Goal: Task Accomplishment & Management: Complete application form

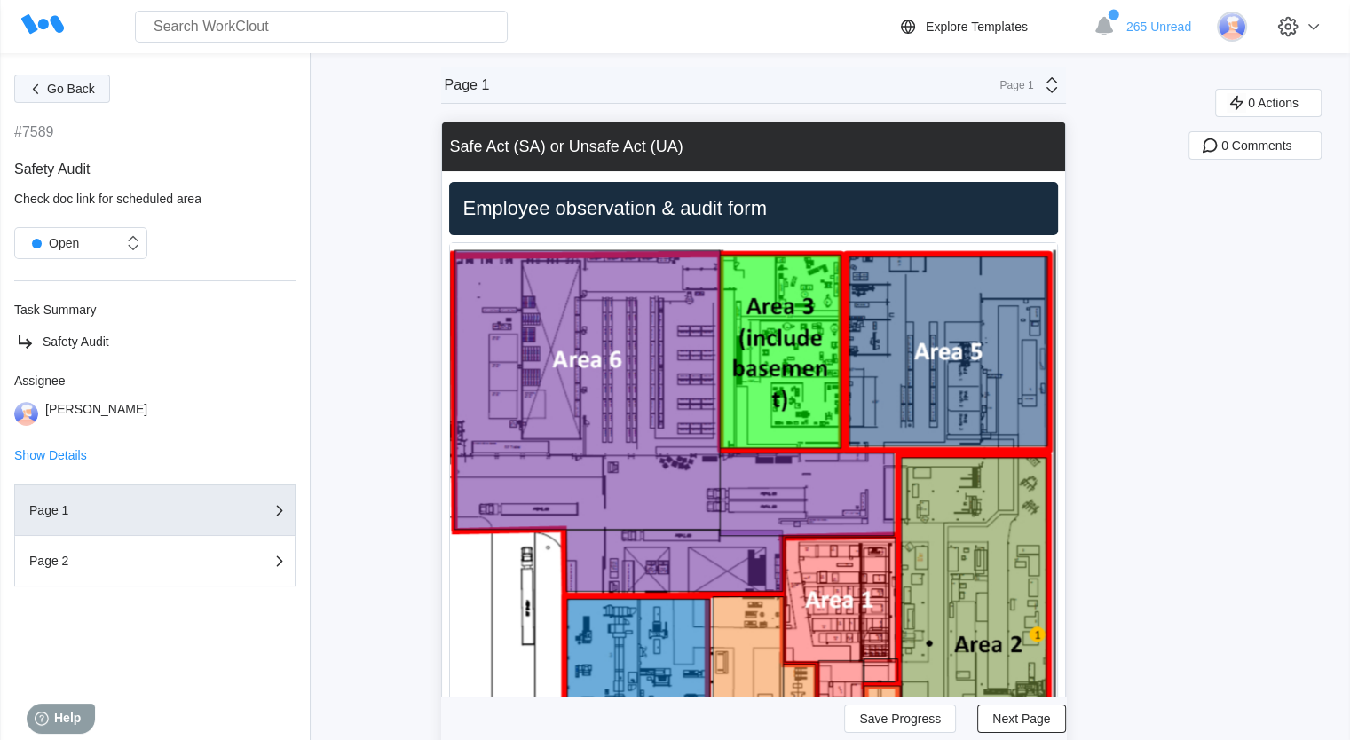
click at [83, 98] on button "Go Back" at bounding box center [62, 89] width 96 height 28
click at [79, 94] on span "Go Back" at bounding box center [71, 89] width 48 height 12
click at [1247, 28] on img at bounding box center [1232, 27] width 30 height 30
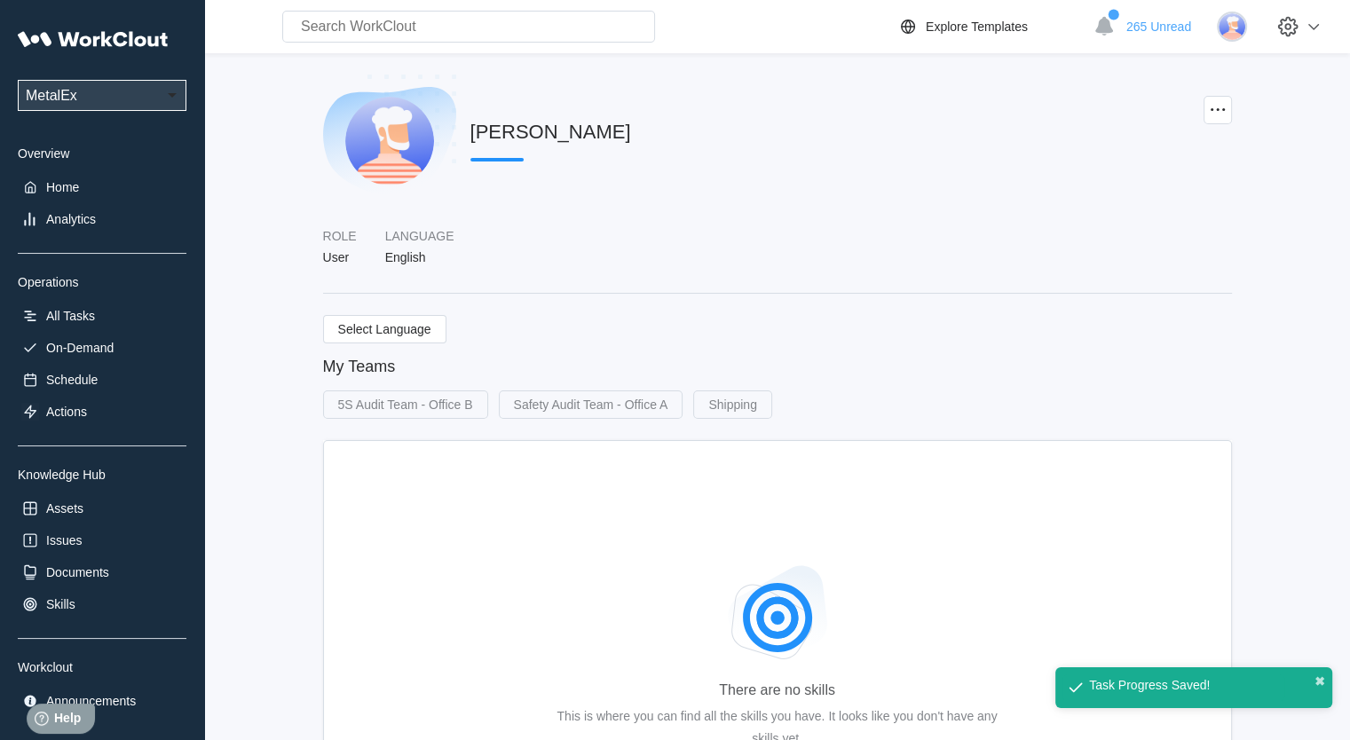
scroll to position [71, 0]
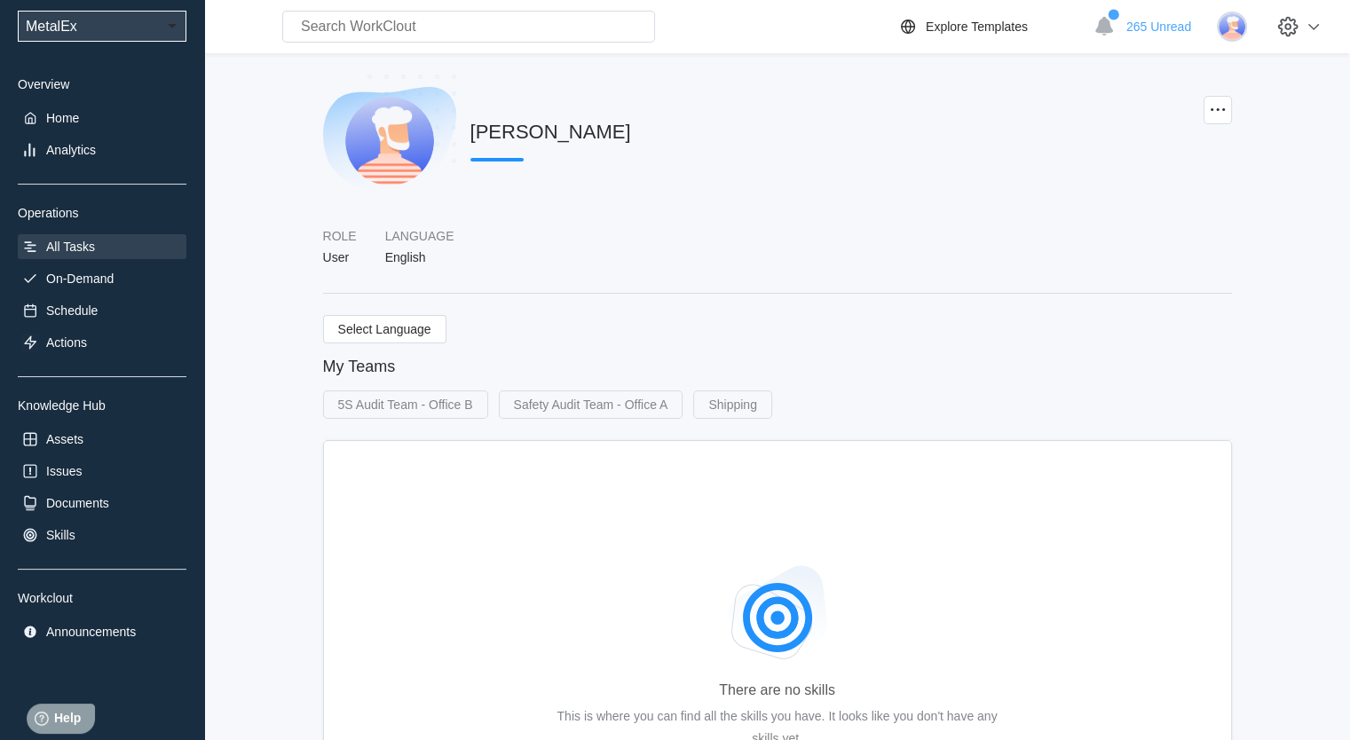
click at [86, 242] on div "All Tasks" at bounding box center [70, 247] width 49 height 14
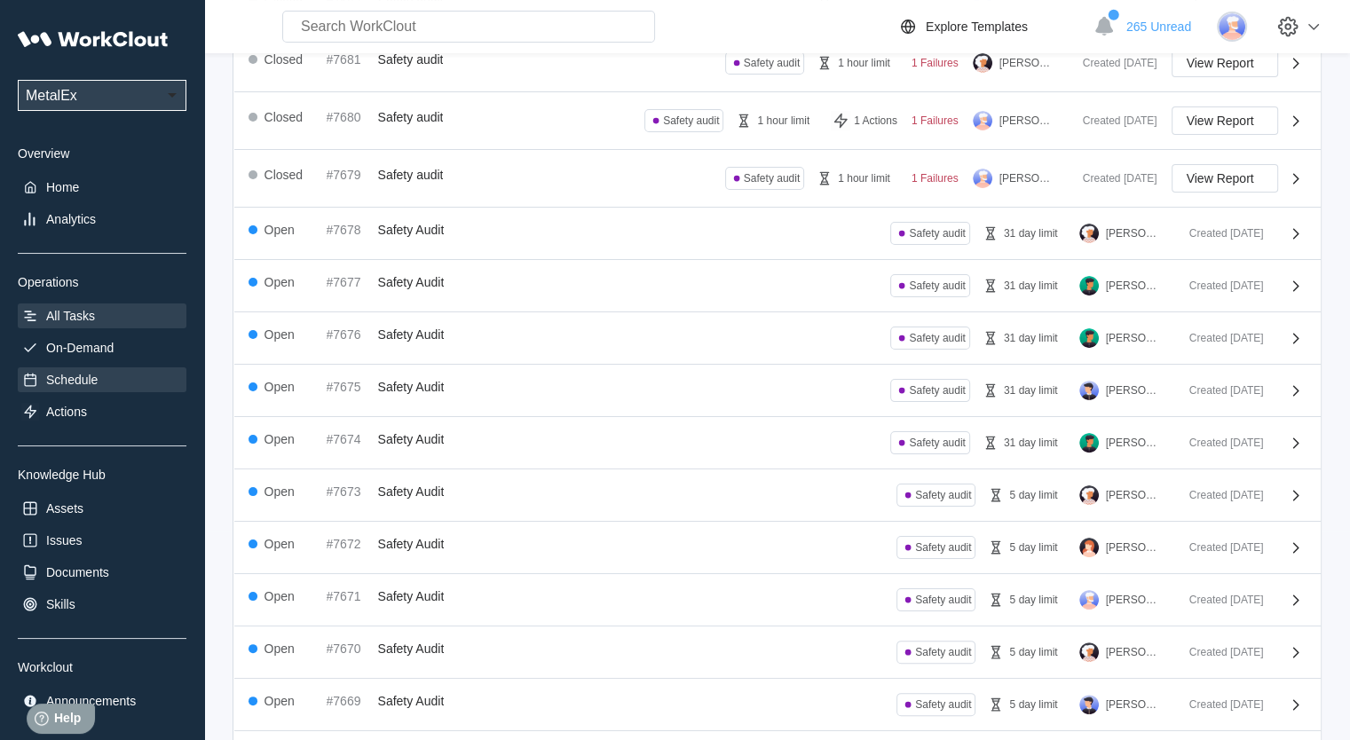
scroll to position [63, 0]
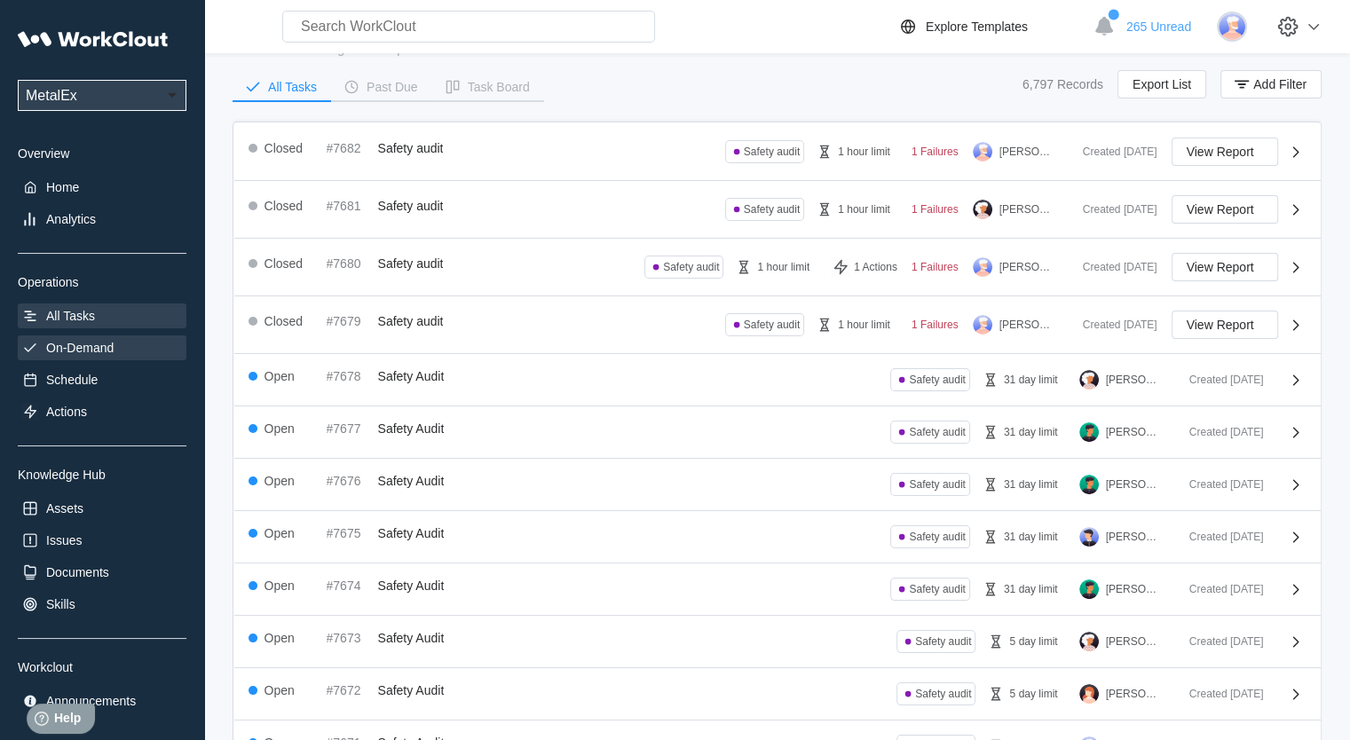
click at [106, 343] on div "On-Demand" at bounding box center [79, 348] width 67 height 14
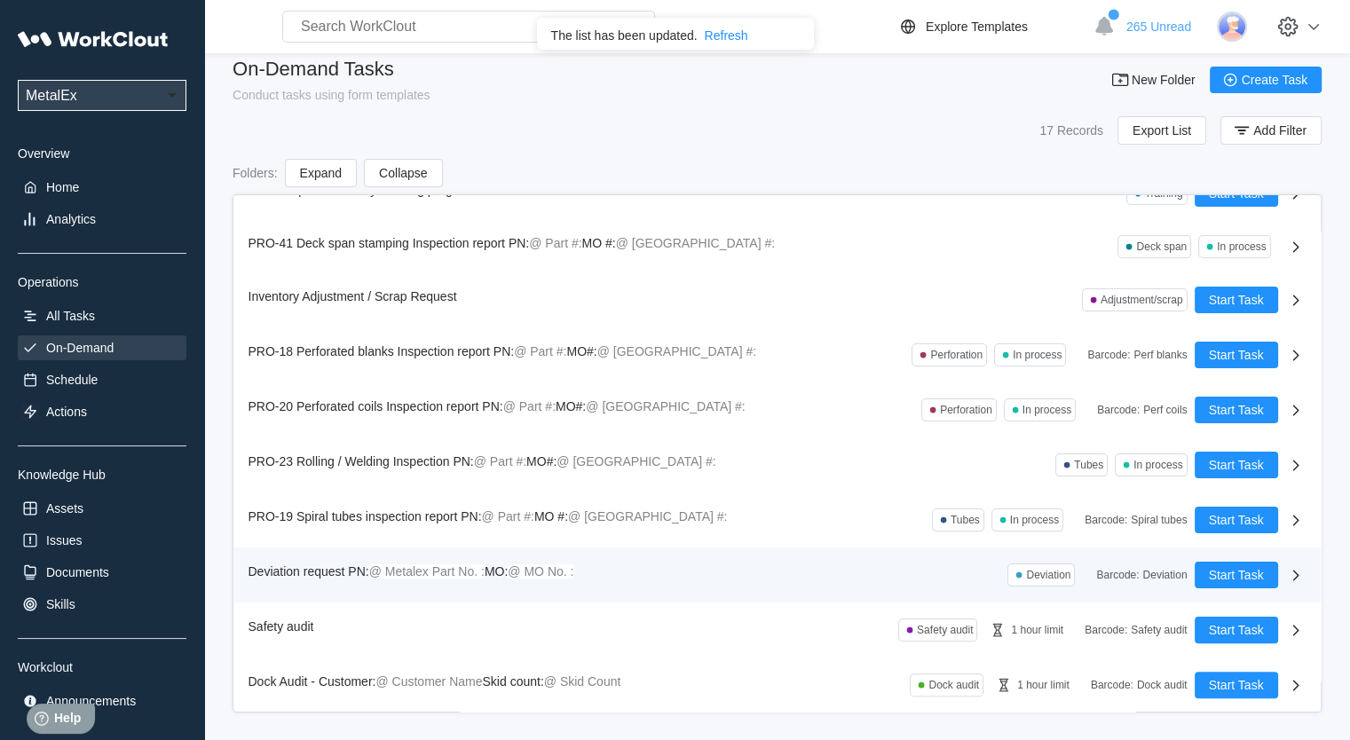
scroll to position [25, 0]
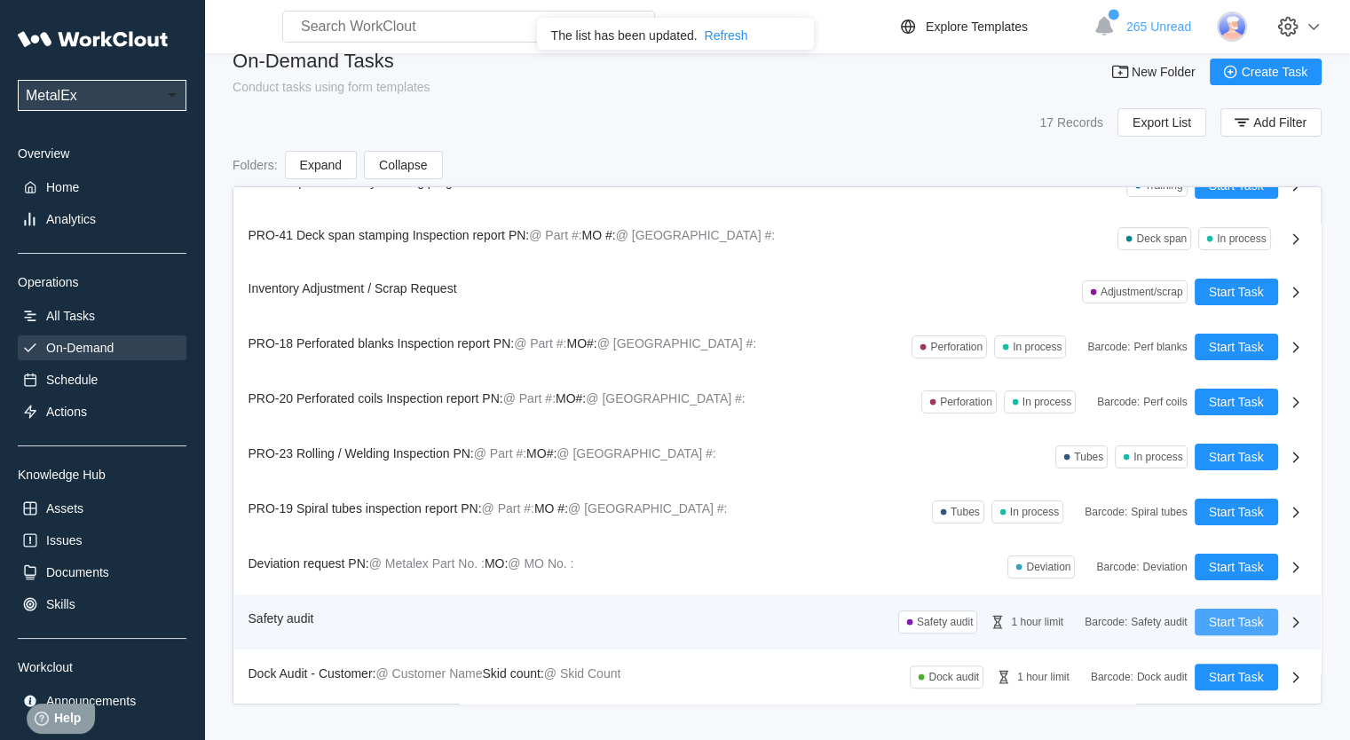
click at [1226, 620] on span "Start Task" at bounding box center [1236, 622] width 55 height 12
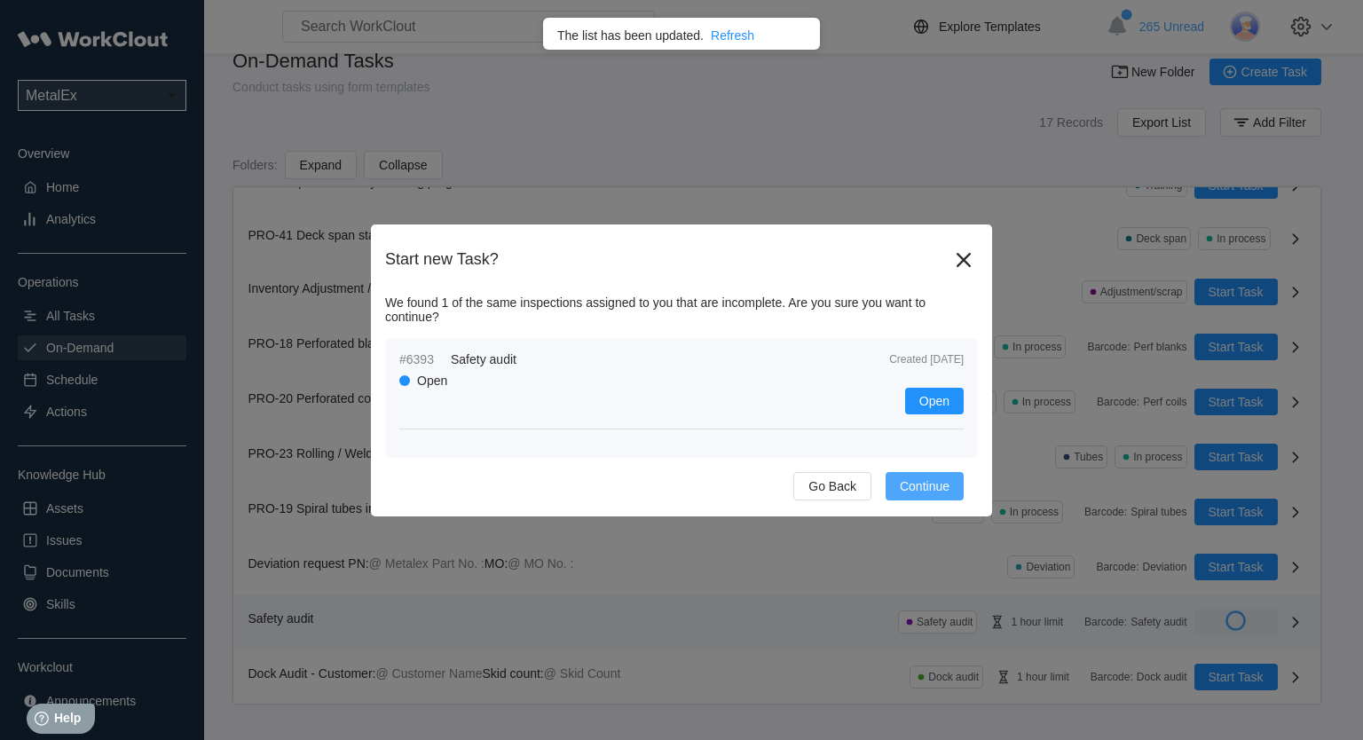
click at [946, 489] on span "Continue" at bounding box center [925, 486] width 50 height 12
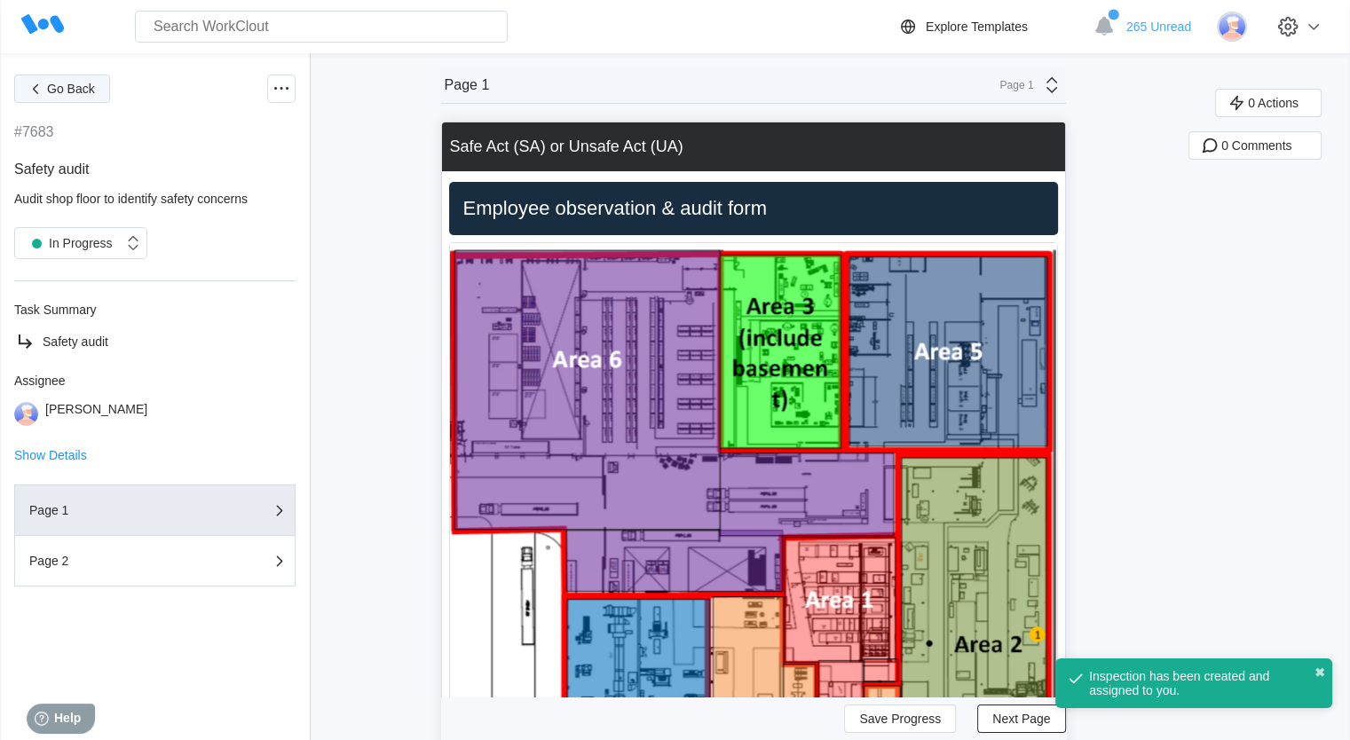
click at [66, 97] on button "Go Back" at bounding box center [62, 89] width 96 height 28
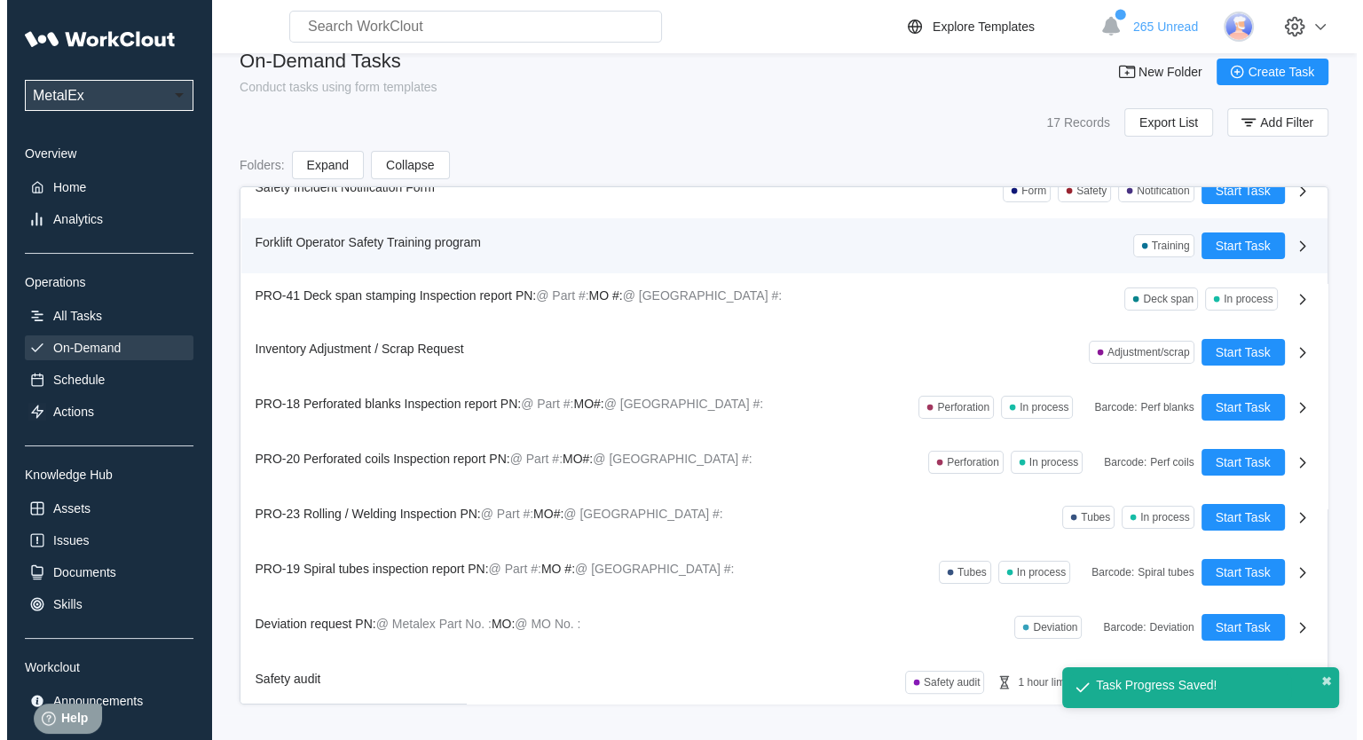
scroll to position [415, 0]
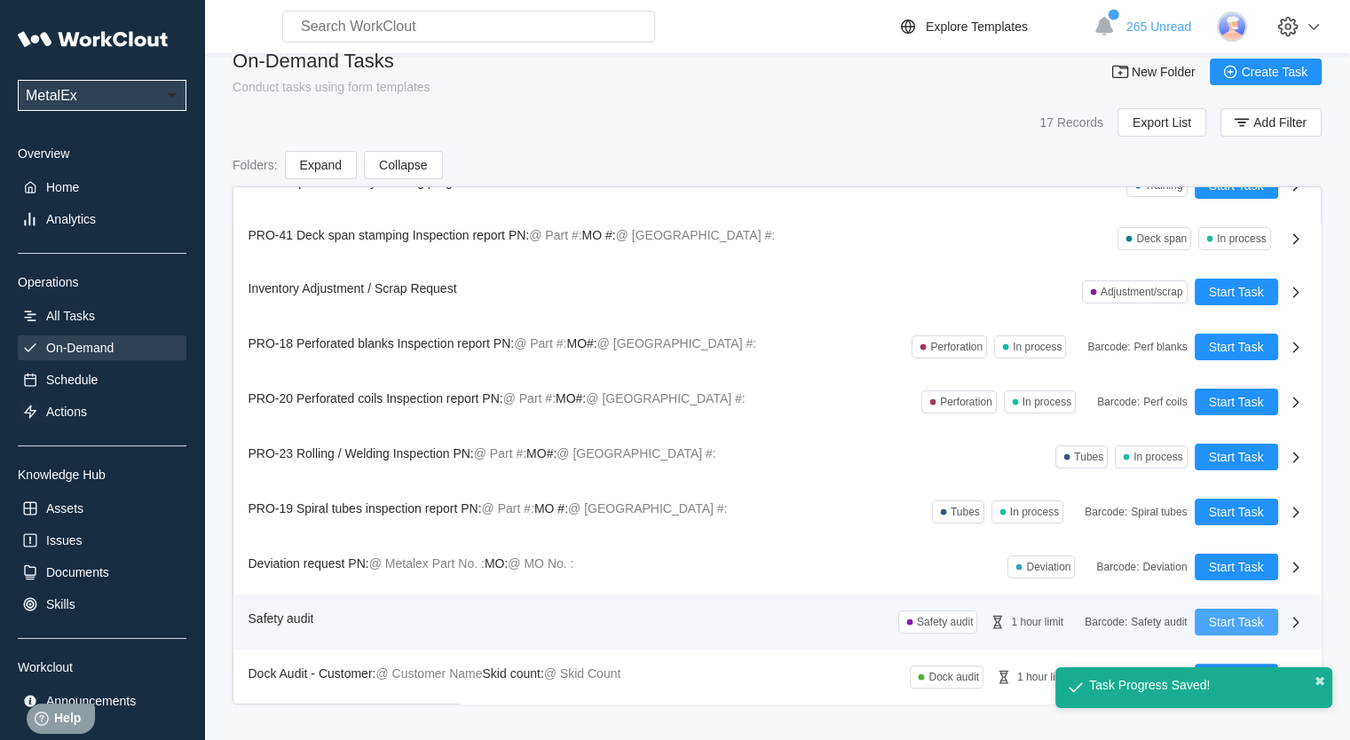
click at [1242, 626] on span "Start Task" at bounding box center [1236, 622] width 55 height 12
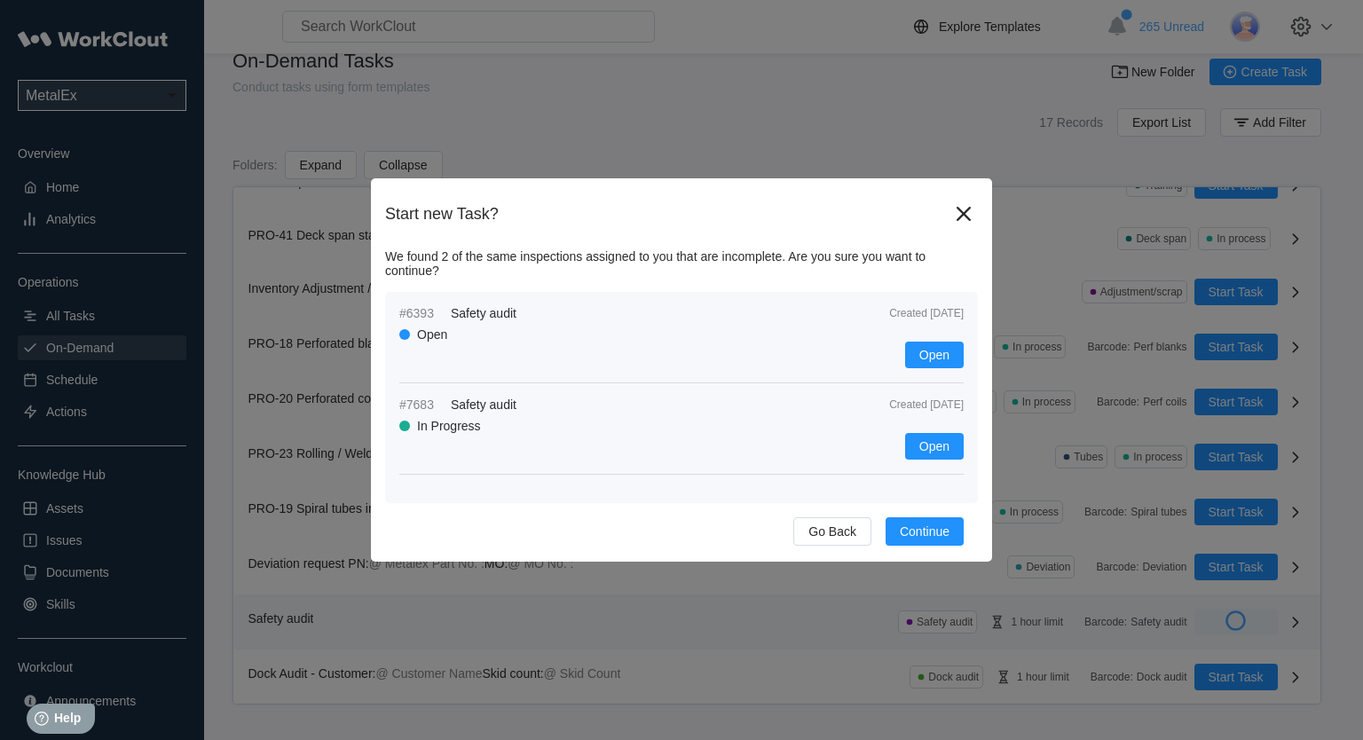
click at [621, 331] on div "Open" at bounding box center [681, 335] width 565 height 14
click at [627, 431] on div "In Progress" at bounding box center [681, 426] width 565 height 14
click at [937, 457] on button "Open" at bounding box center [934, 446] width 59 height 27
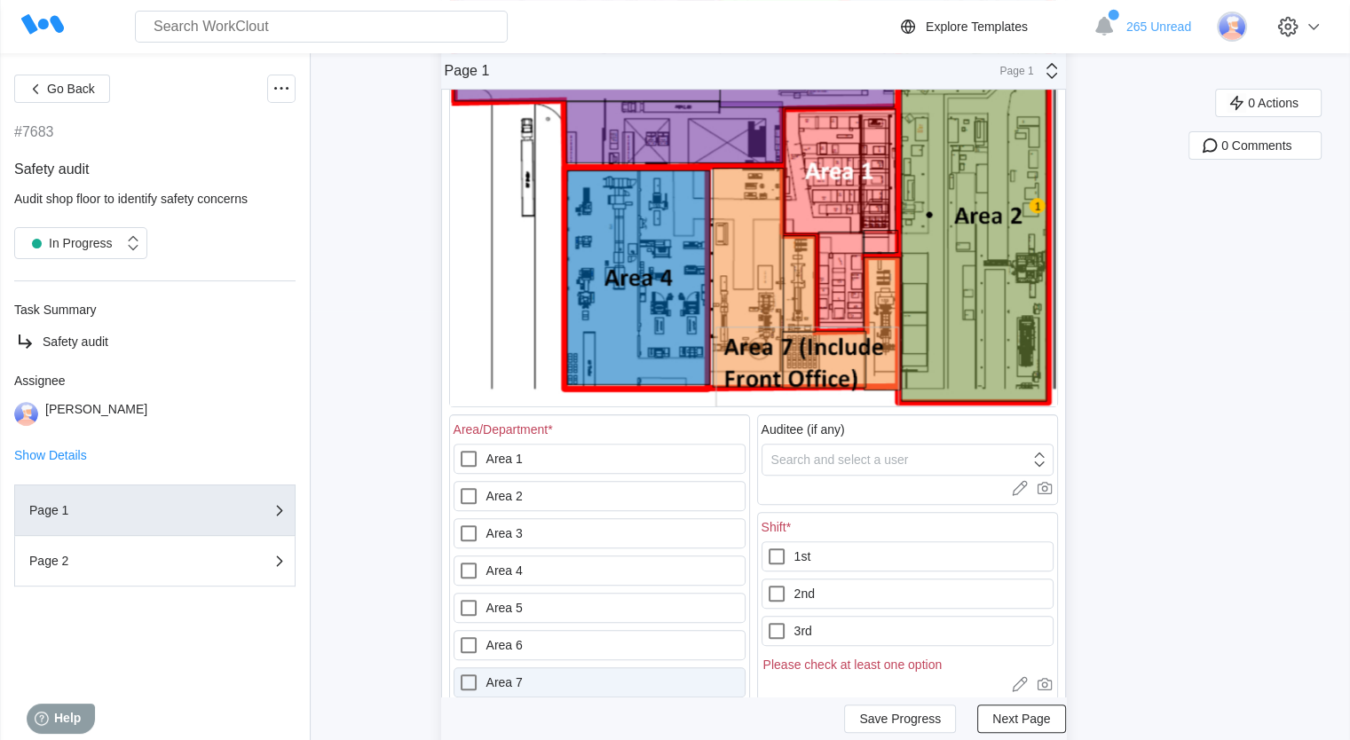
scroll to position [533, 0]
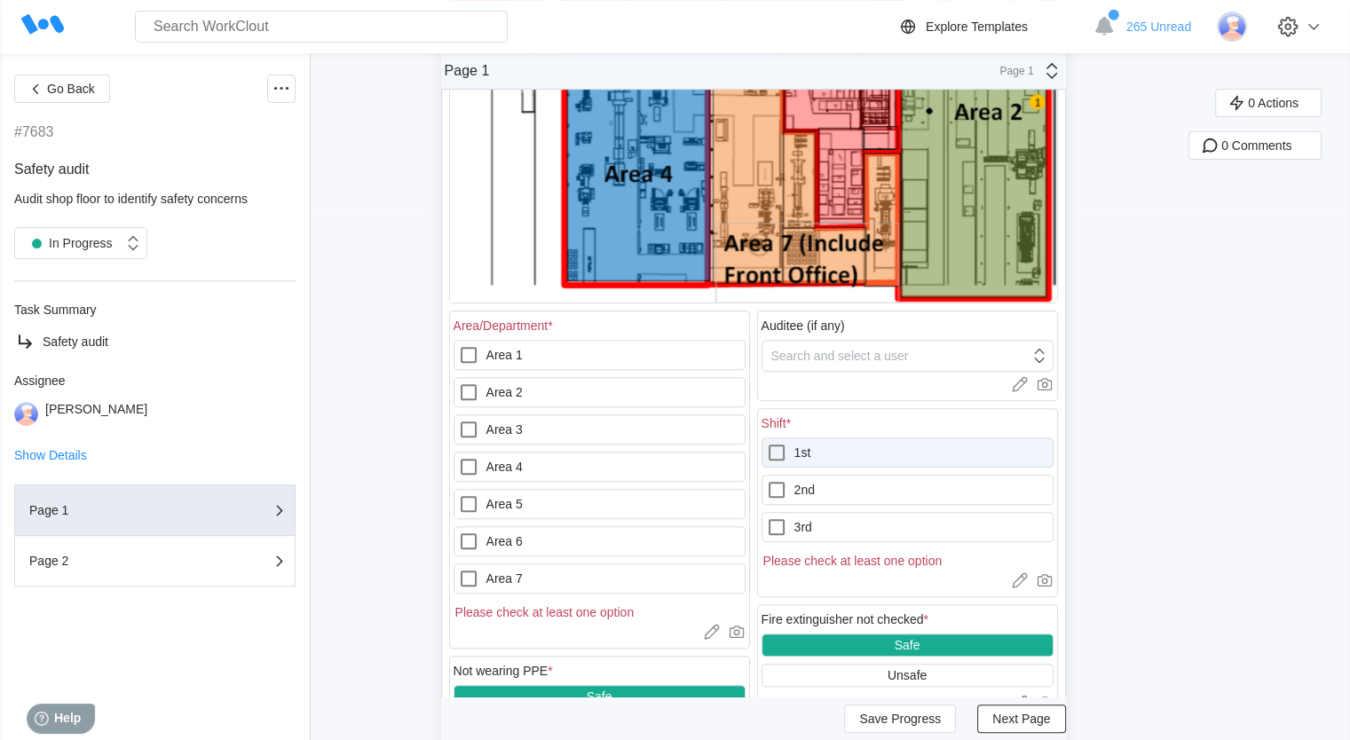
click at [785, 454] on icon at bounding box center [776, 452] width 21 height 21
click at [767, 443] on input "1st" at bounding box center [766, 442] width 1 height 1
checkbox input "true"
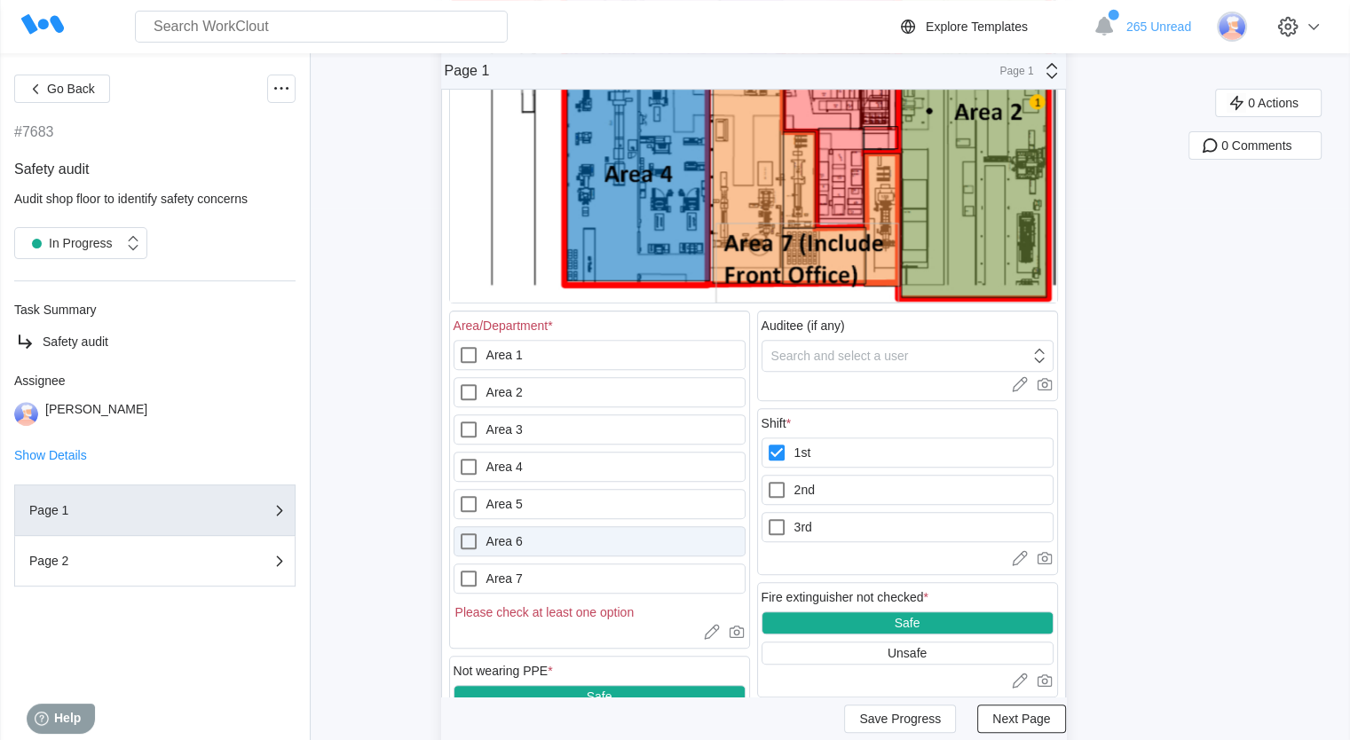
click at [475, 540] on icon at bounding box center [468, 541] width 21 height 21
click at [459, 532] on 6 "Area 6" at bounding box center [458, 531] width 1 height 1
checkbox 6 "true"
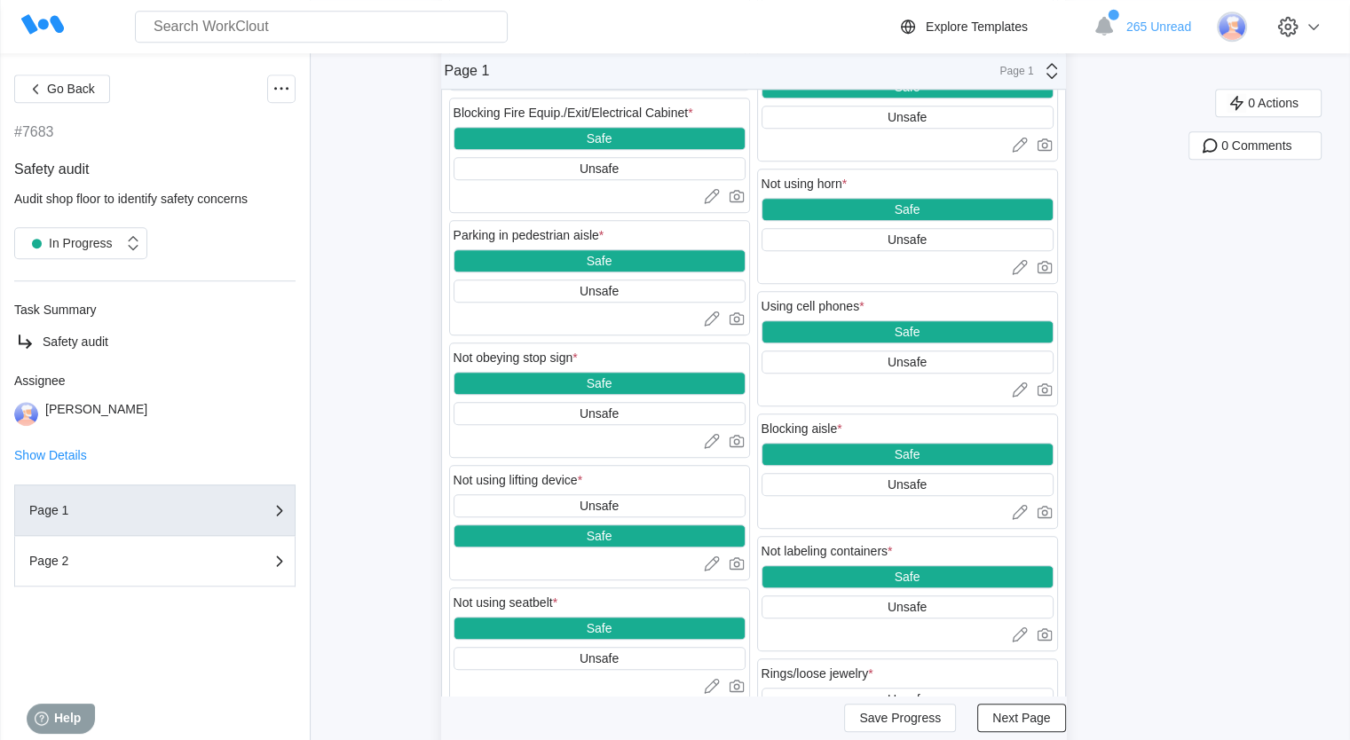
scroll to position [1420, 0]
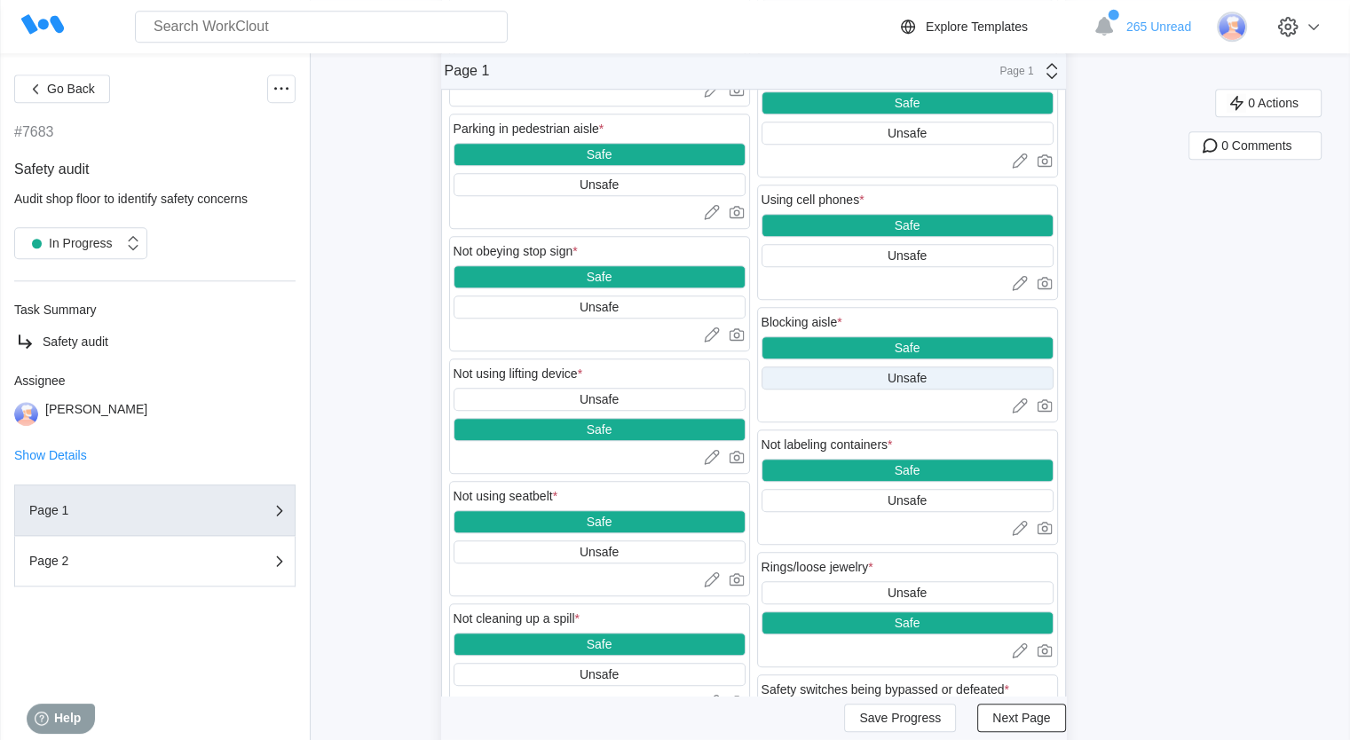
click at [880, 381] on div "Unsafe" at bounding box center [908, 378] width 292 height 23
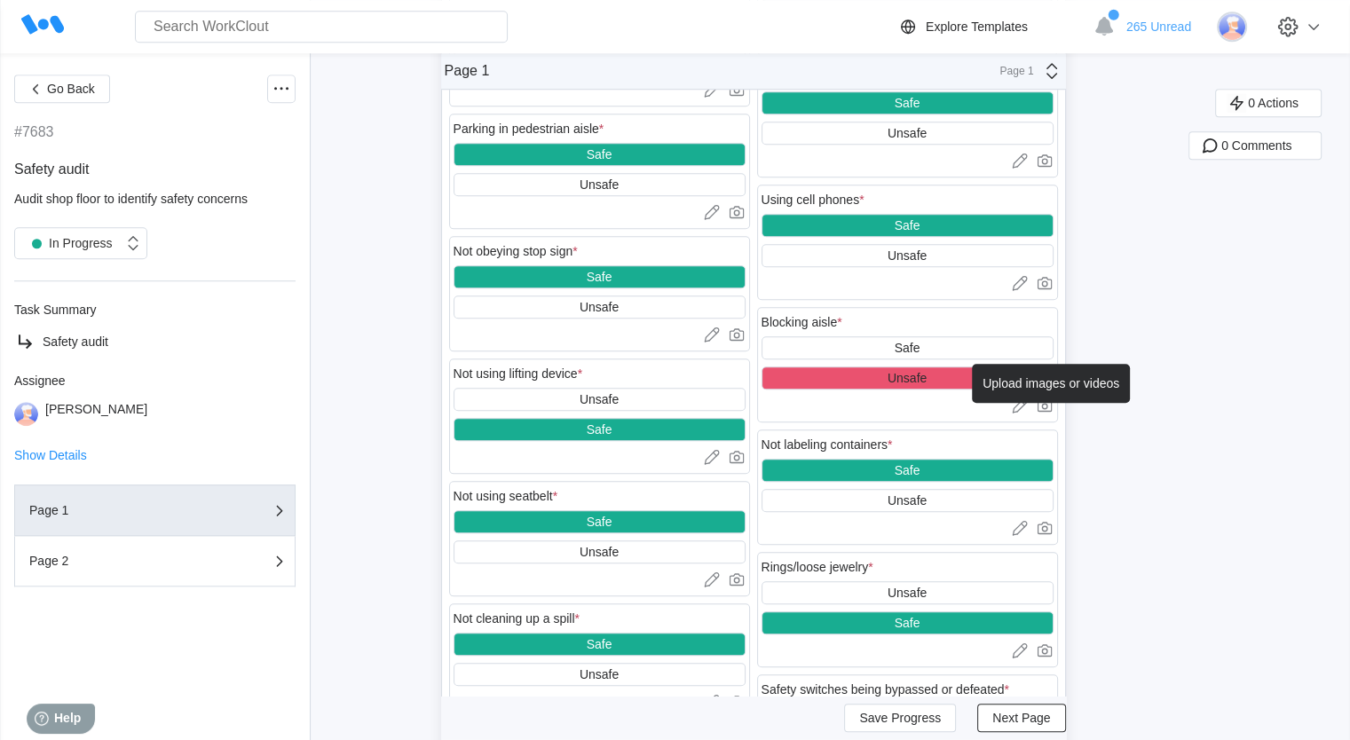
click at [1047, 410] on icon at bounding box center [1044, 407] width 6 height 6
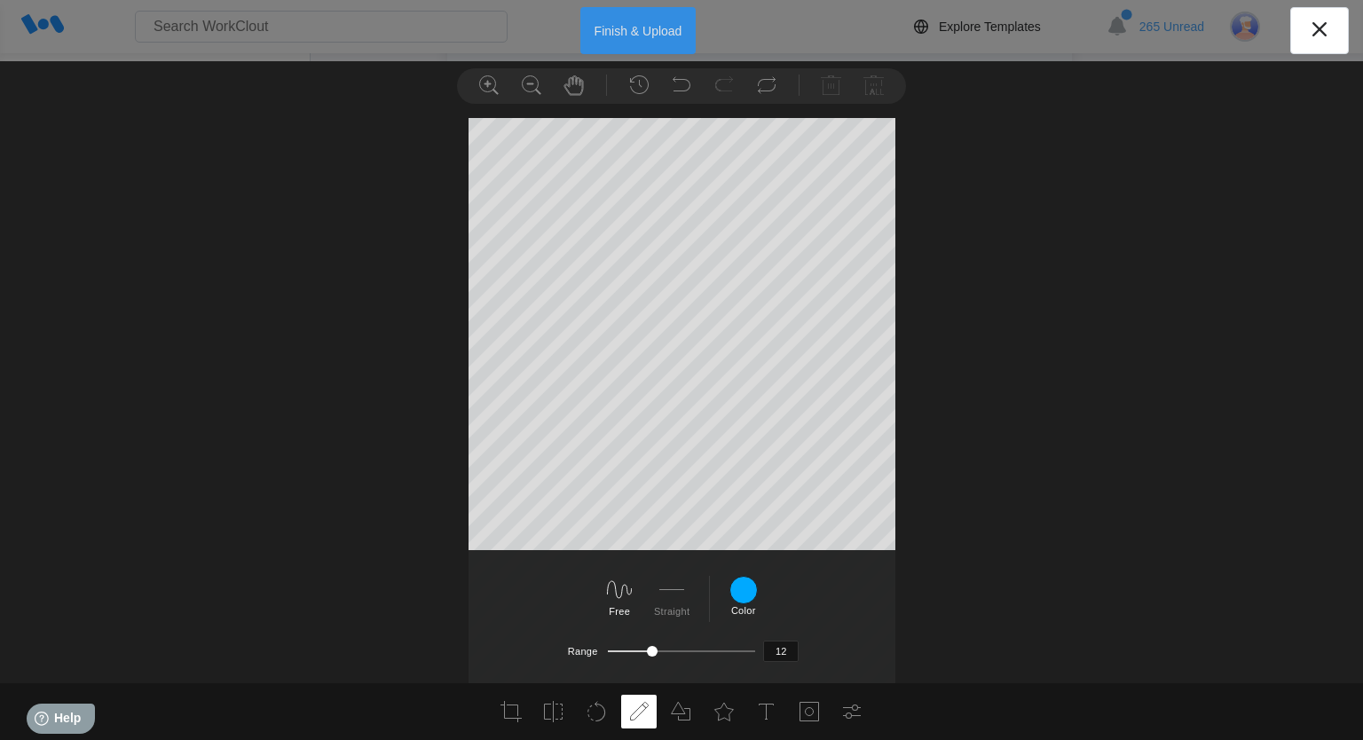
click at [663, 49] on button "Finish & Upload" at bounding box center [638, 30] width 116 height 47
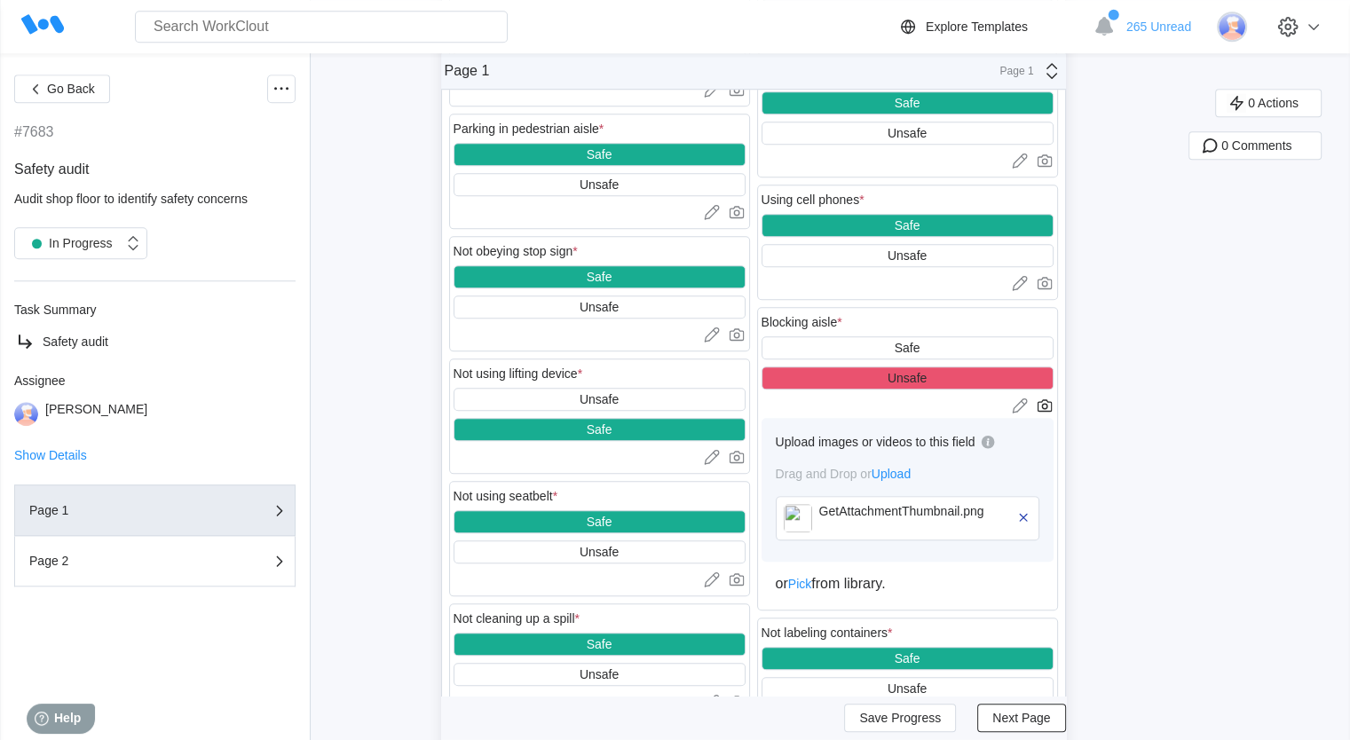
click at [1016, 408] on div at bounding box center [908, 406] width 292 height 18
click at [1028, 409] on icon at bounding box center [1020, 406] width 18 height 18
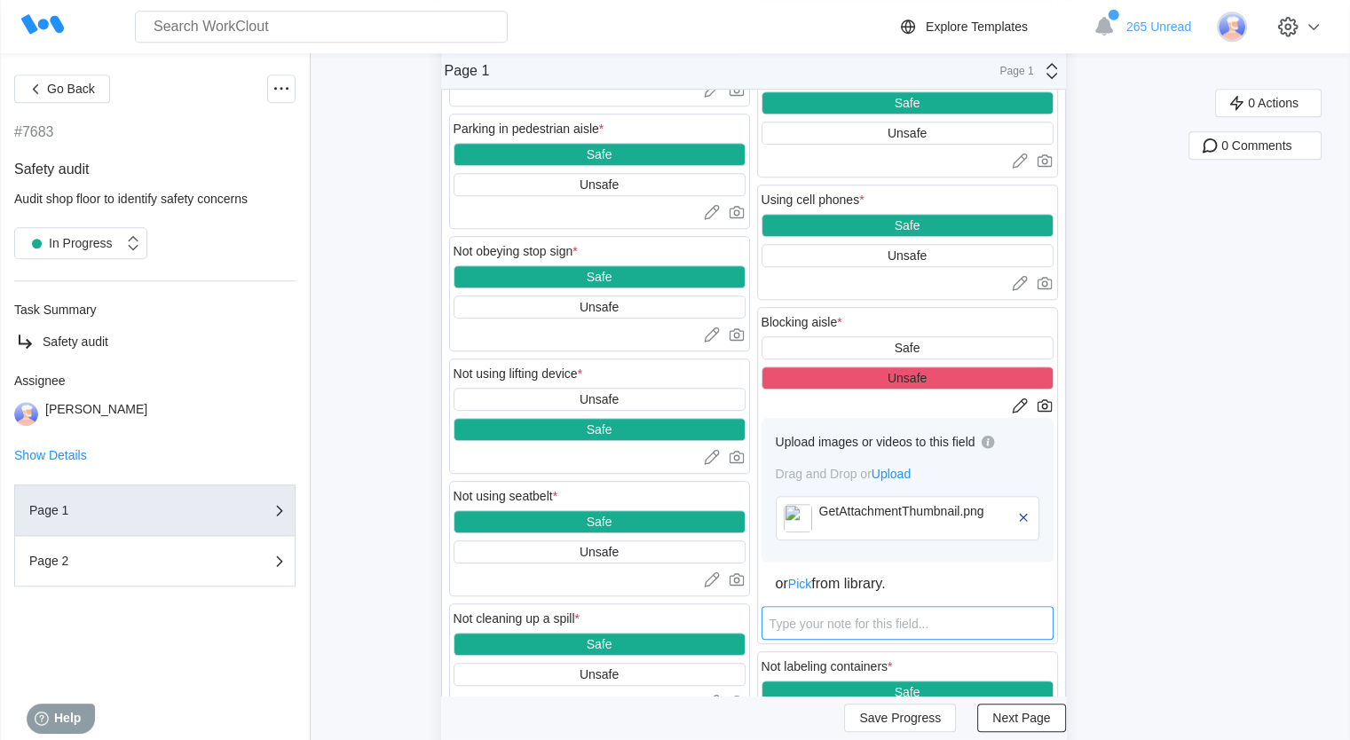
click at [827, 626] on textarea at bounding box center [908, 623] width 292 height 34
type textarea "b"
type textarea "x"
type textarea "bl"
type textarea "x"
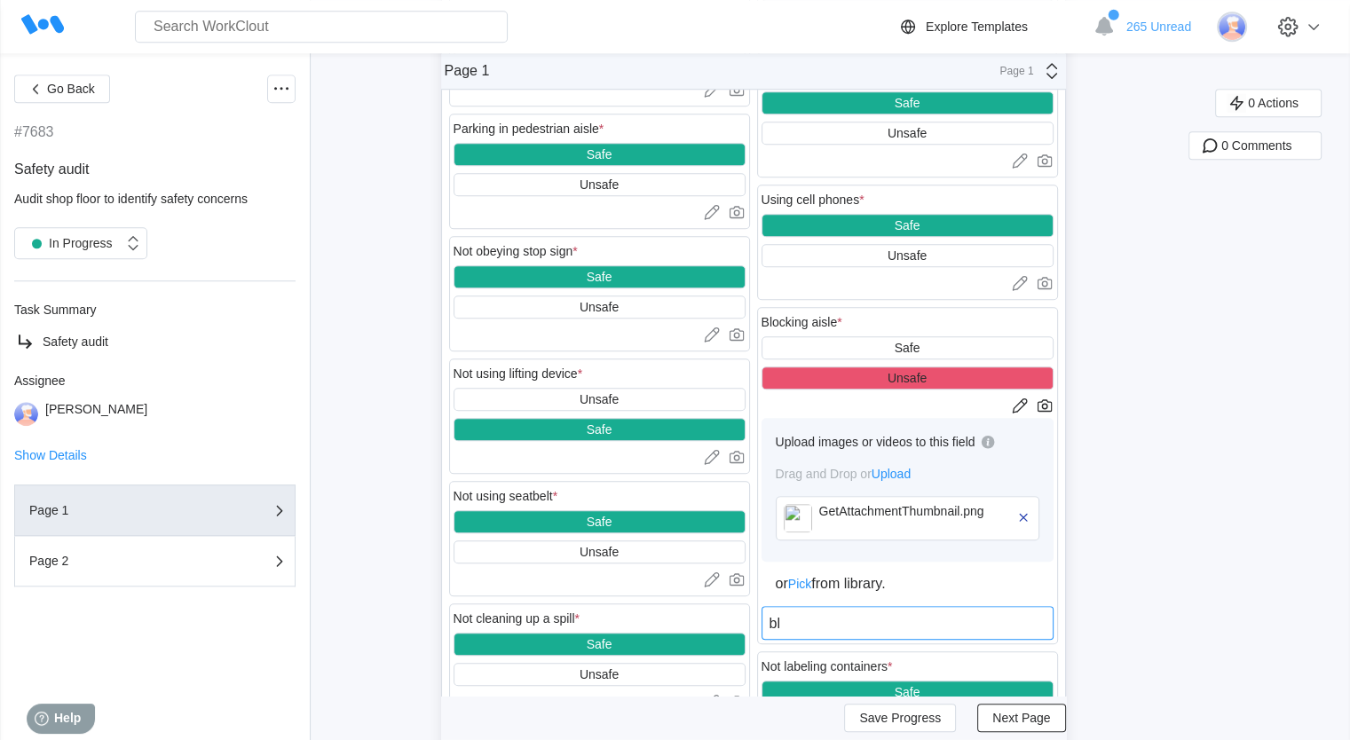
type textarea "blo"
type textarea "x"
type textarea "bloc"
type textarea "x"
type textarea "bloci"
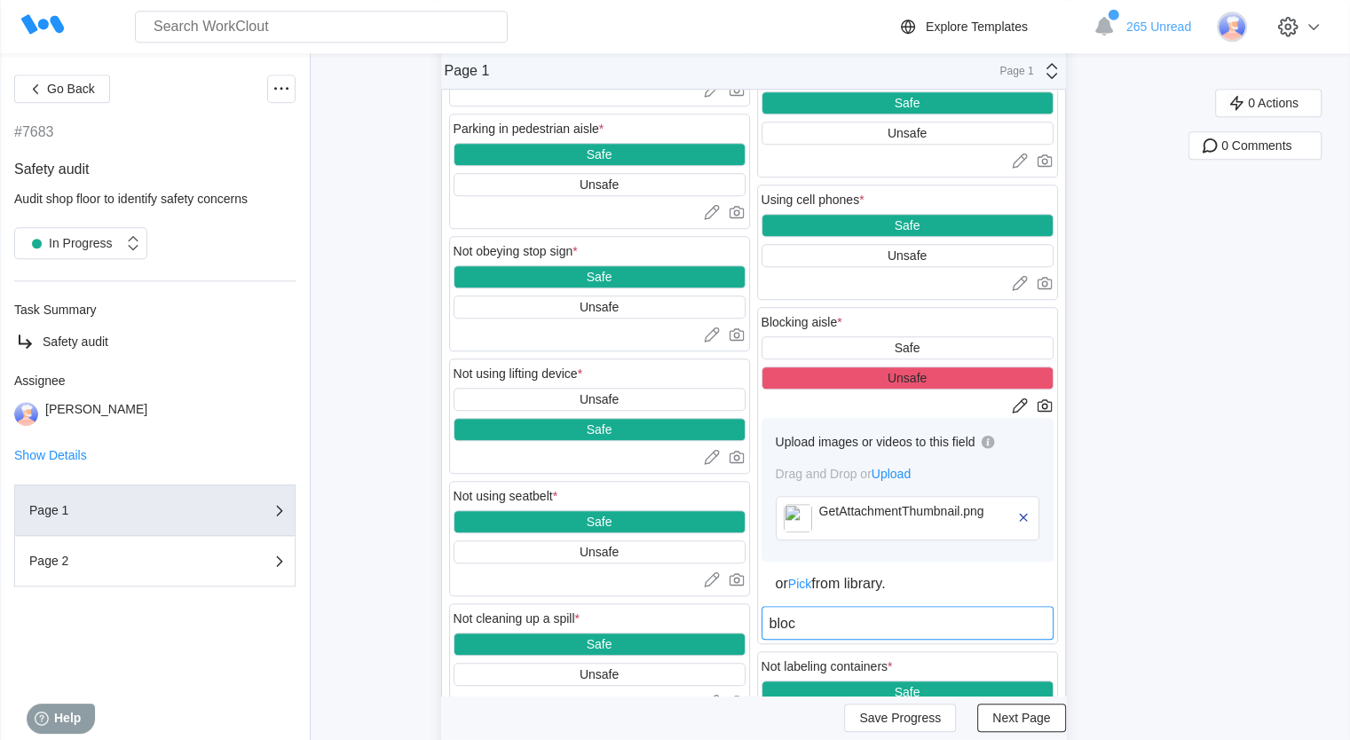
type textarea "x"
type textarea "blocin"
type textarea "x"
type textarea "blocing"
type textarea "x"
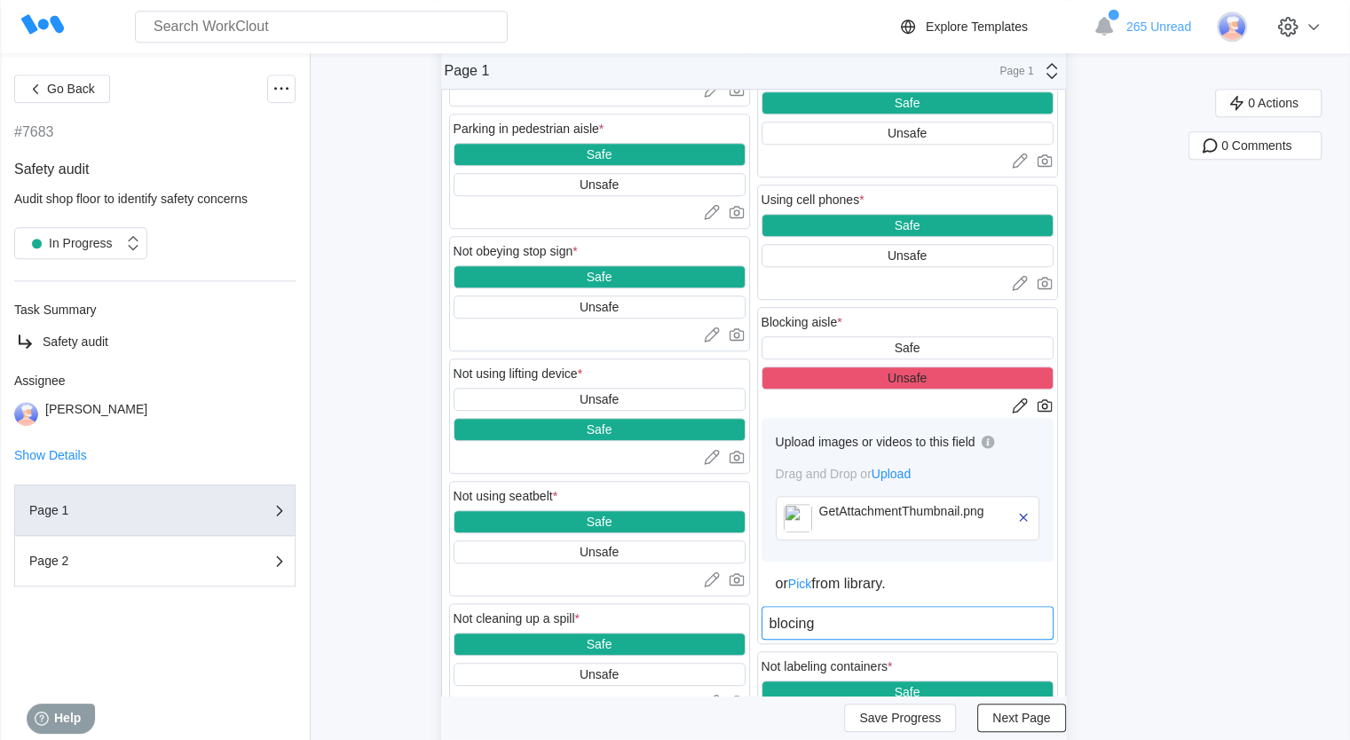
type textarea "blocing"
type textarea "x"
type textarea "blocing"
type textarea "x"
type textarea "blocin"
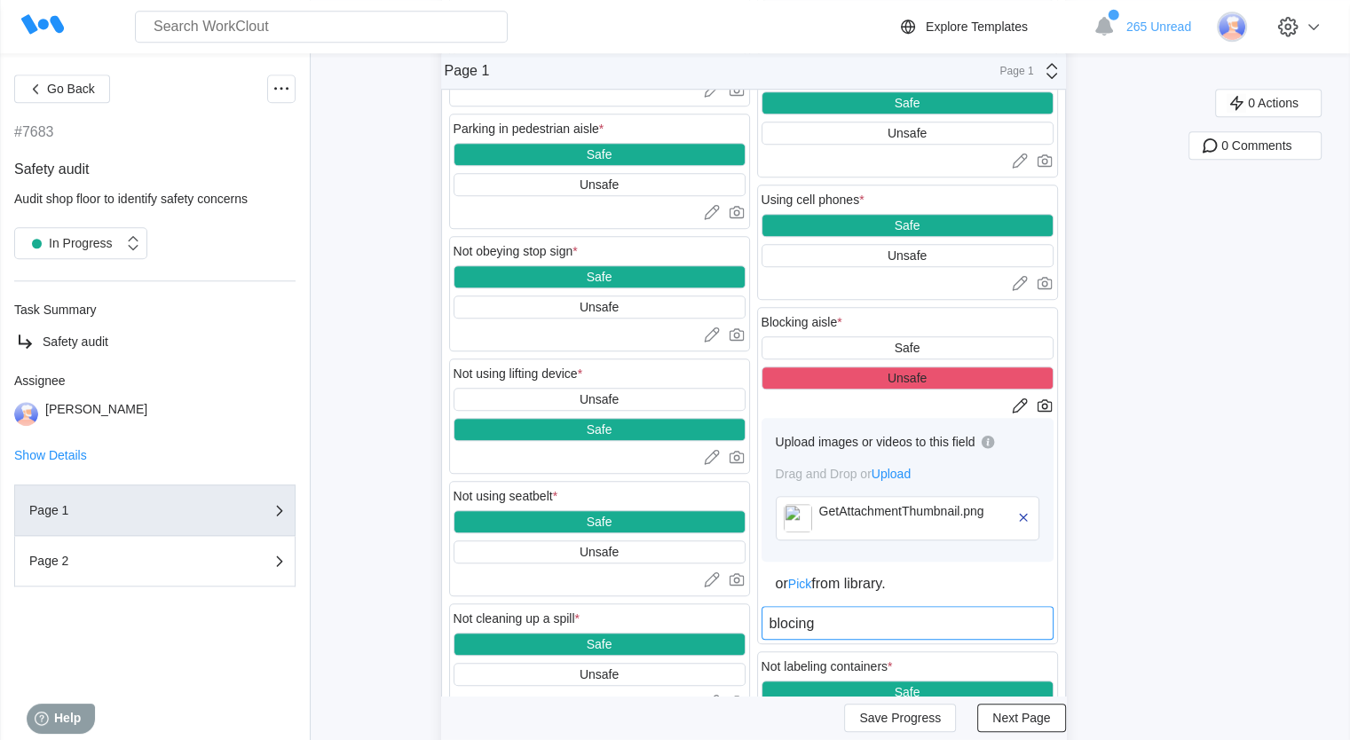
type textarea "x"
type textarea "bloci"
type textarea "x"
type textarea "bloc"
type textarea "x"
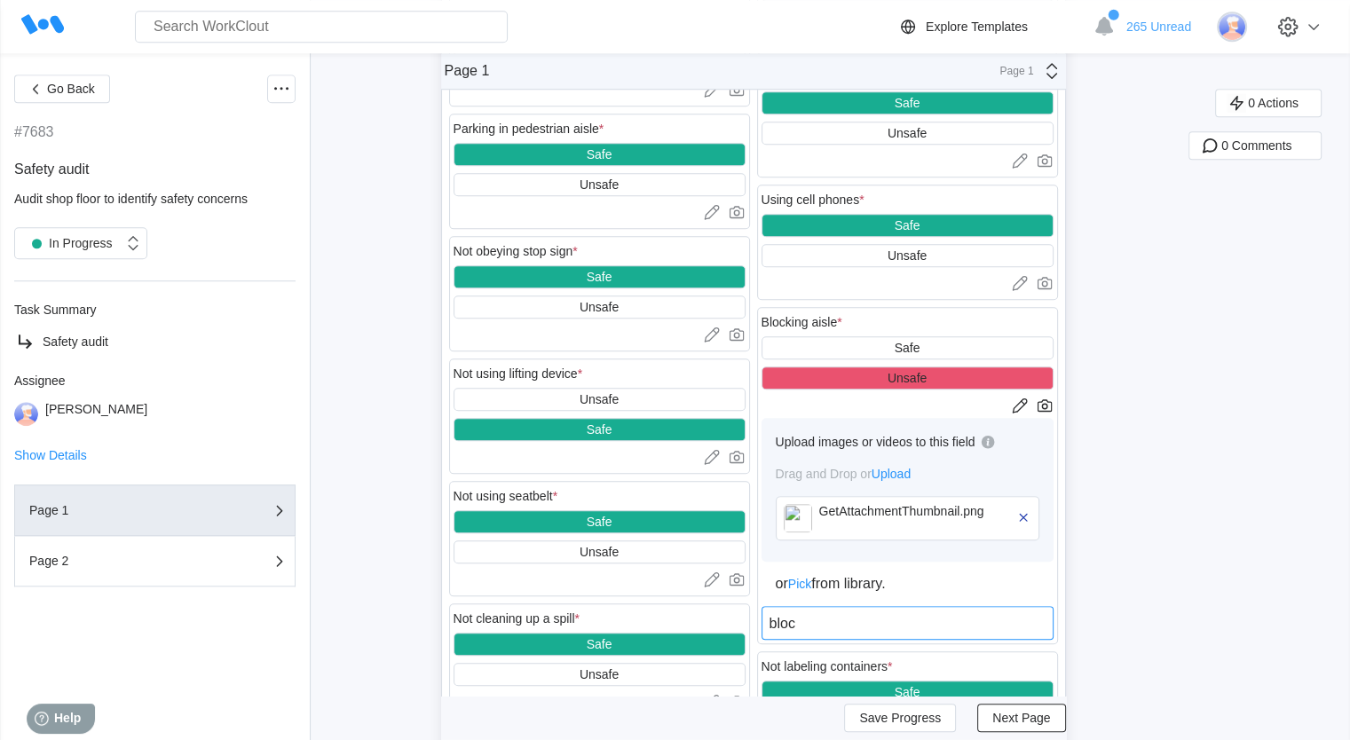
type textarea "block"
type textarea "x"
type textarea "blocki"
type textarea "x"
type textarea "blockin"
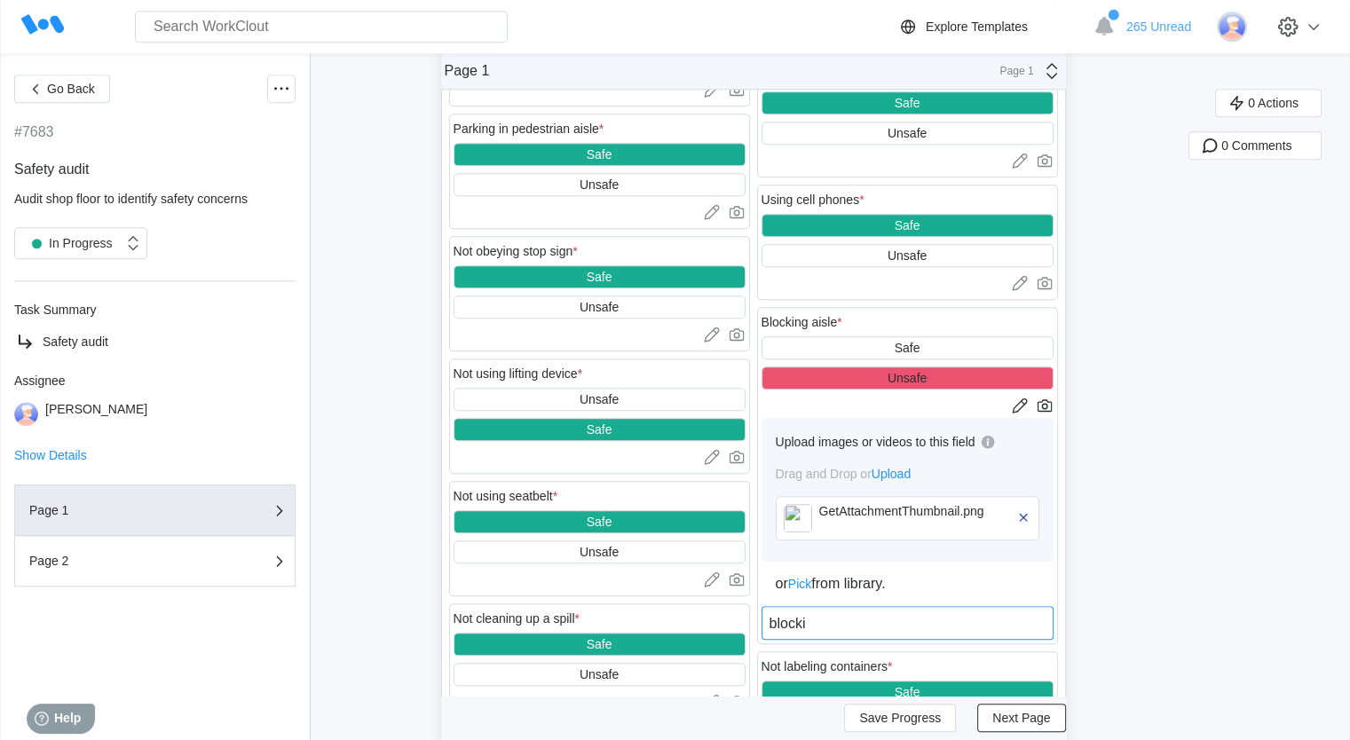
type textarea "x"
type textarea "blocking"
type textarea "x"
type textarea "blocking"
type textarea "x"
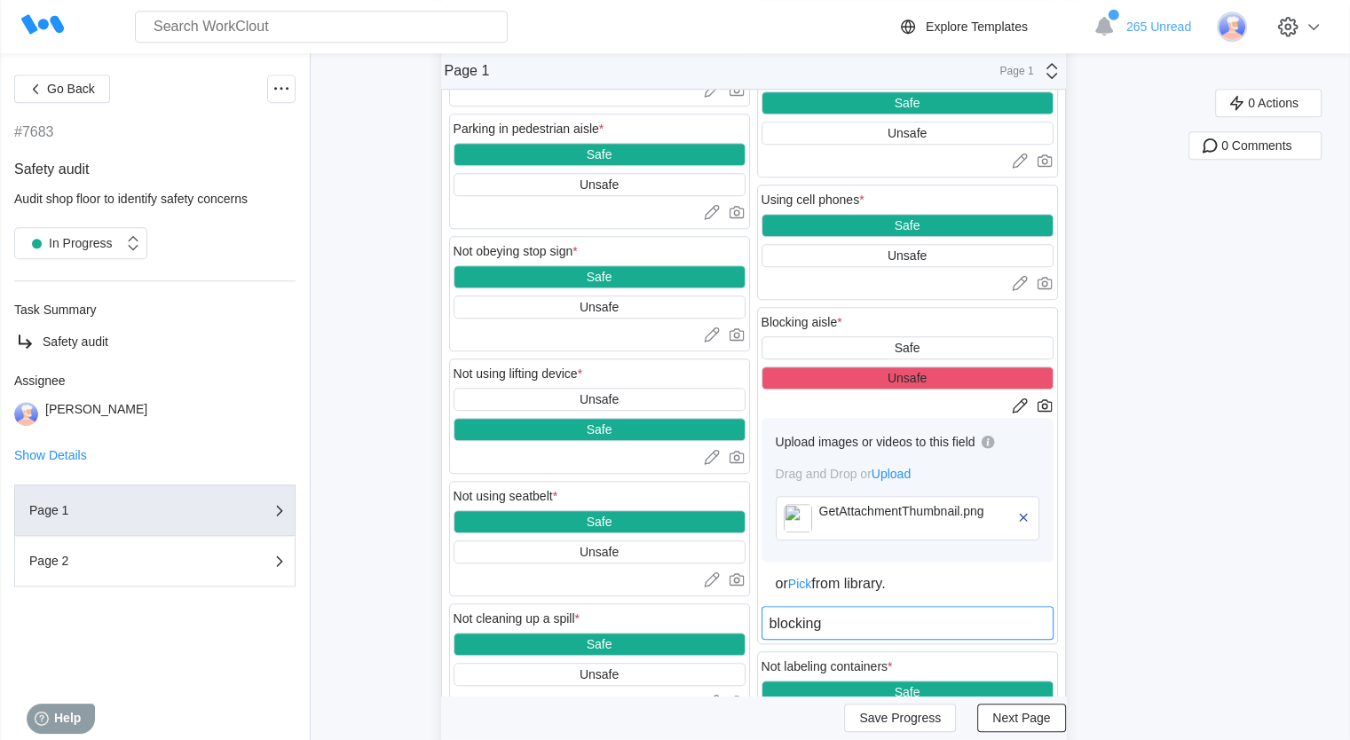
type textarea "blocking t"
type textarea "x"
type textarea "blocking th"
type textarea "x"
type textarea "blocking the"
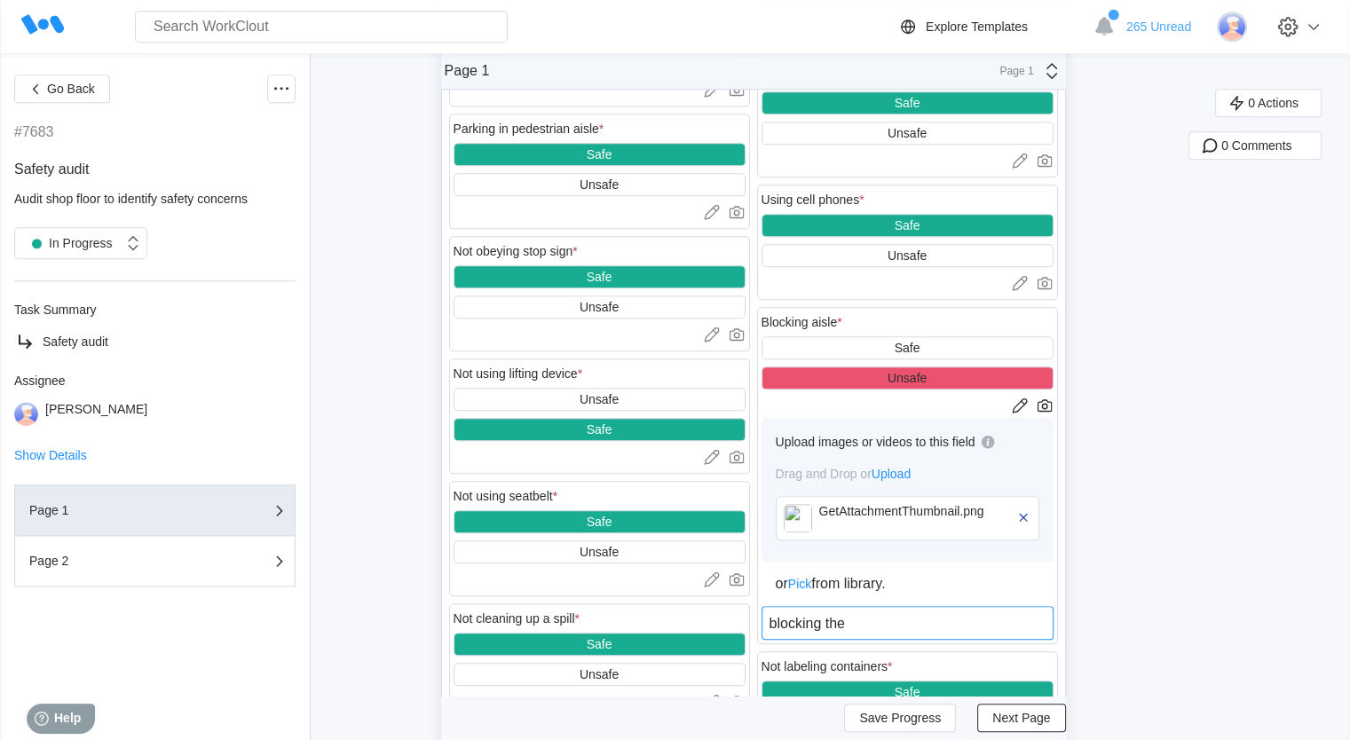
type textarea "x"
type textarea "blocking the"
type textarea "x"
type textarea "blocking the w"
type textarea "x"
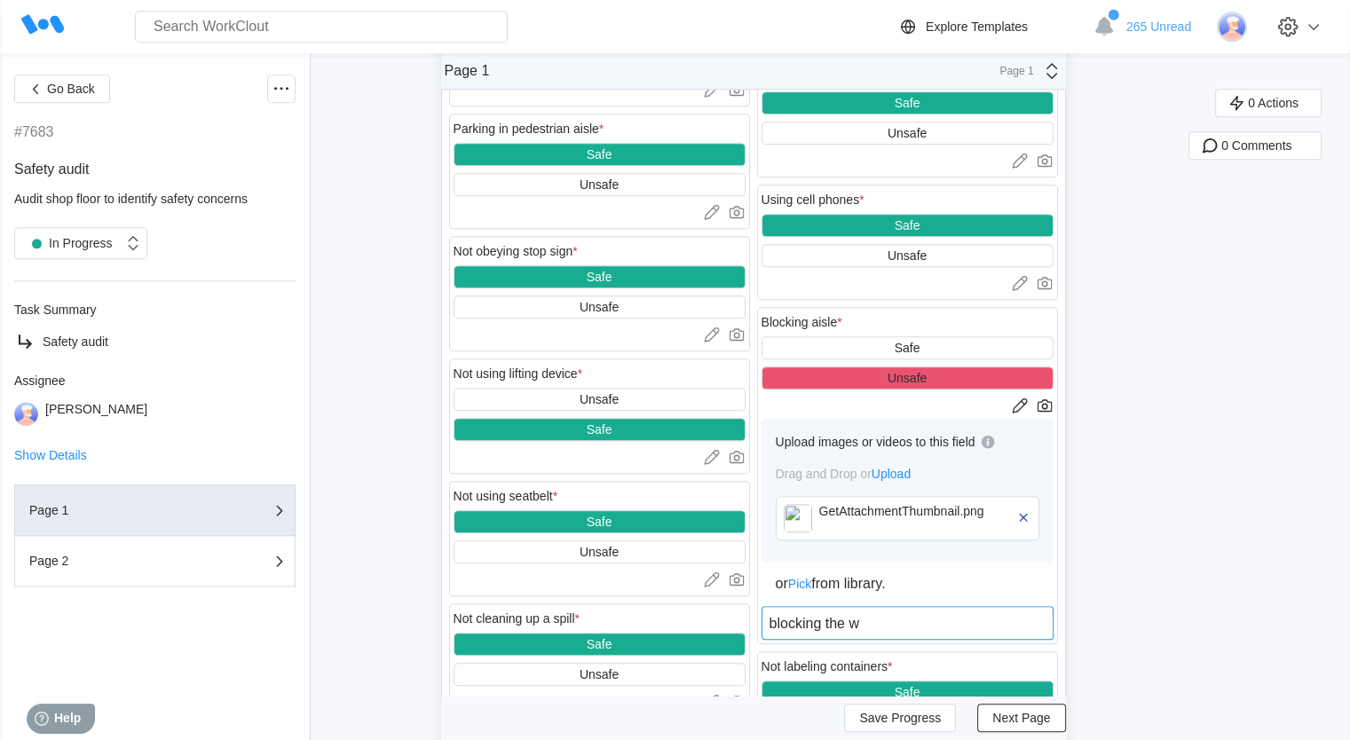
type textarea "blocking the wa"
type textarea "x"
type textarea "blocking the wal"
type textarea "x"
type textarea "blocking the walk"
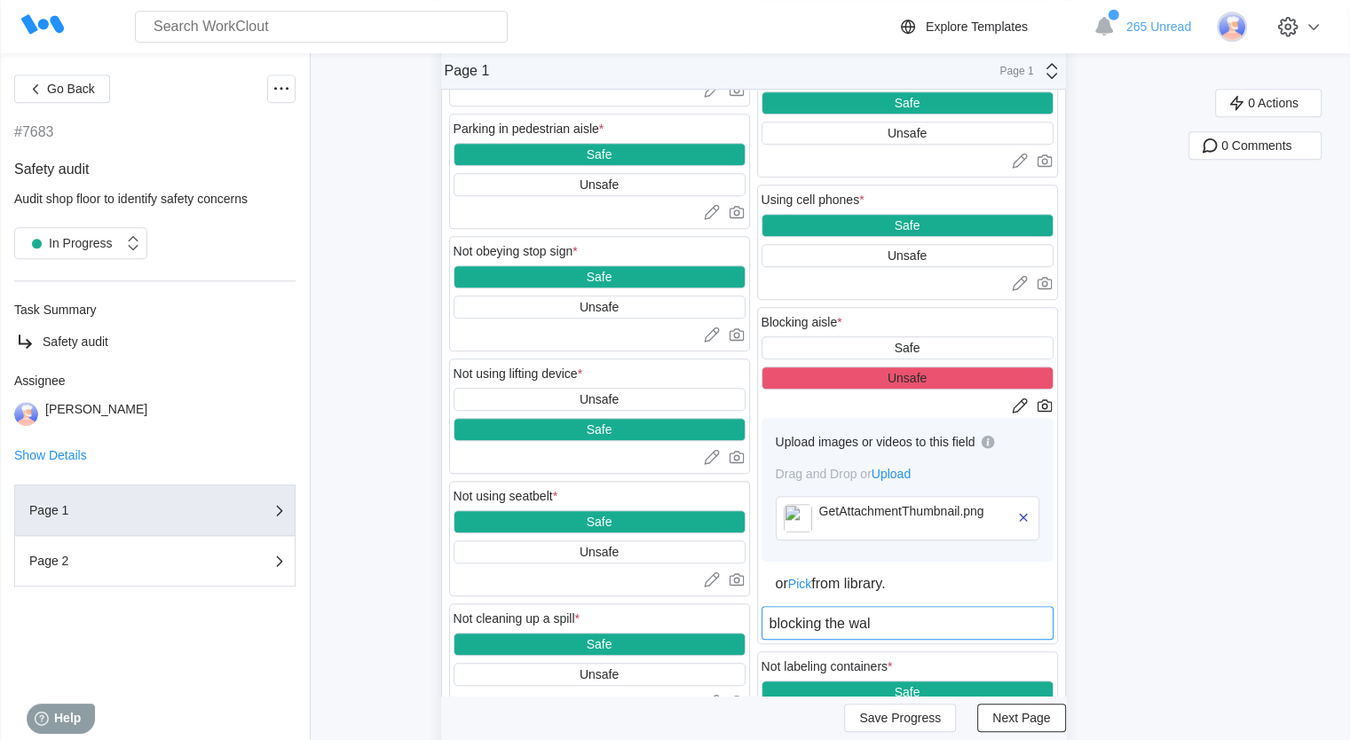
type textarea "x"
type textarea "blocking the walkw"
type textarea "x"
type textarea "blocking the walkwa"
type textarea "x"
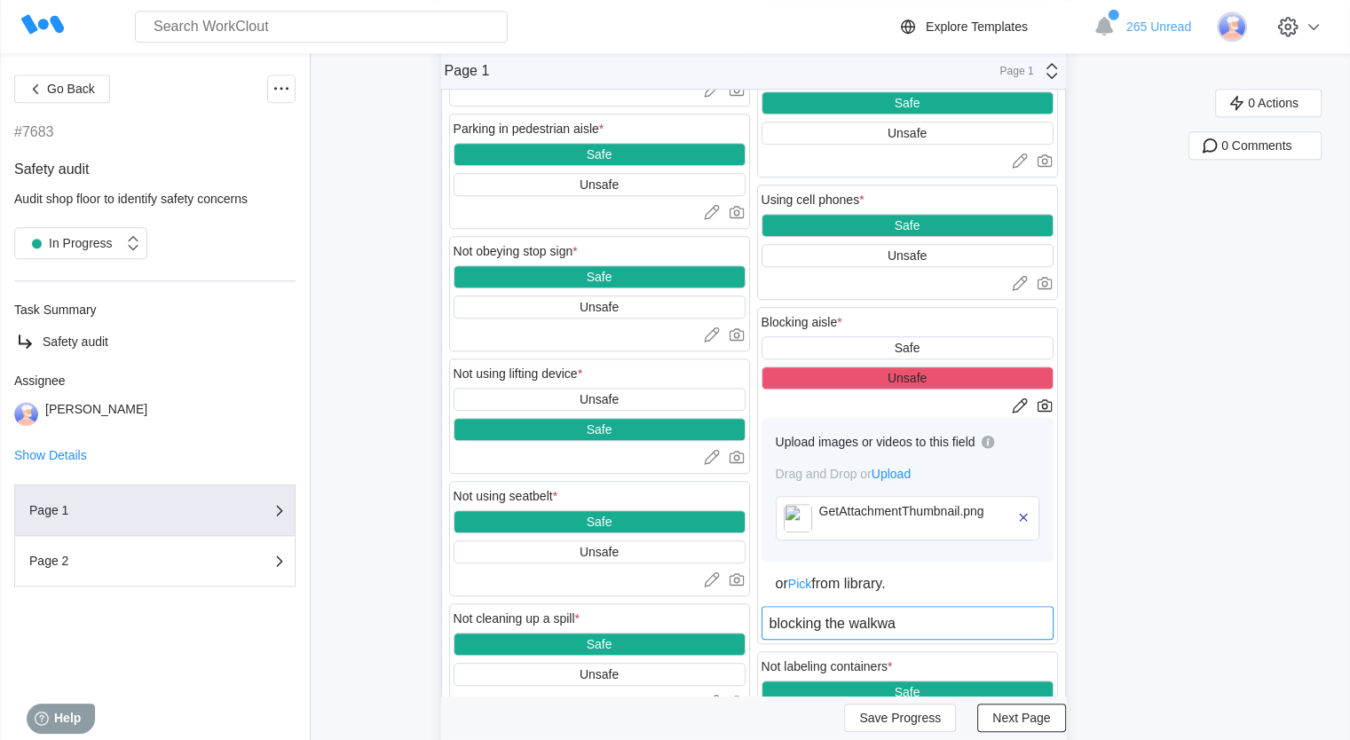
type textarea "blocking the walkway"
type textarea "x"
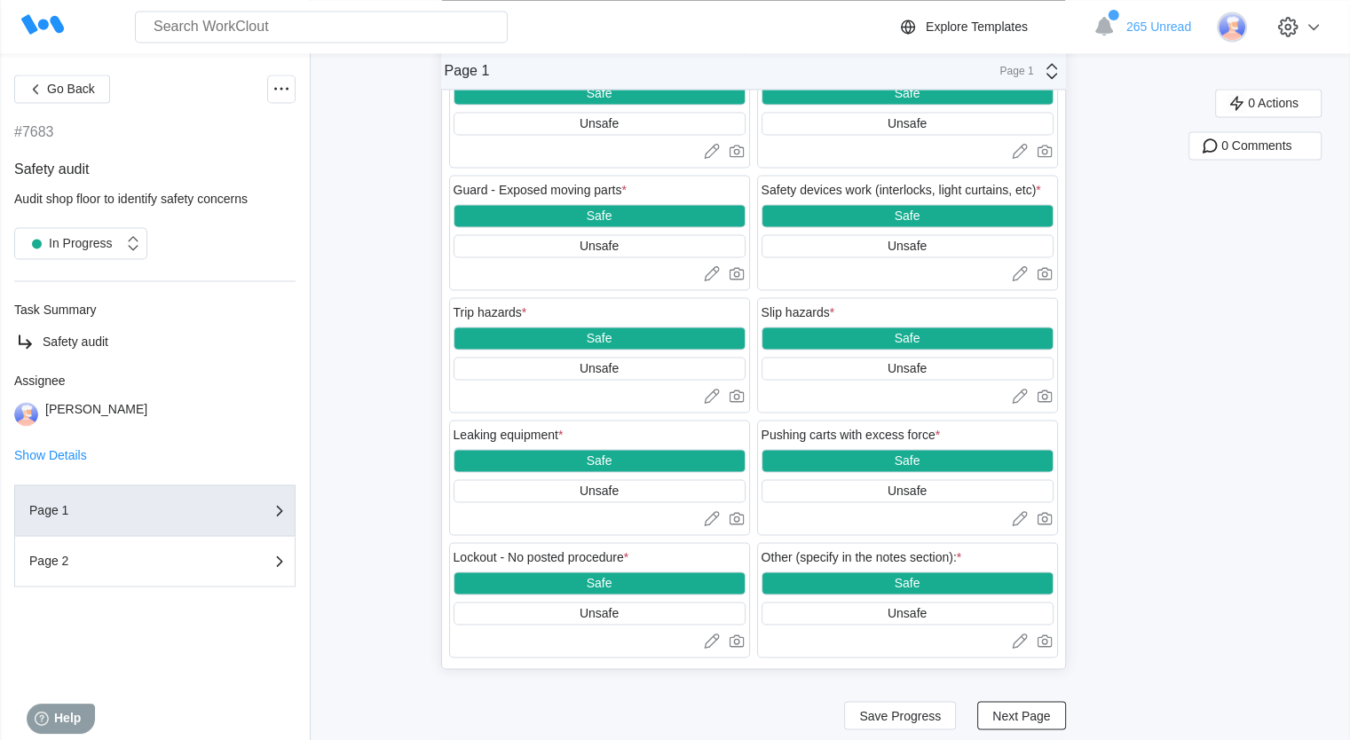
scroll to position [2744, 0]
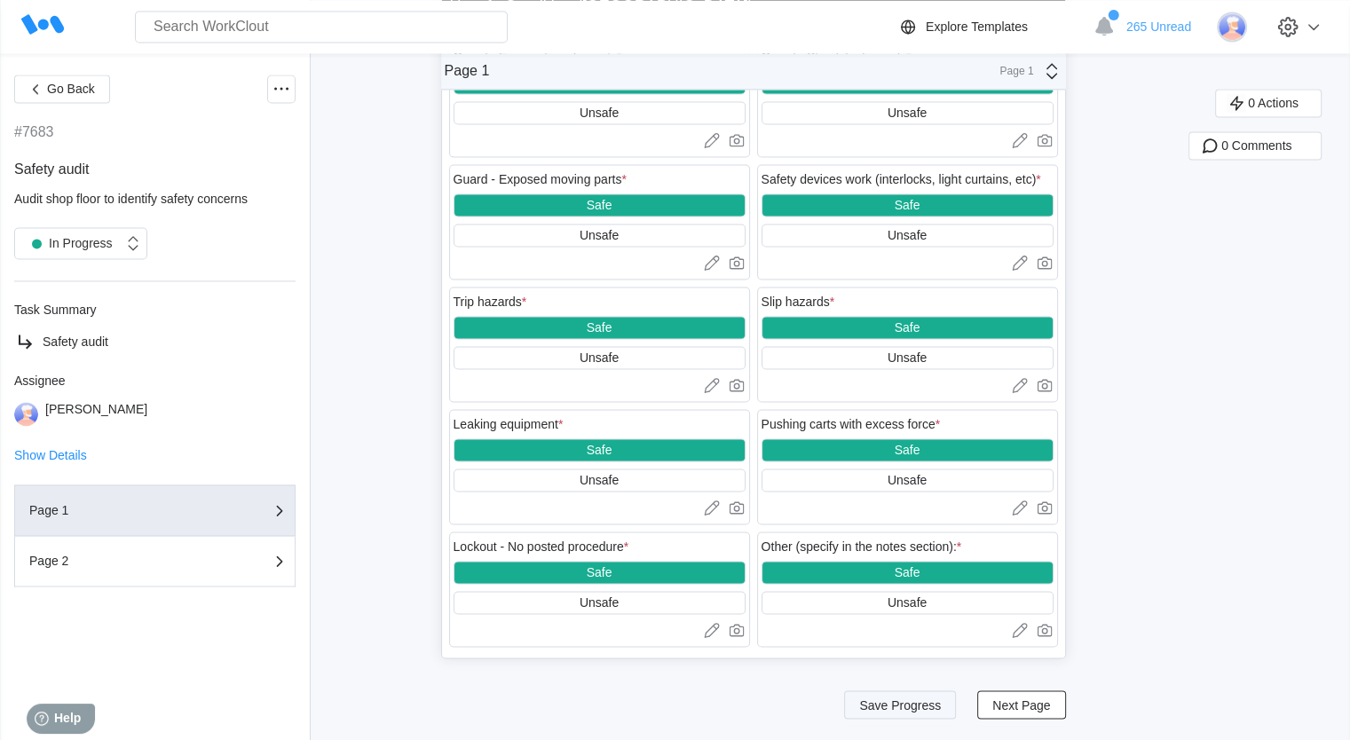
type textarea "blocking the walkway"
click at [920, 709] on span "Save Progress" at bounding box center [900, 705] width 82 height 12
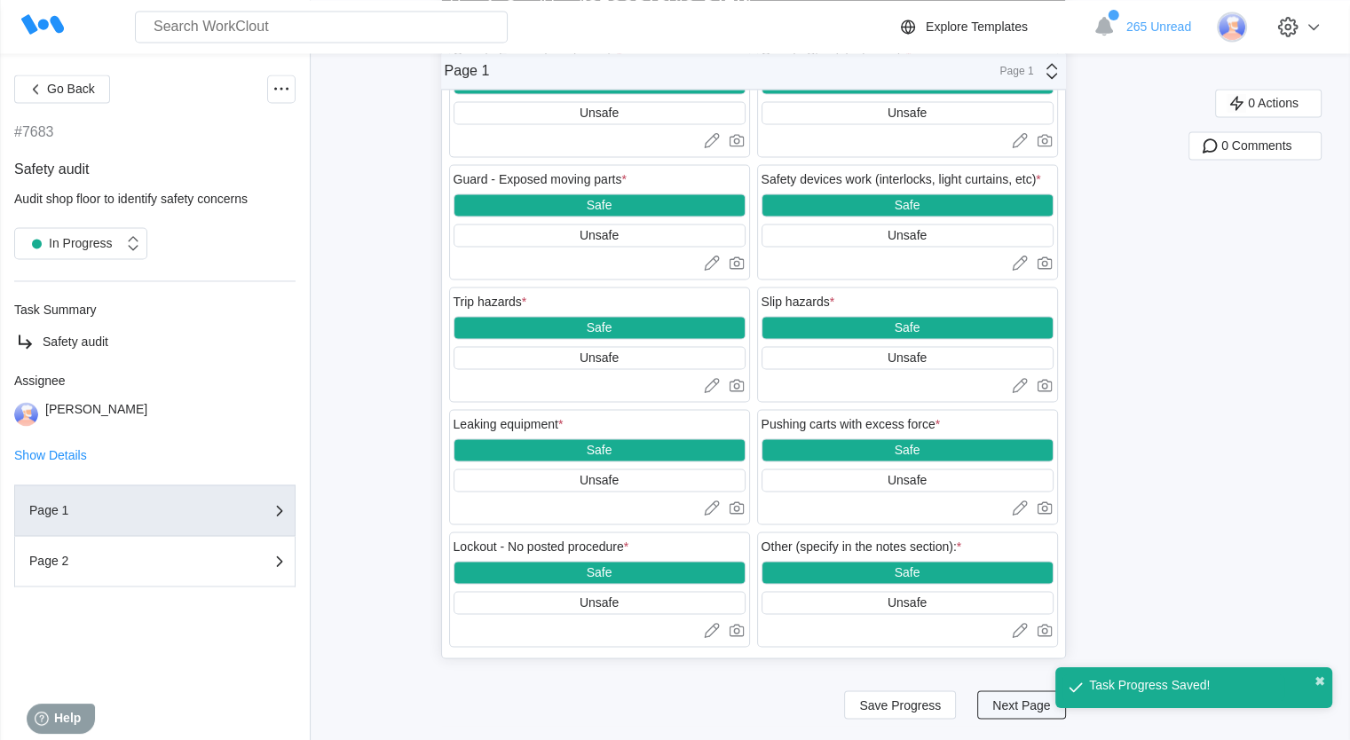
click at [1024, 709] on span "Next Page" at bounding box center [1021, 705] width 58 height 12
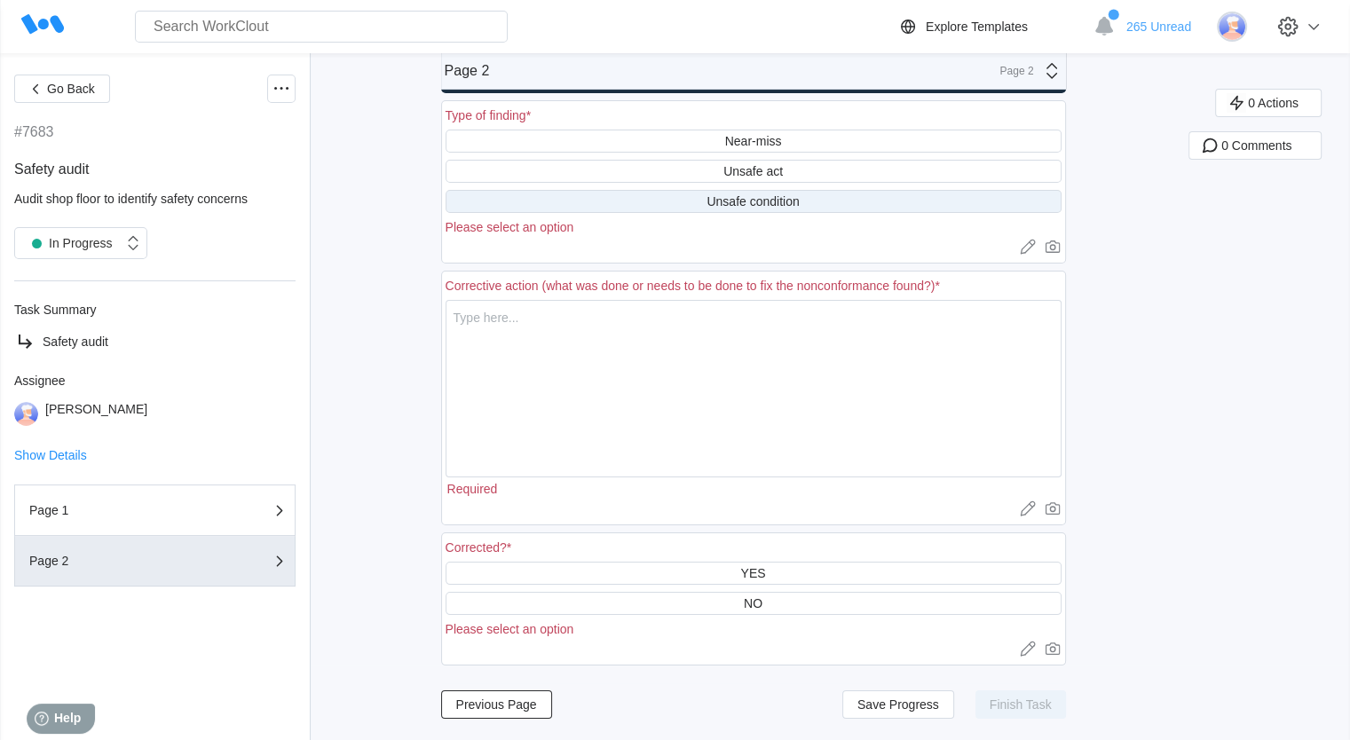
click at [769, 196] on div "Unsafe condition" at bounding box center [753, 201] width 92 height 14
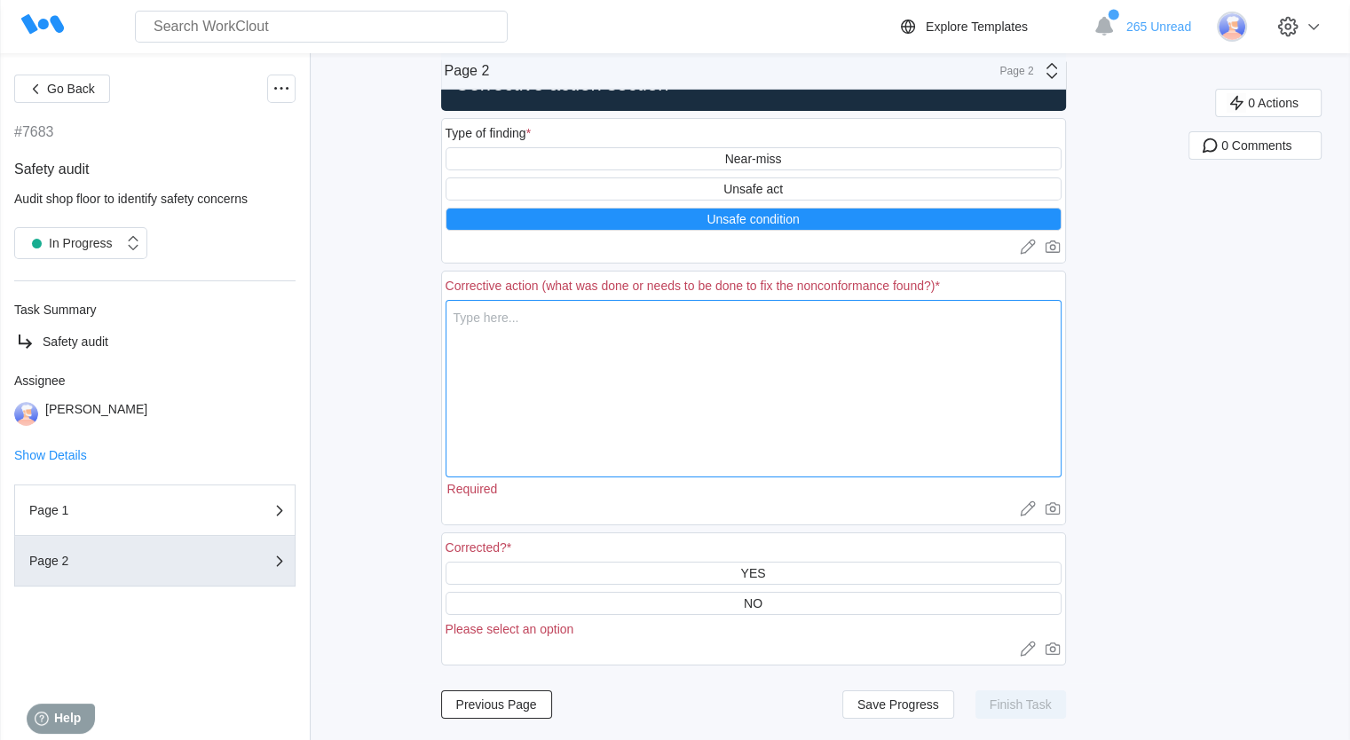
click at [517, 330] on textarea at bounding box center [754, 389] width 616 height 178
type textarea "a"
type textarea "x"
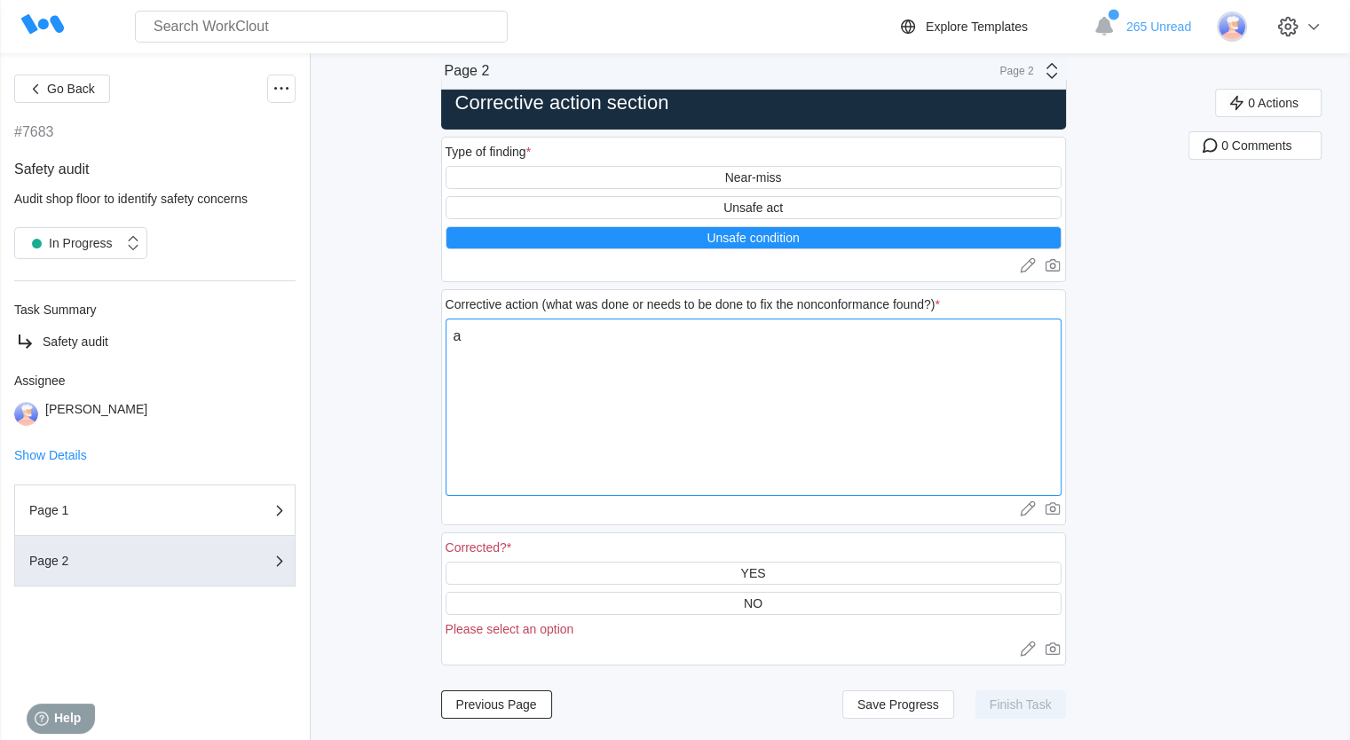
type textarea "x"
type textarea "A"
type textarea "x"
type textarea "Ad"
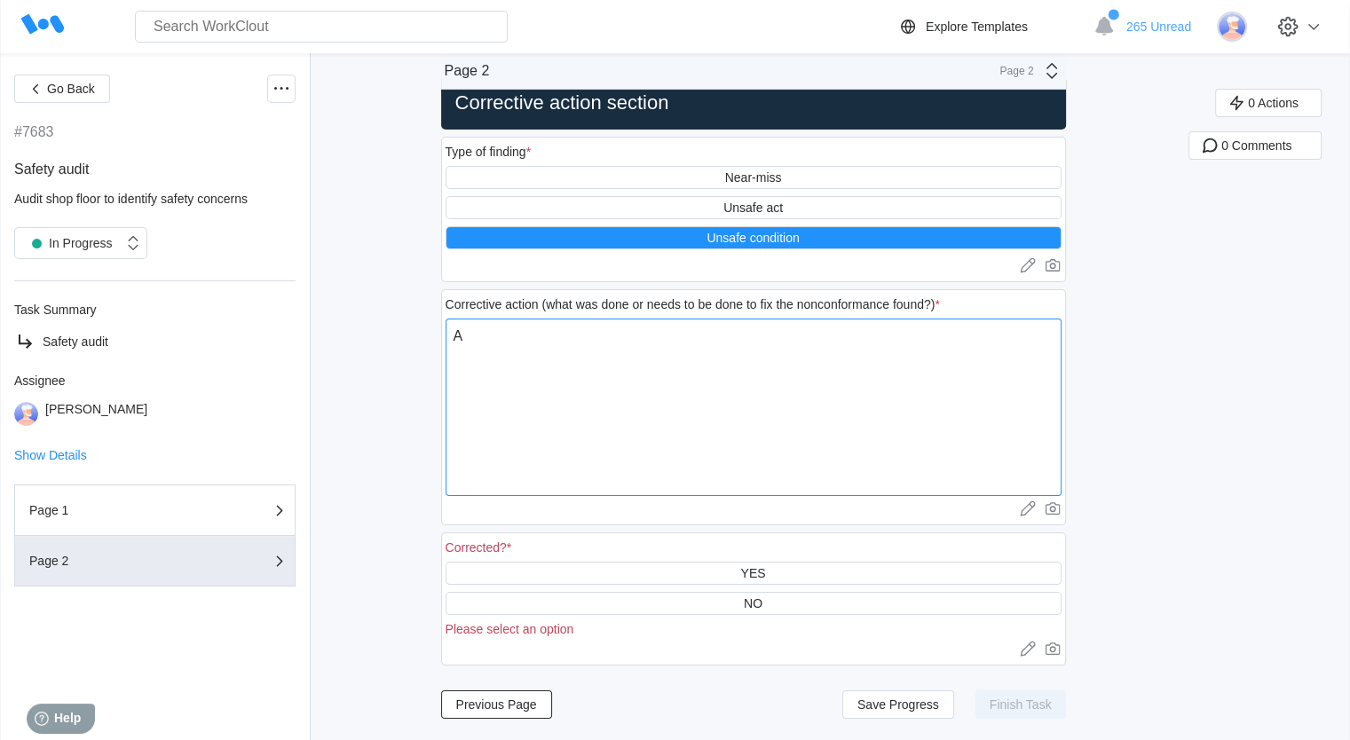
type textarea "x"
type textarea "A"
type textarea "x"
type textarea "As"
type textarea "x"
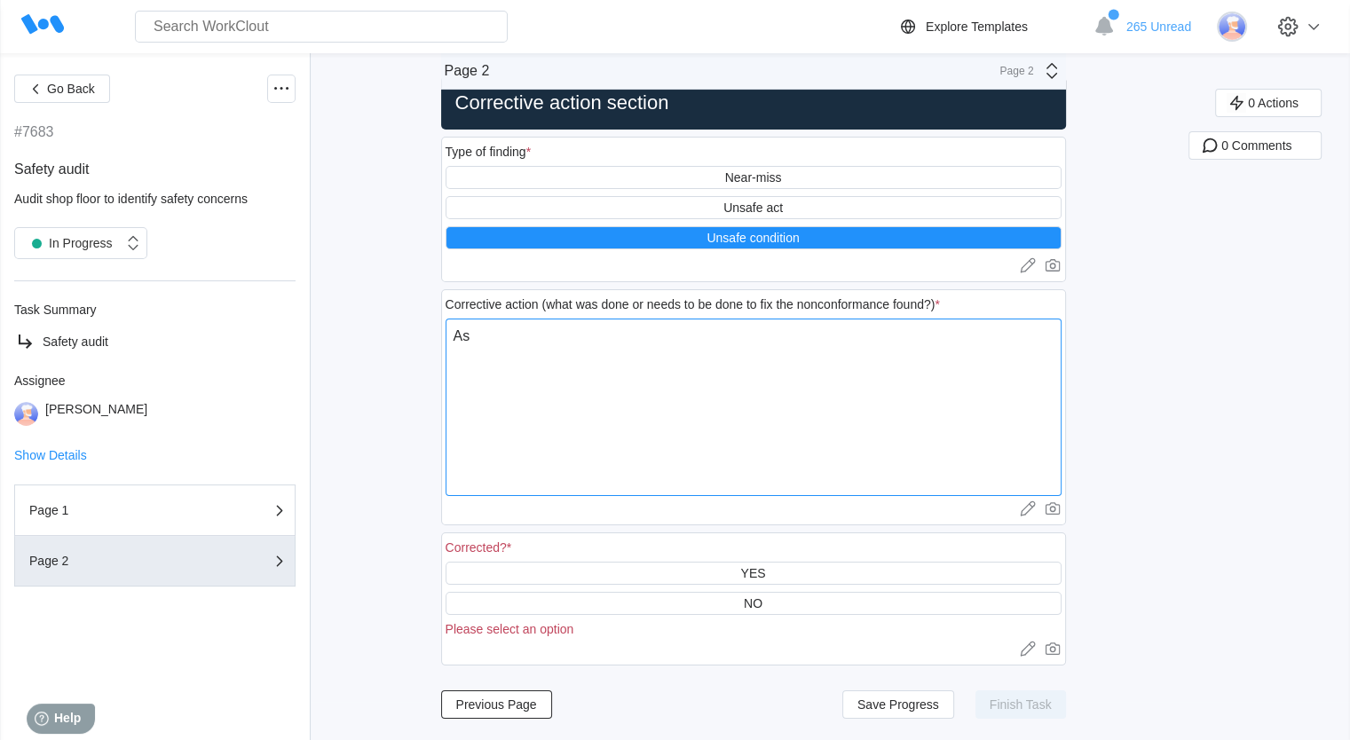
type textarea "Ask"
type textarea "x"
type textarea "Aske"
type textarea "x"
type textarea "Asked"
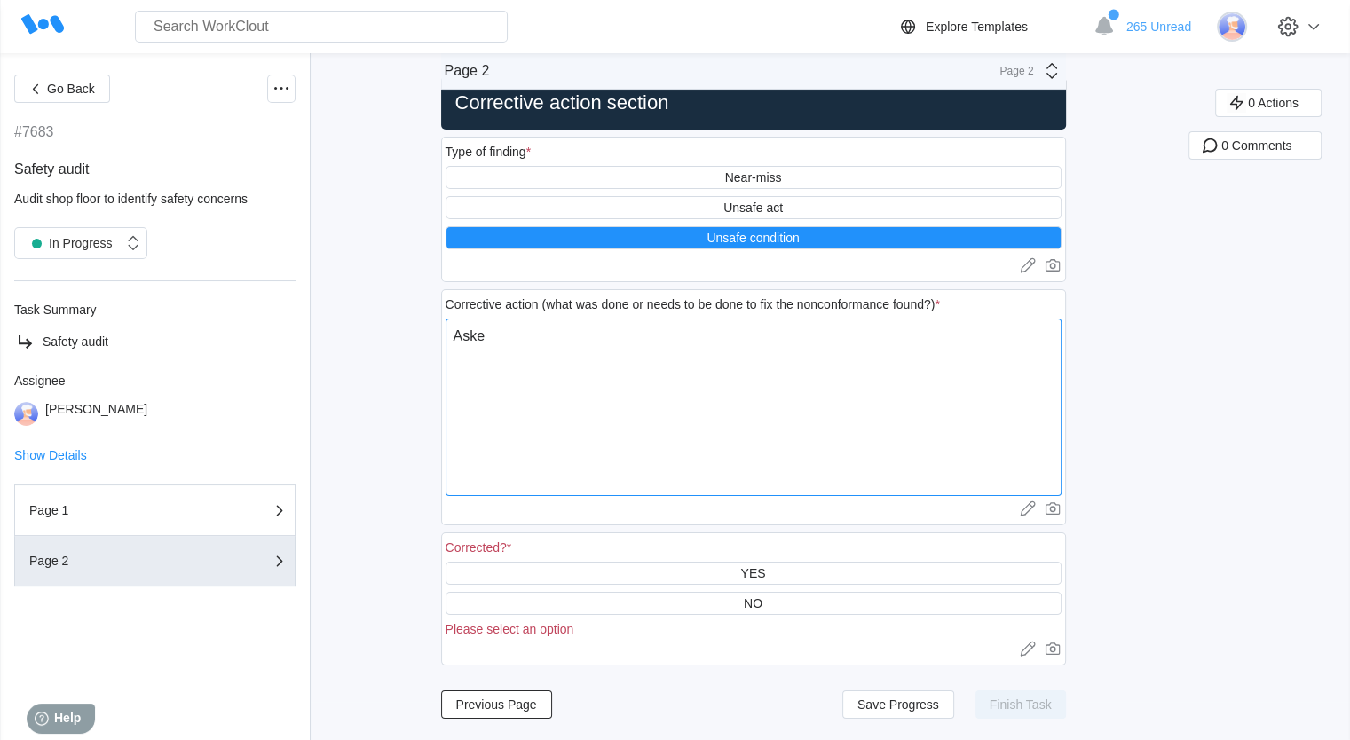
type textarea "x"
type textarea "Asked"
type textarea "x"
type textarea "Asked W"
type textarea "x"
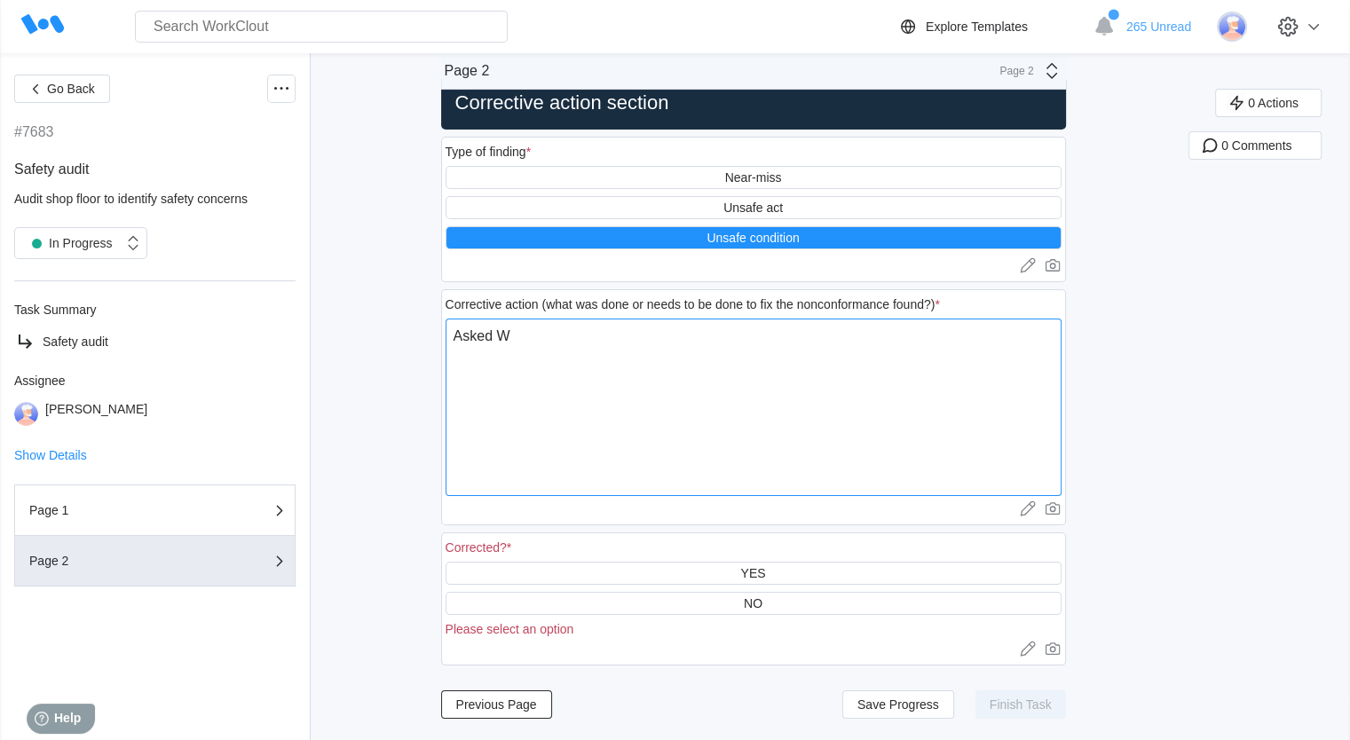
type textarea "Asked Wa"
type textarea "x"
type textarea "Asked War"
type textarea "x"
type textarea "Asked Wa"
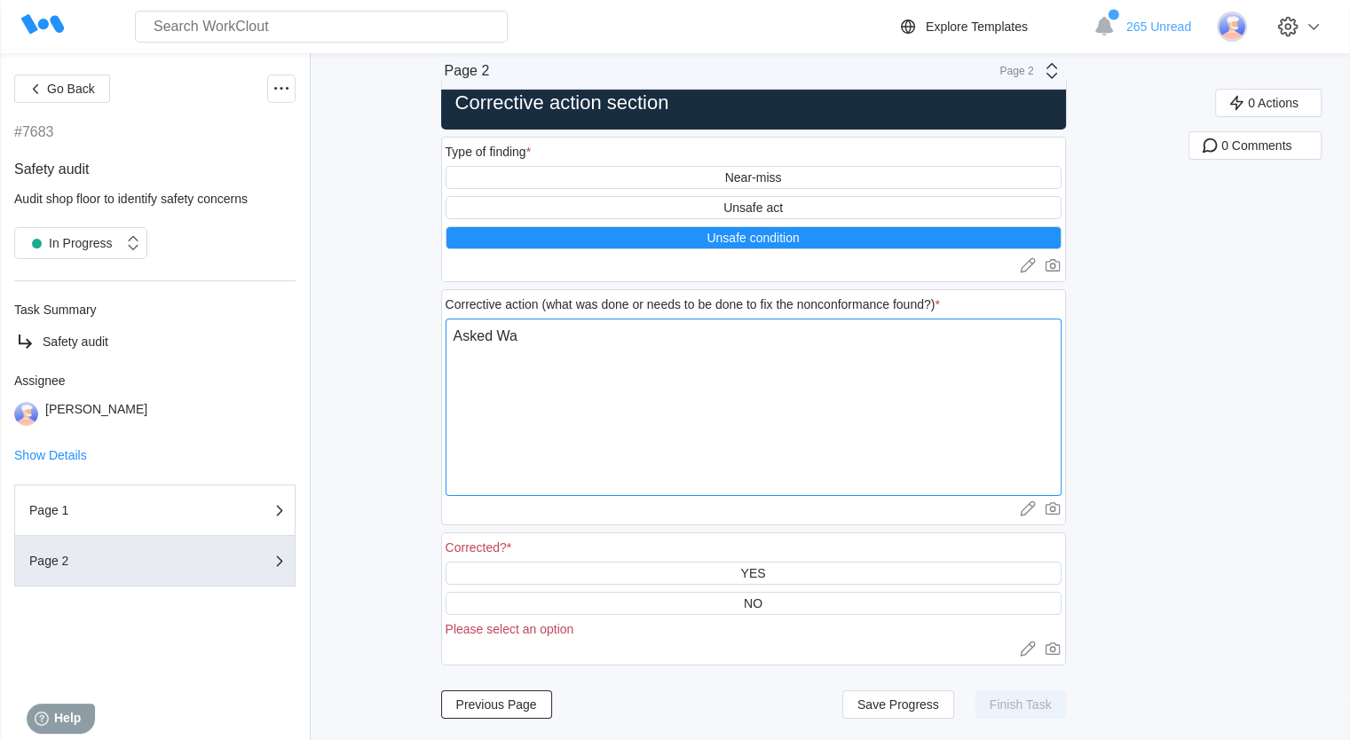
type textarea "x"
type textarea "Asked W"
type textarea "x"
type textarea "Asked"
type textarea "x"
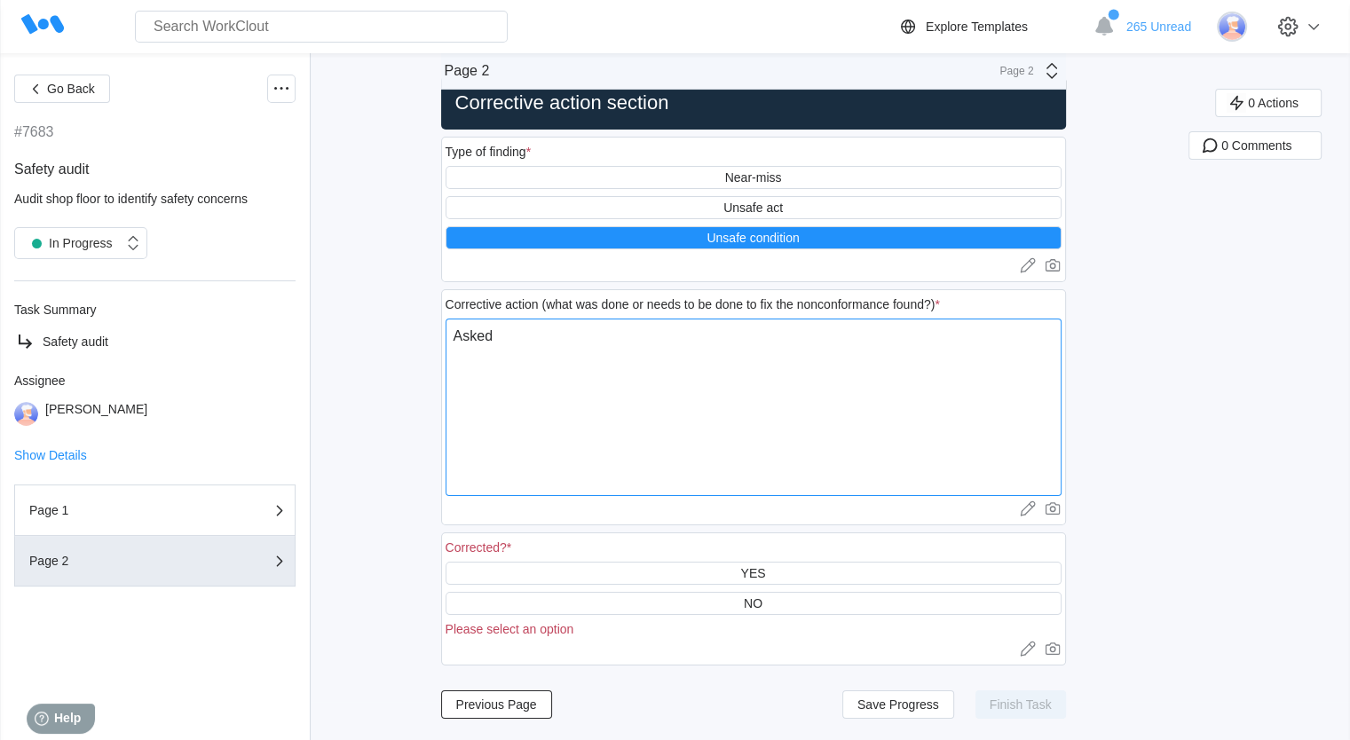
type textarea "Asked w"
type textarea "x"
type textarea "Asked wa"
type textarea "x"
type textarea "Asked war"
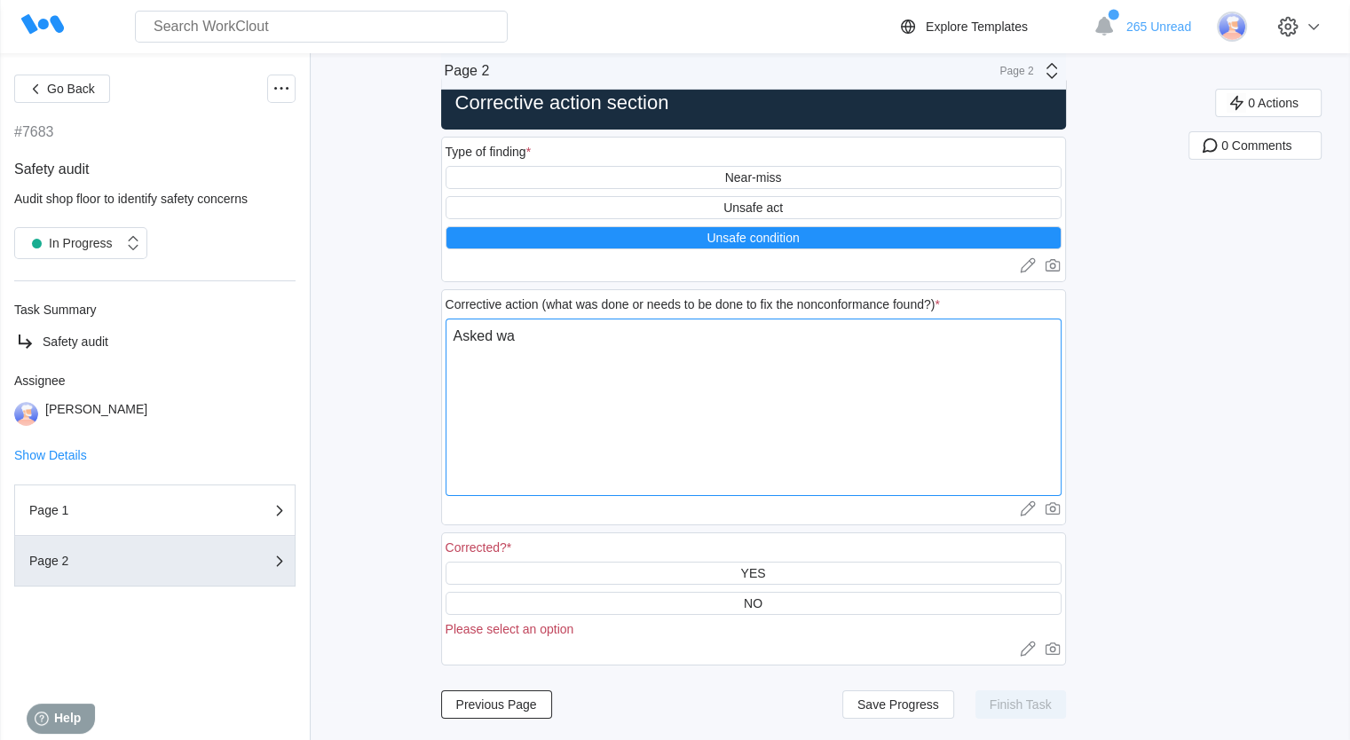
type textarea "x"
type textarea "Asked ware"
type textarea "x"
type textarea "Asked warehouse"
type textarea "x"
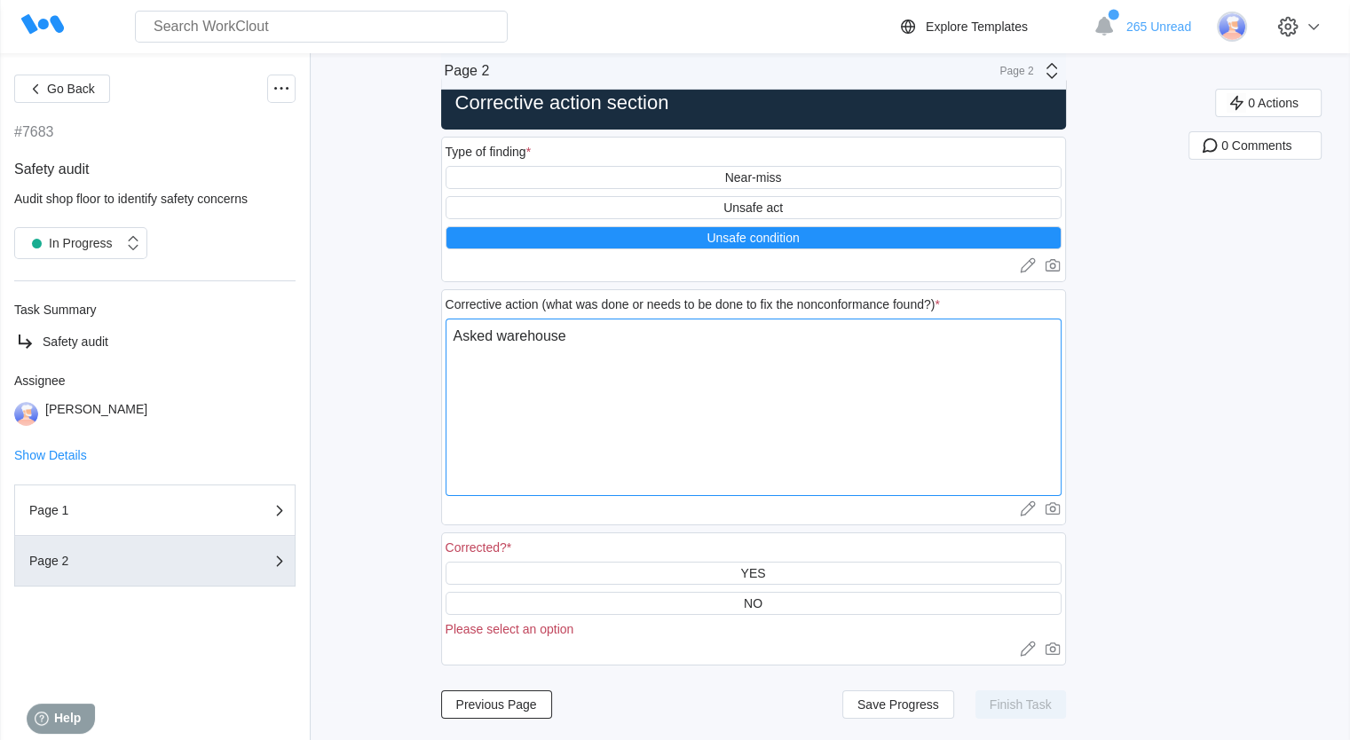
type textarea "Asked warehouse"
type textarea "x"
type textarea "Asked warehousem"
type textarea "x"
type textarea "Asked warehouseme"
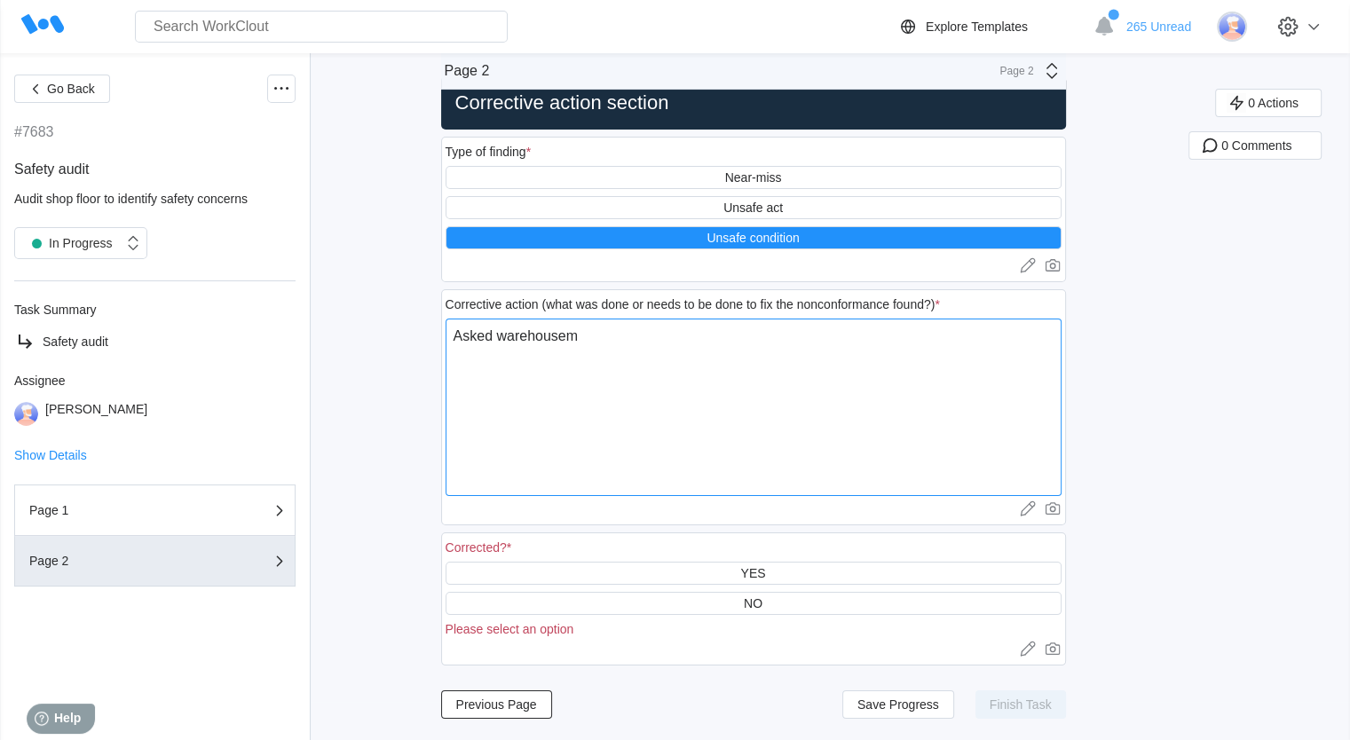
type textarea "x"
type textarea "Asked warehousemen"
type textarea "x"
type textarea "Asked warehousemen"
type textarea "x"
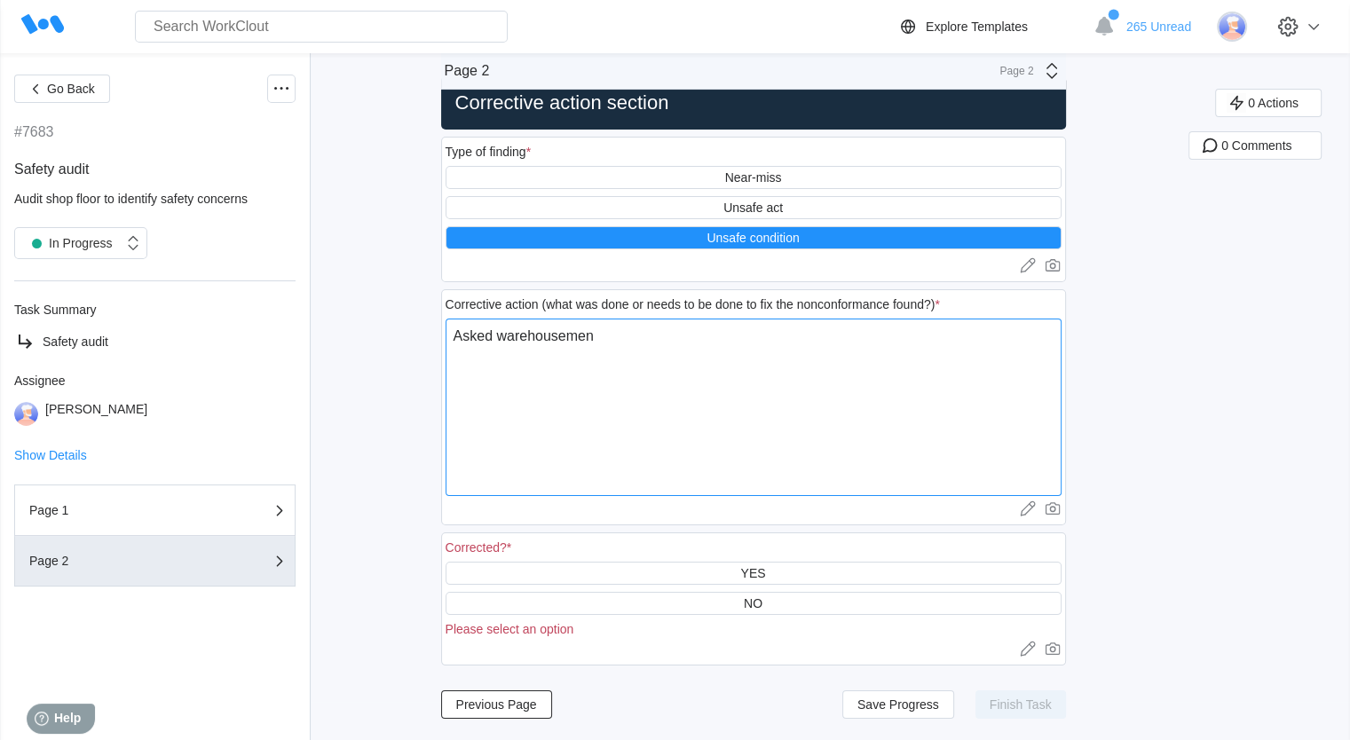
type textarea "Asked warehousemen t"
type textarea "x"
type textarea "Asked warehousemen to"
type textarea "x"
type textarea "Asked warehousemen to"
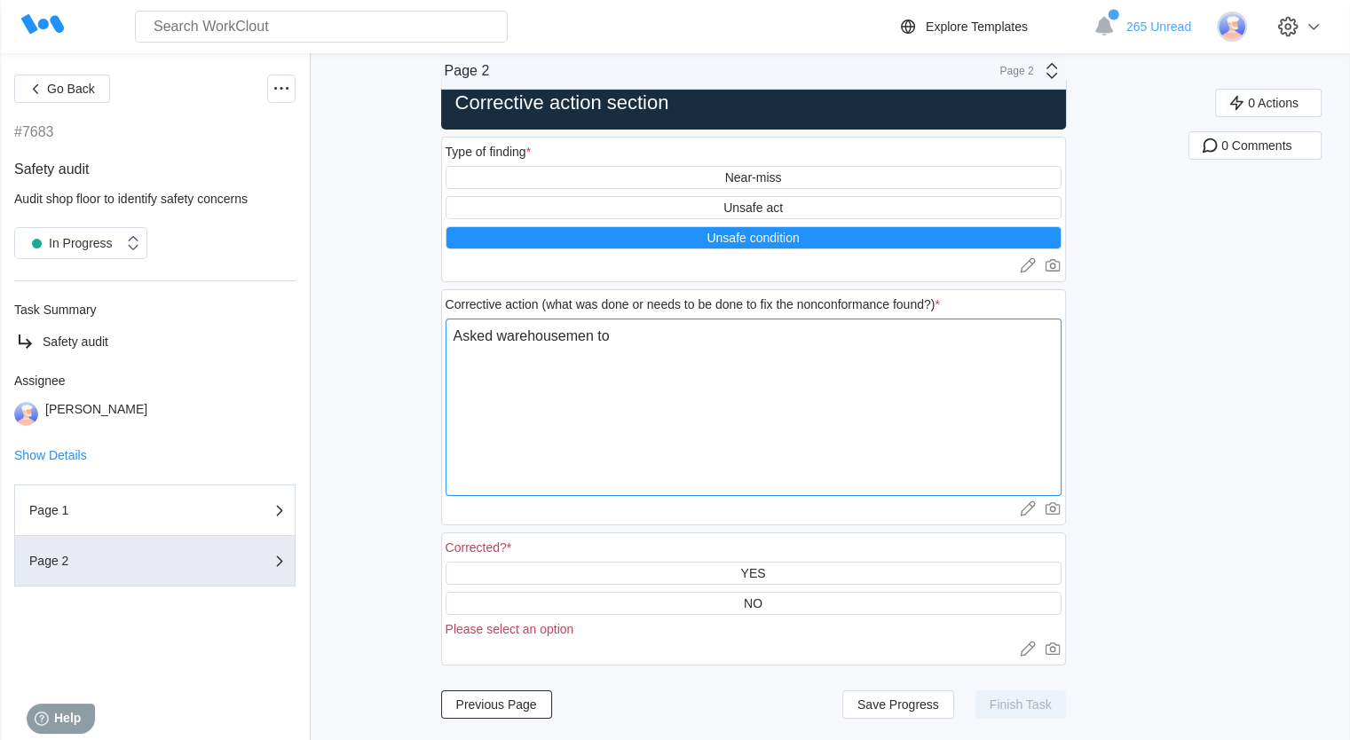
type textarea "x"
type textarea "Asked warehousemen to m"
type textarea "x"
type textarea "Asked warehousemen to mo"
type textarea "x"
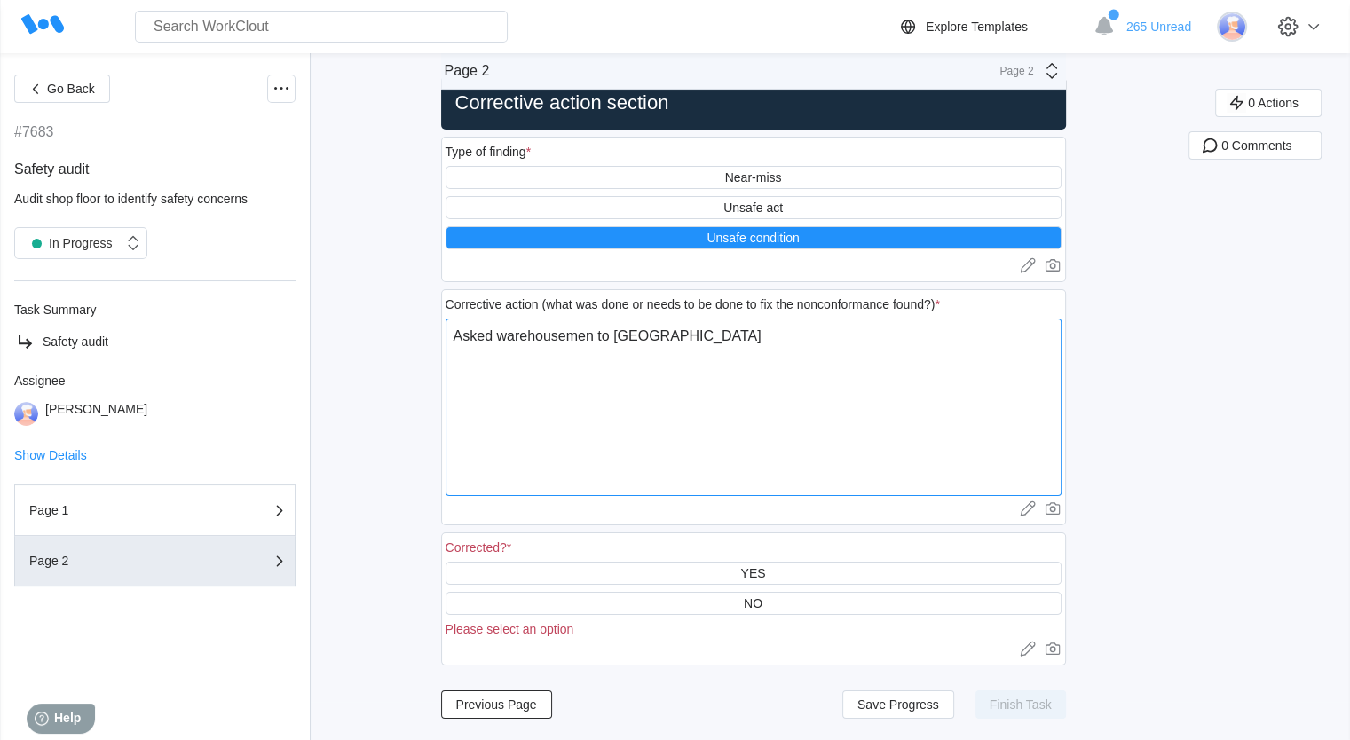
type textarea "Asked warehousemen to mov"
type textarea "x"
type textarea "Asked warehousemen to move"
type textarea "x"
type textarea "Asked warehousemen to move"
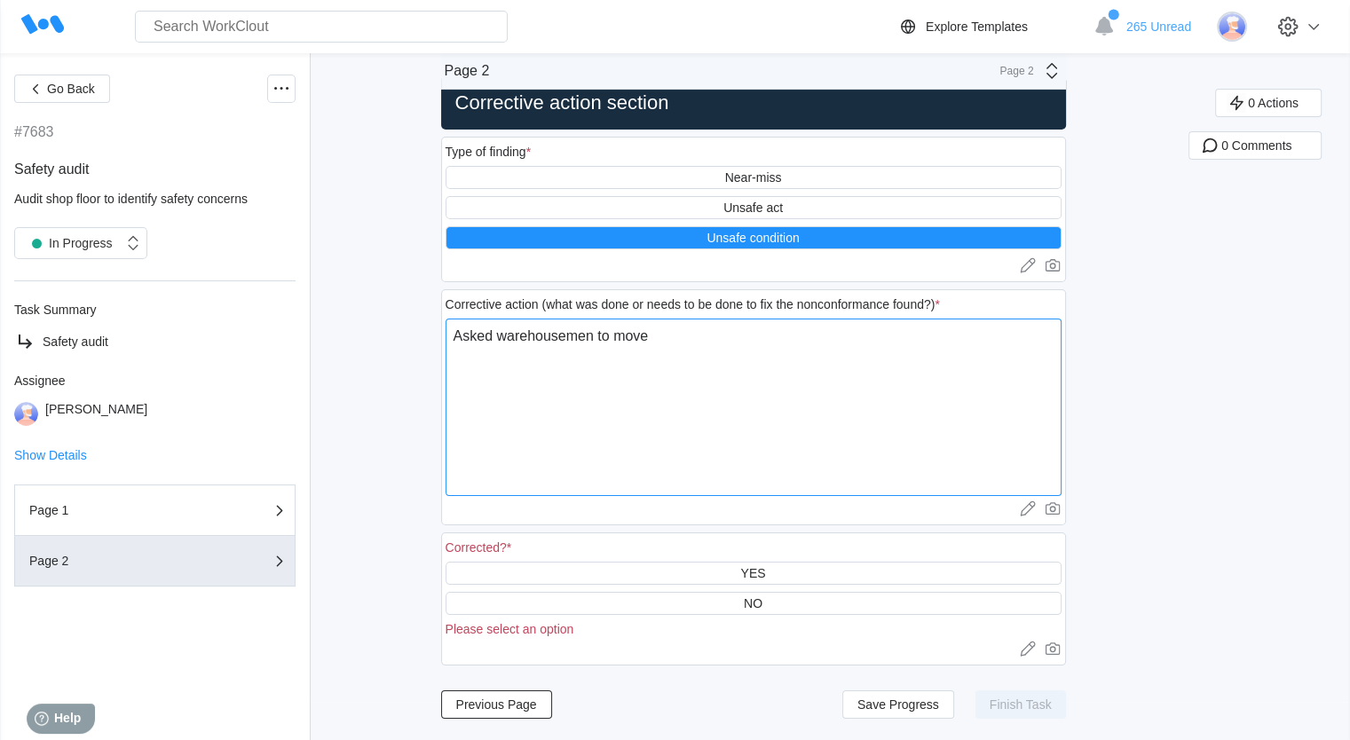
type textarea "x"
type textarea "Asked warehousemen to move"
type textarea "x"
type textarea "Asked warehousemen to move"
type textarea "x"
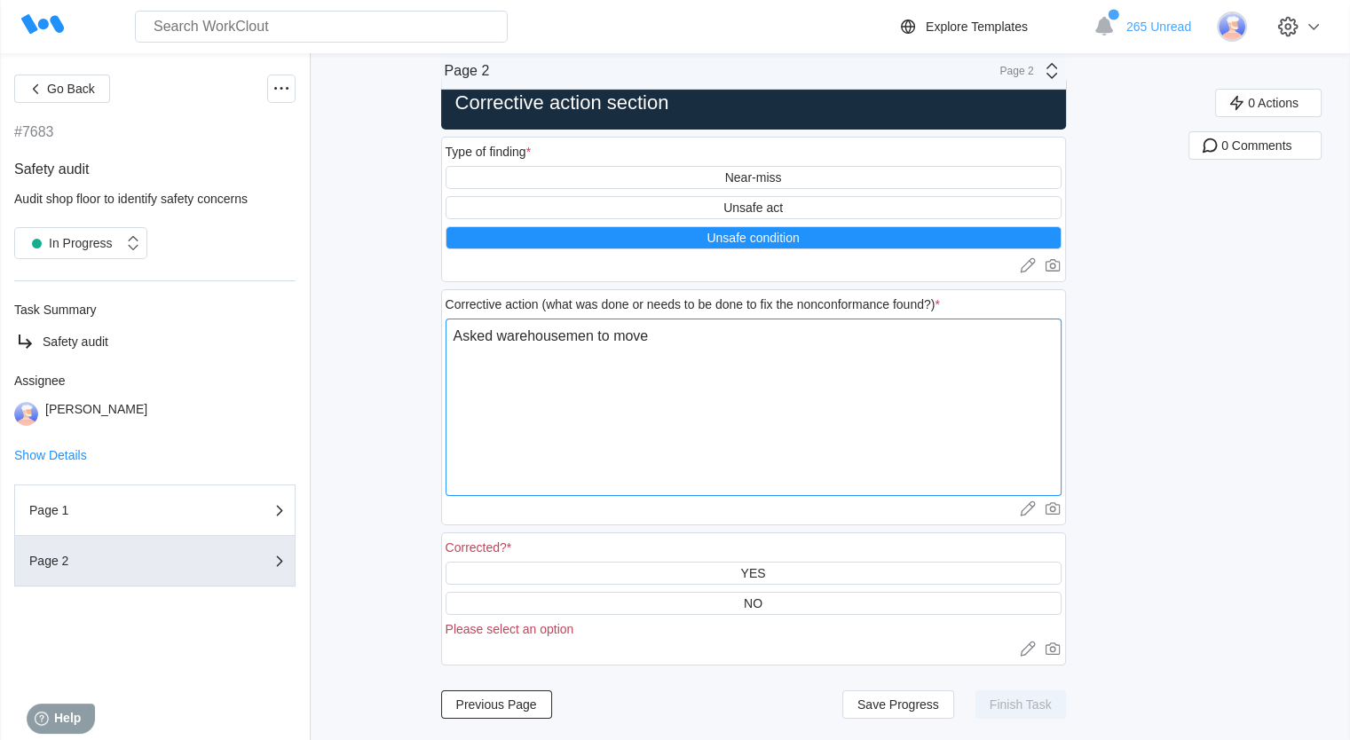
type textarea "Asked warehousemen to move t"
type textarea "x"
type textarea "Asked warehousemen to move th"
type textarea "x"
type textarea "Asked warehousemen to move the"
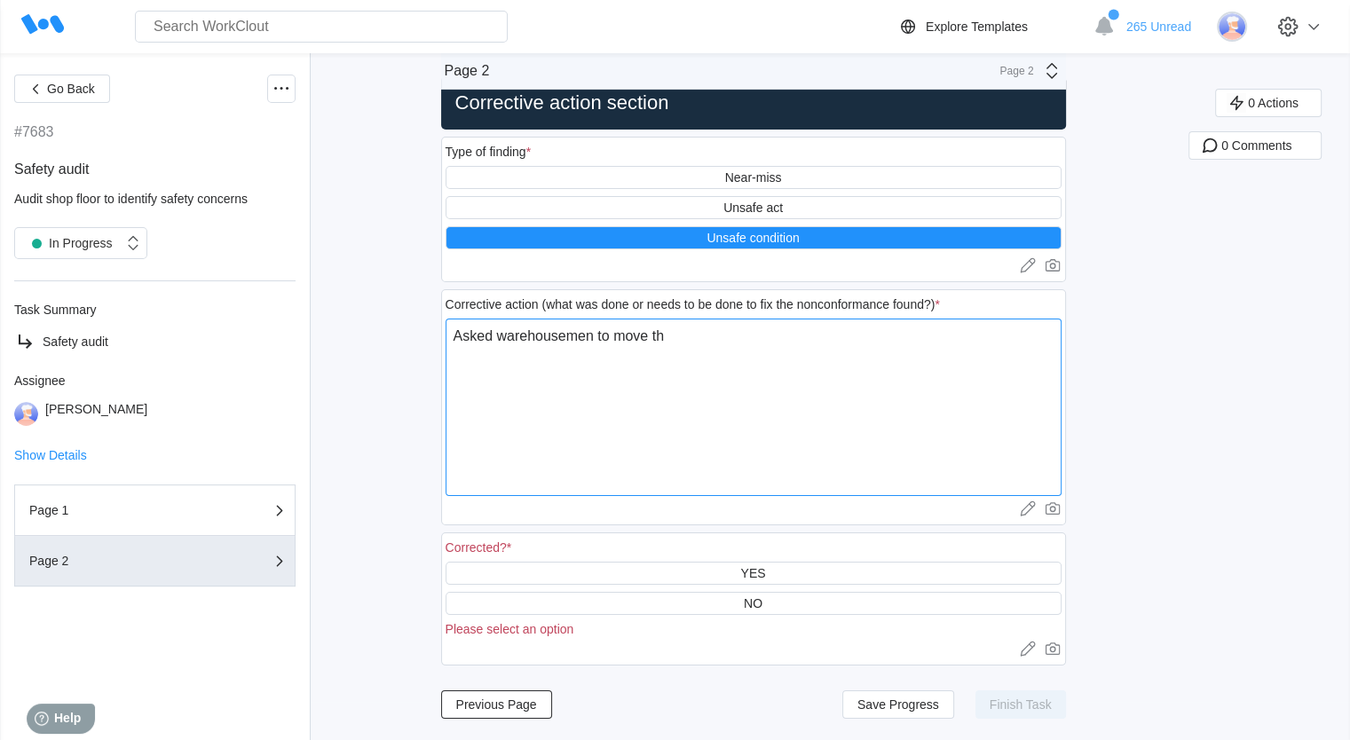
type textarea "x"
type textarea "Asked warehousemen to move the"
type textarea "x"
type textarea "Asked warehousemen to move the b"
type textarea "x"
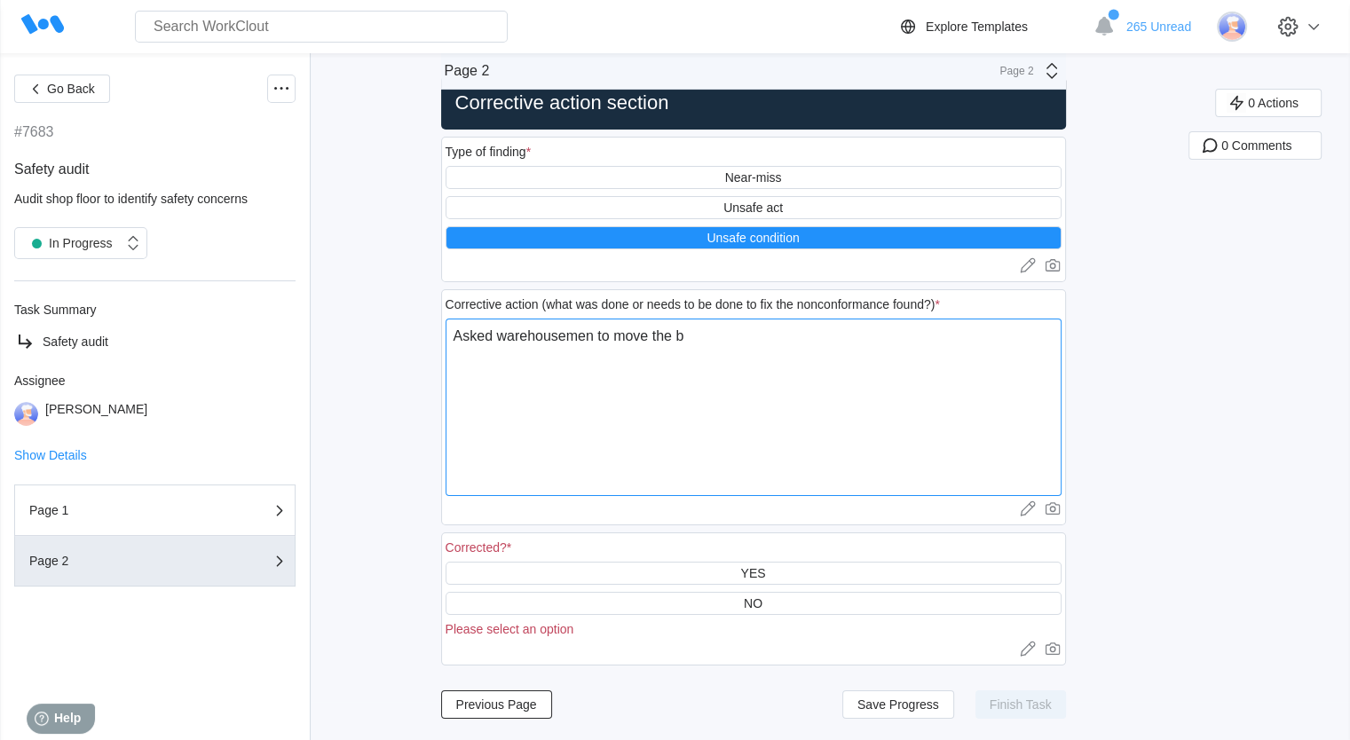
type textarea "Asked warehousemen to move the bi"
type textarea "x"
type textarea "Asked warehousemen to move the bin"
type textarea "x"
type textarea "Asked warehousemen to move the bin."
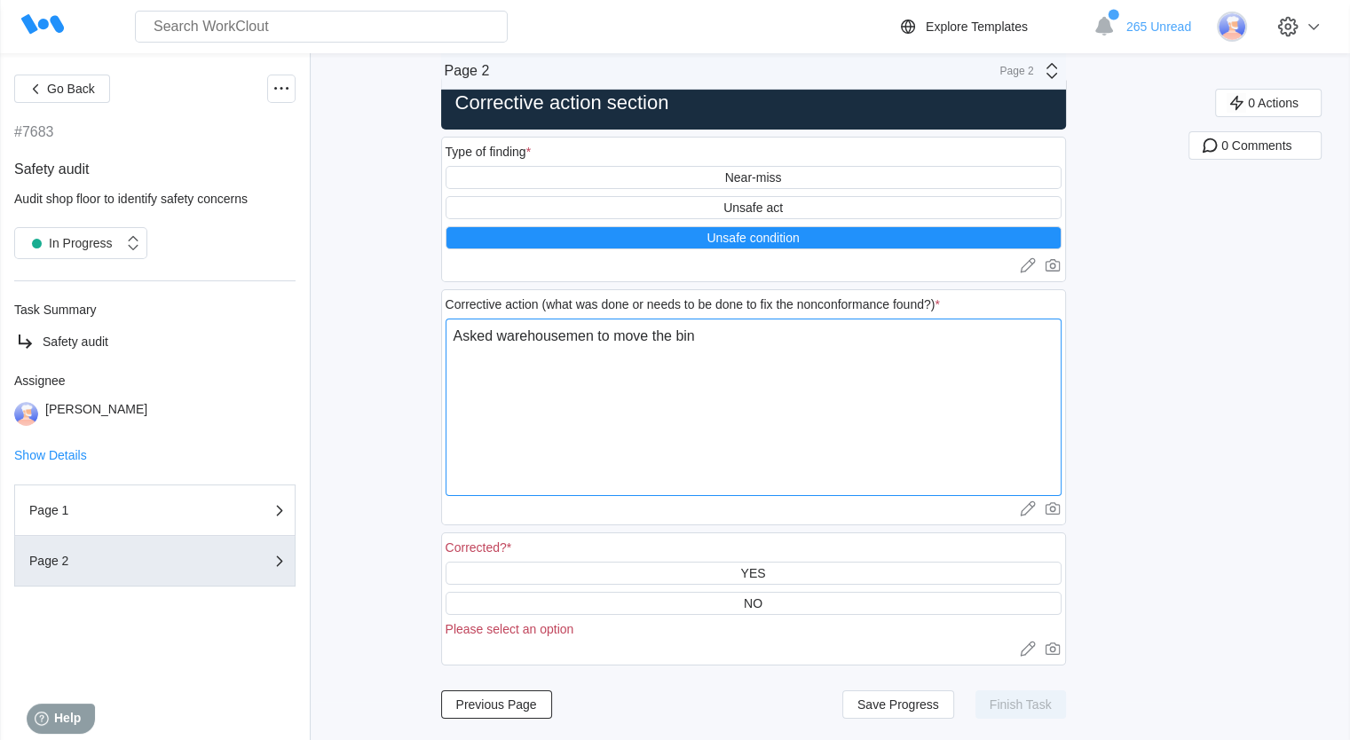
type textarea "x"
type textarea "Asked warehousemen to move the bin."
click at [735, 572] on div "YES" at bounding box center [754, 573] width 616 height 23
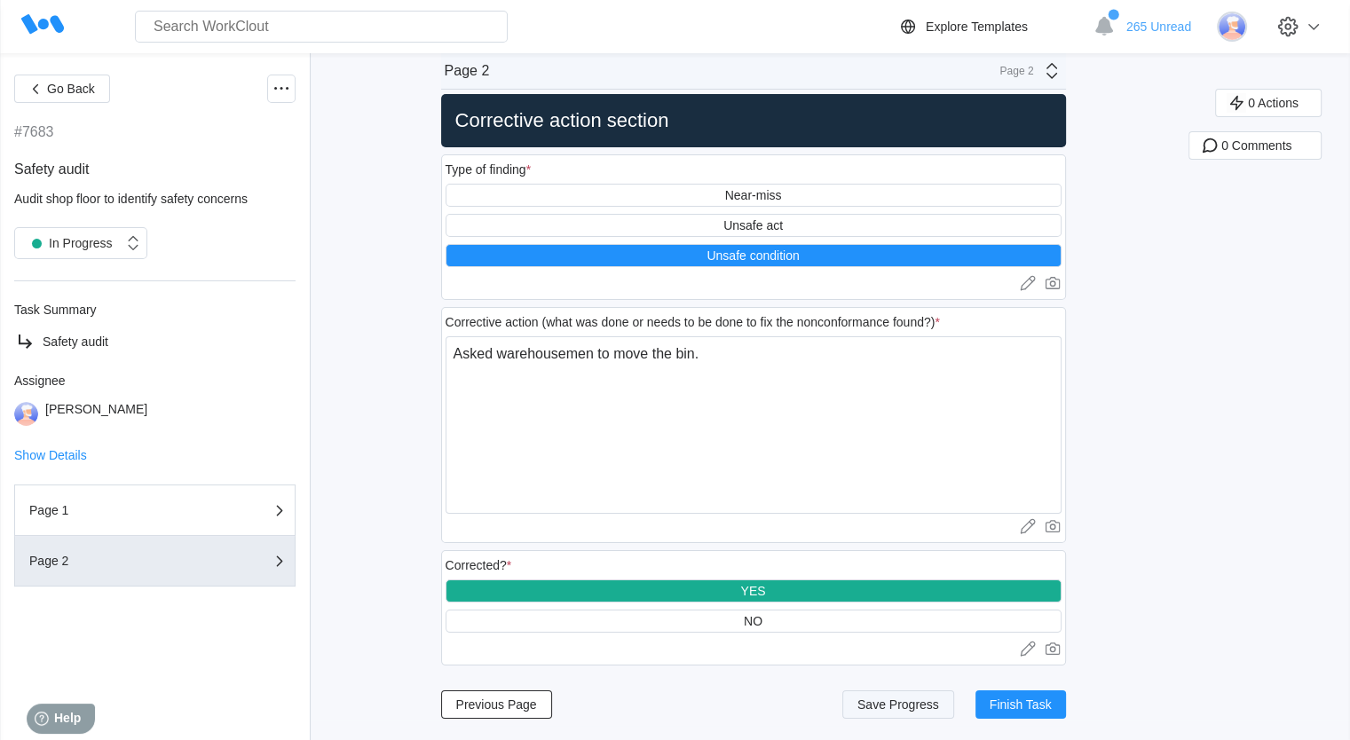
click at [920, 709] on span "Save Progress" at bounding box center [898, 705] width 82 height 12
click at [1010, 699] on span "Finish Task" at bounding box center [1021, 705] width 62 height 12
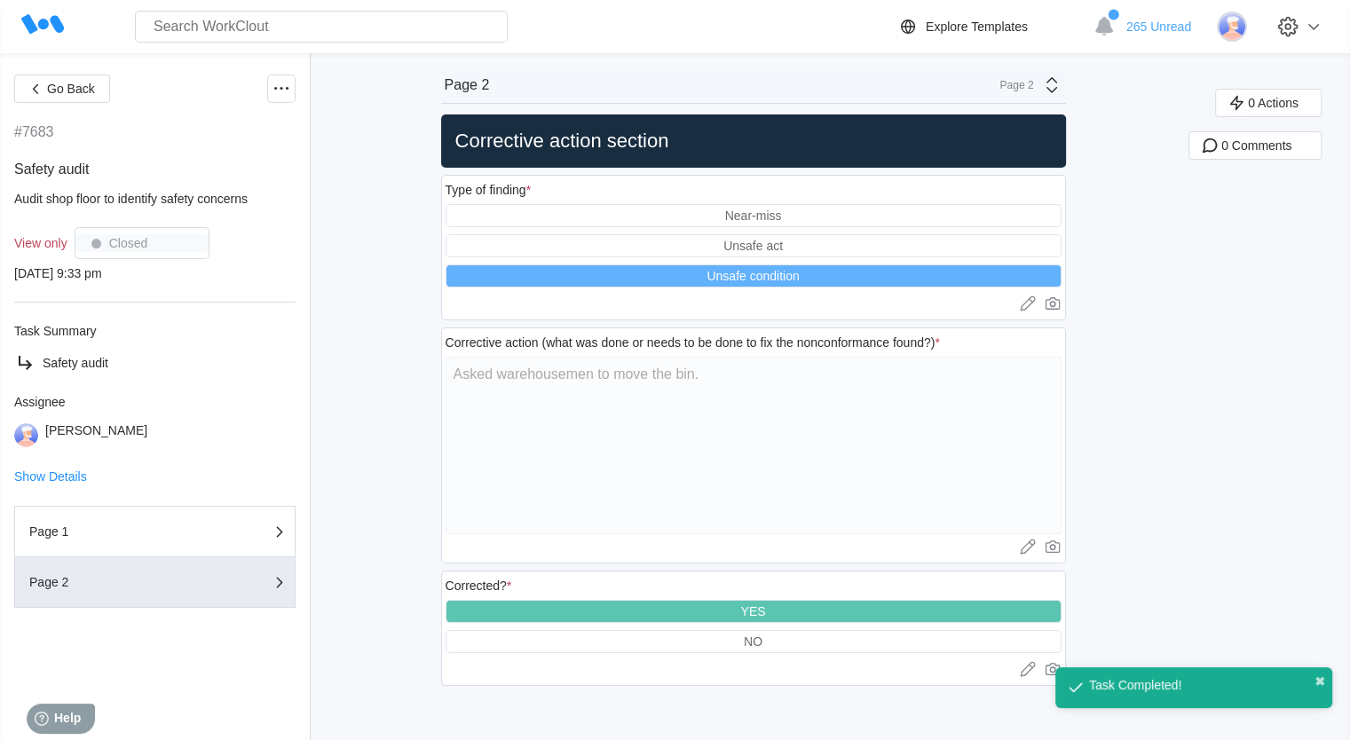
scroll to position [0, 0]
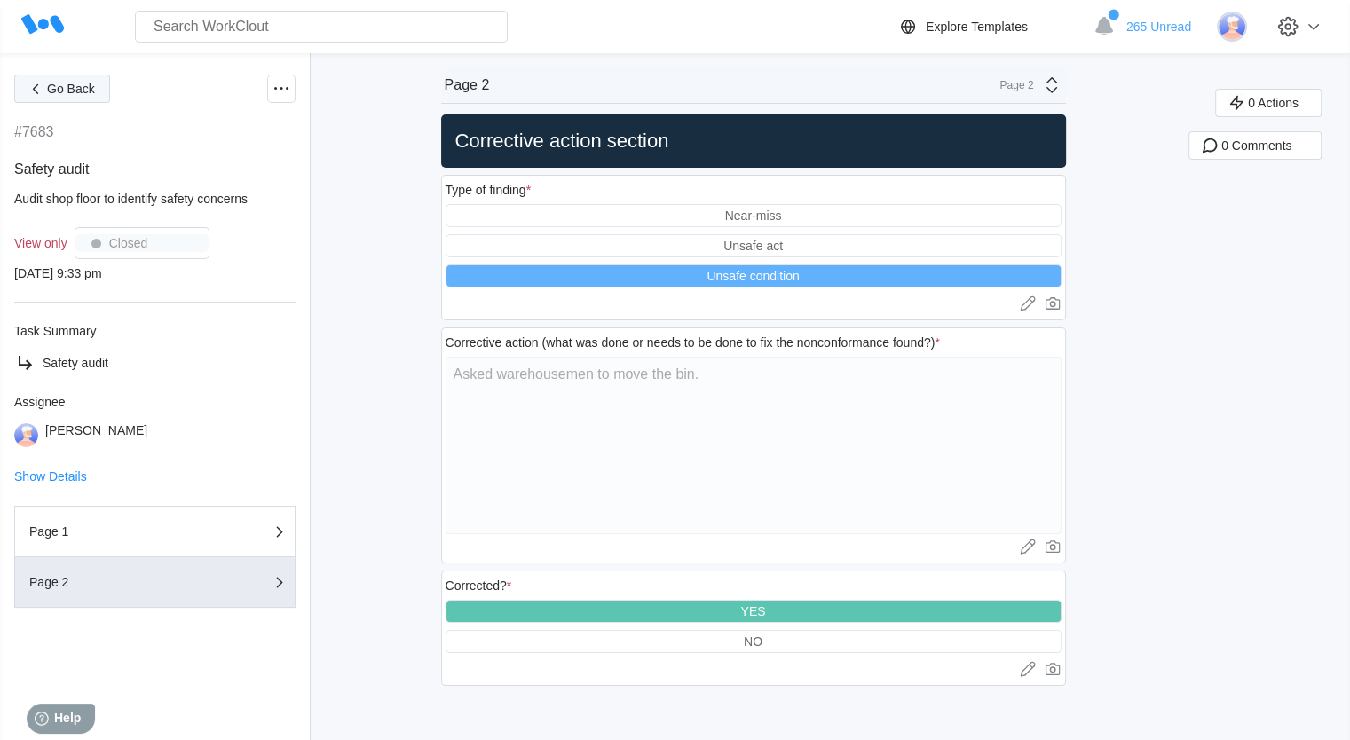
click at [26, 85] on icon "button" at bounding box center [36, 89] width 20 height 20
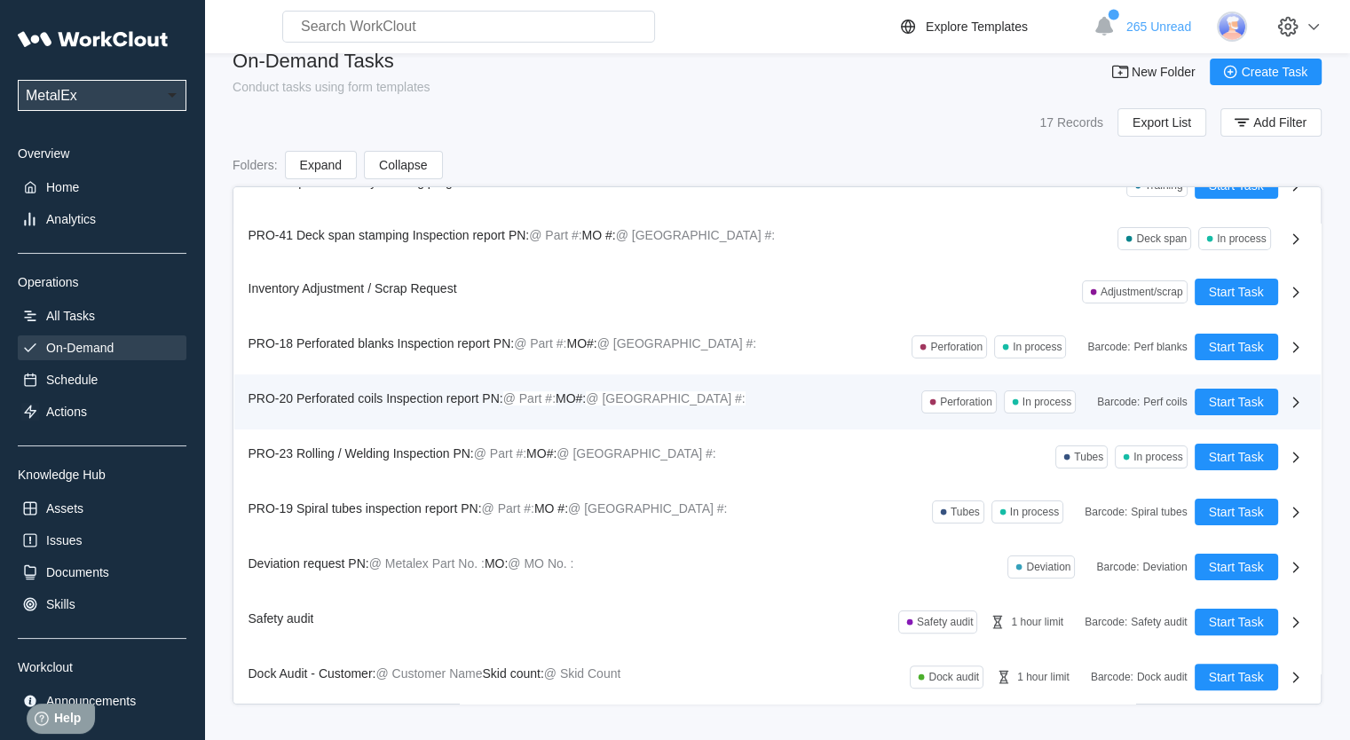
scroll to position [415, 0]
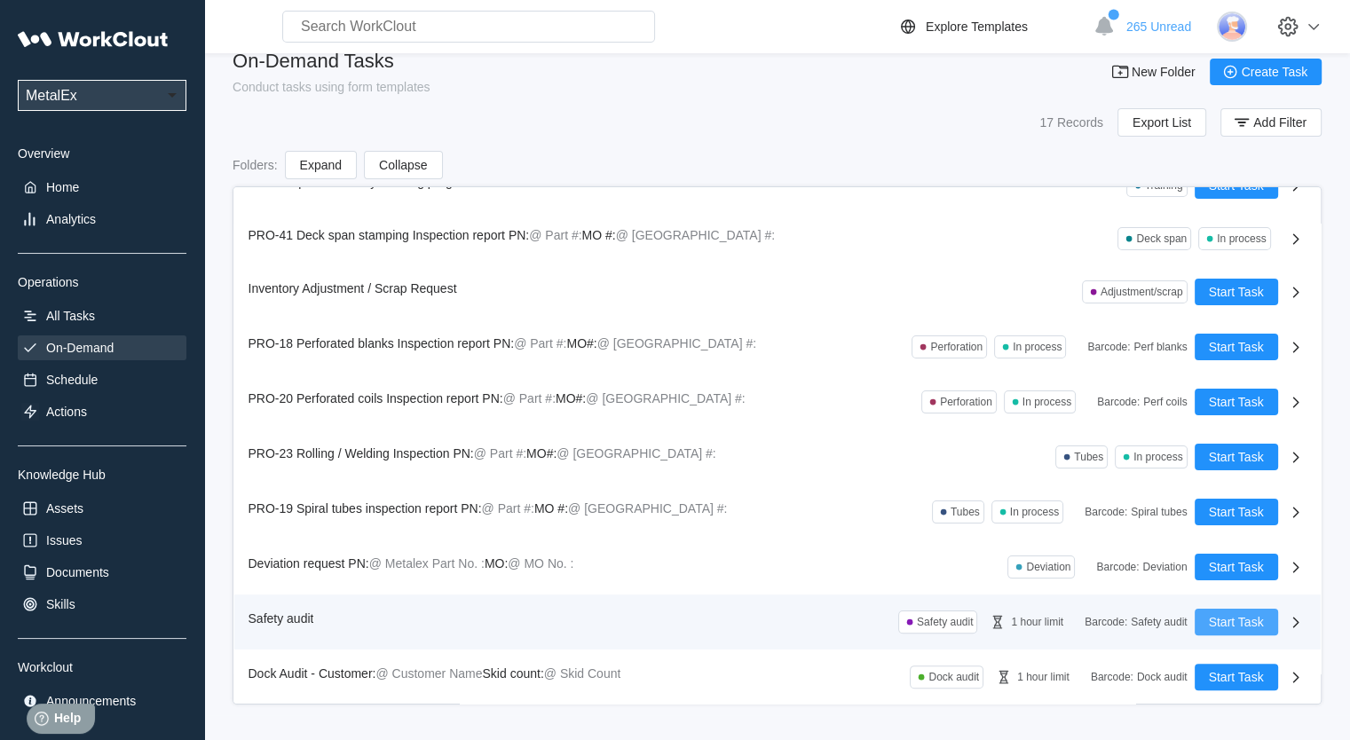
click at [1236, 610] on button "Start Task" at bounding box center [1236, 622] width 83 height 27
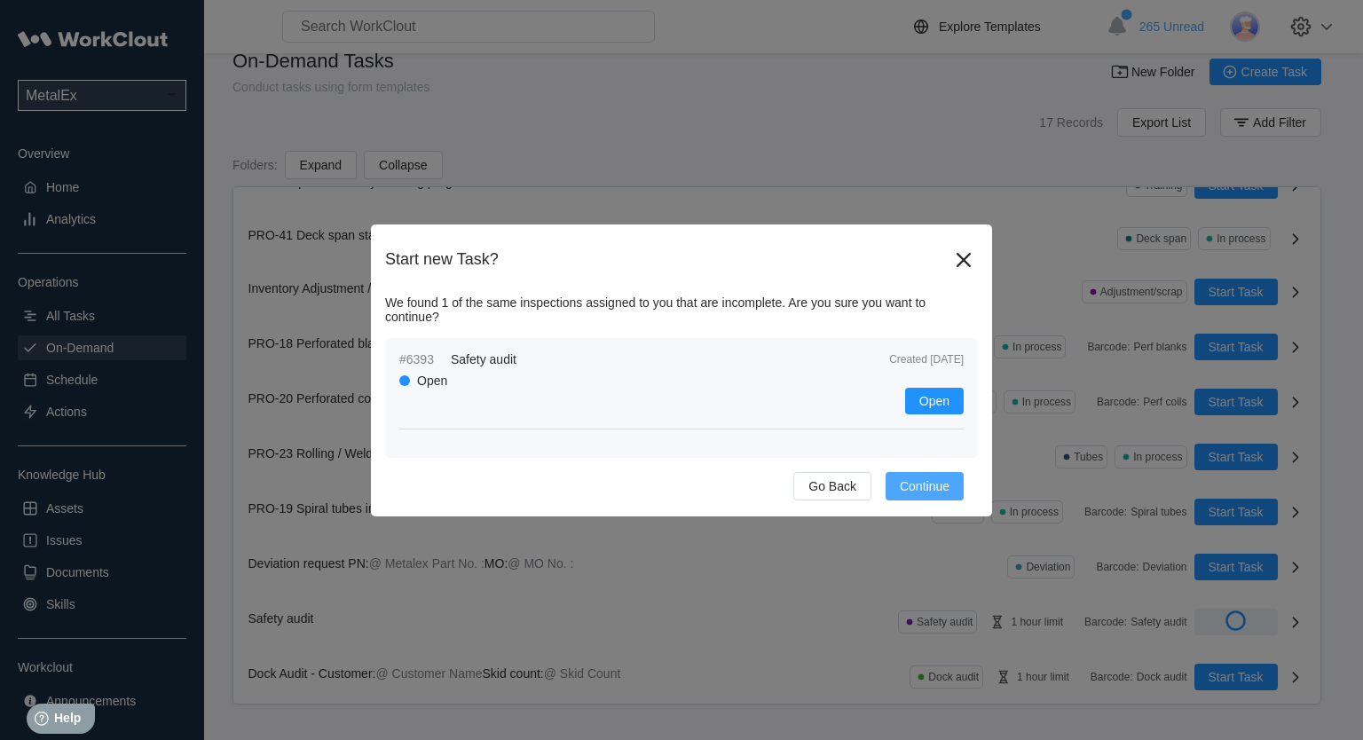
click at [944, 493] on span "Continue" at bounding box center [925, 486] width 50 height 12
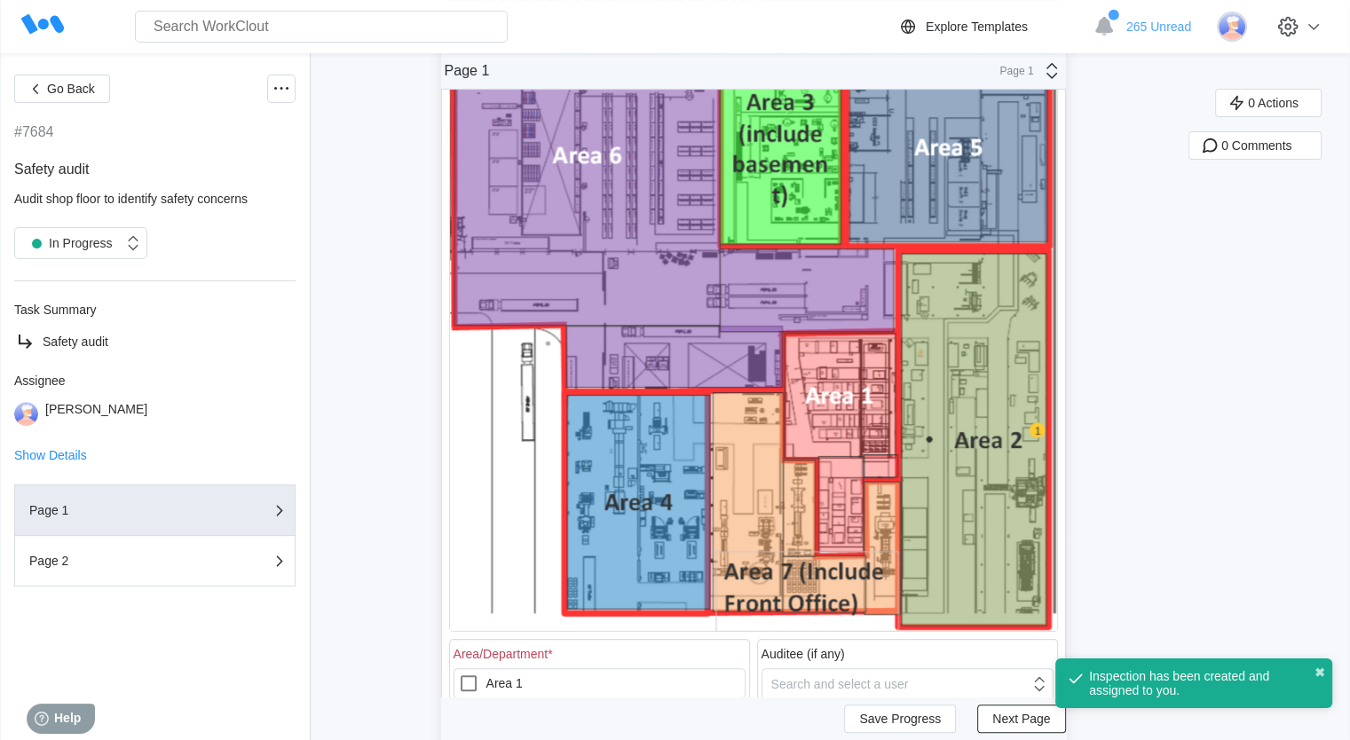
scroll to position [444, 0]
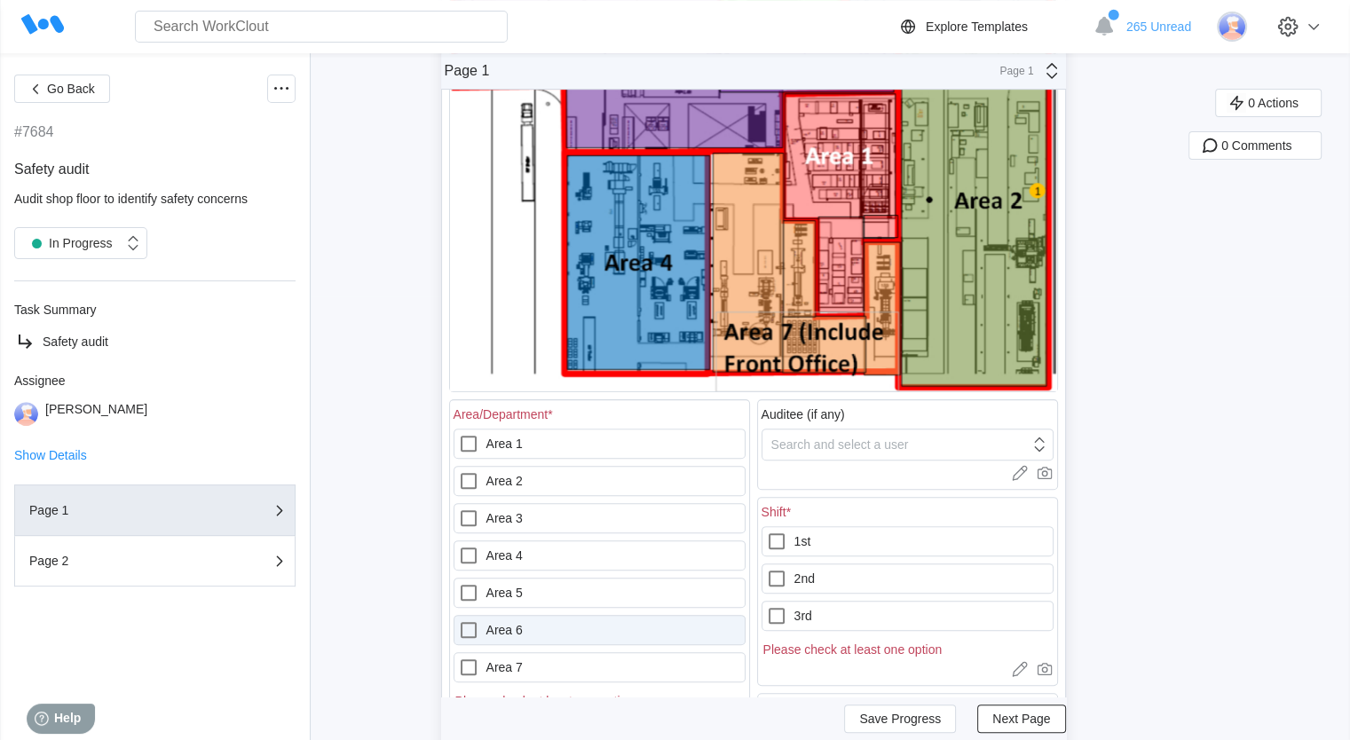
click at [551, 633] on label "Area 6" at bounding box center [600, 630] width 292 height 30
click at [459, 620] on 6 "Area 6" at bounding box center [458, 620] width 1 height 1
checkbox 6 "true"
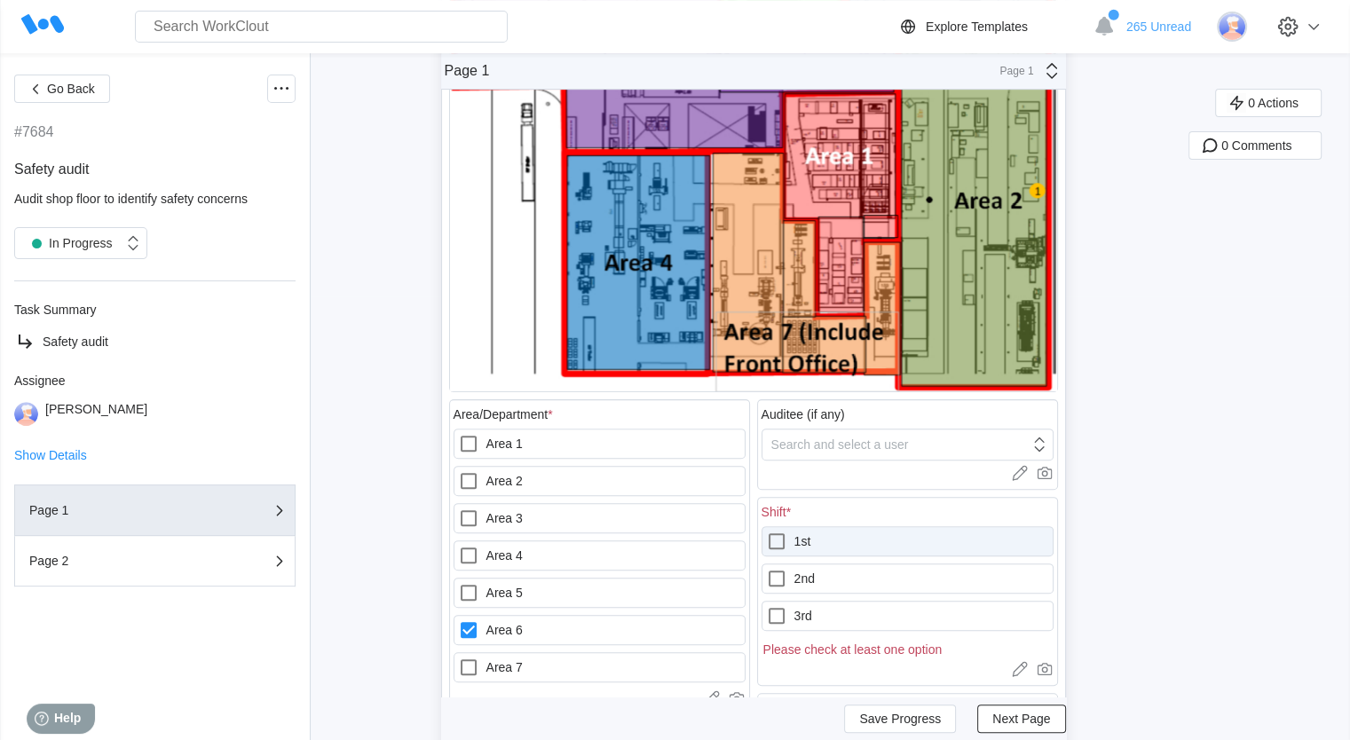
click at [778, 538] on icon at bounding box center [776, 541] width 21 height 21
click at [767, 532] on input "1st" at bounding box center [766, 531] width 1 height 1
checkbox input "true"
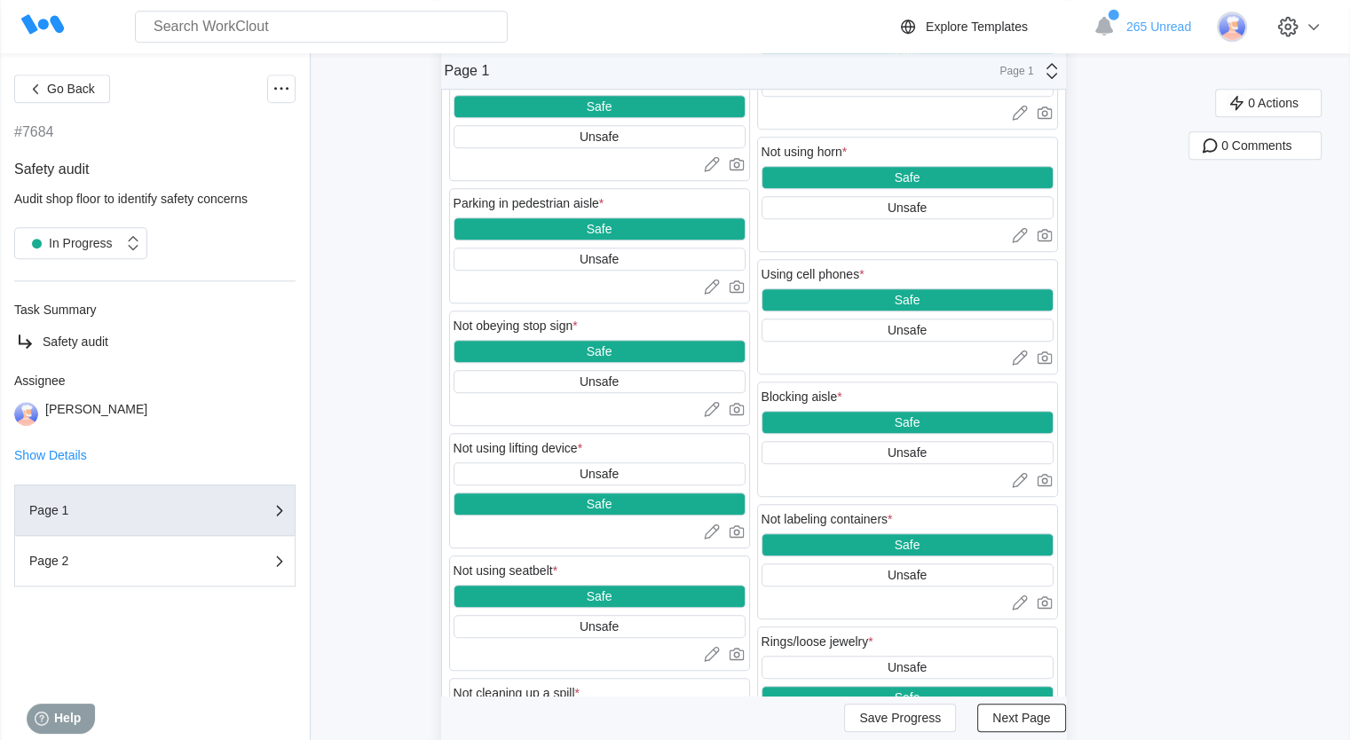
scroll to position [1240, 0]
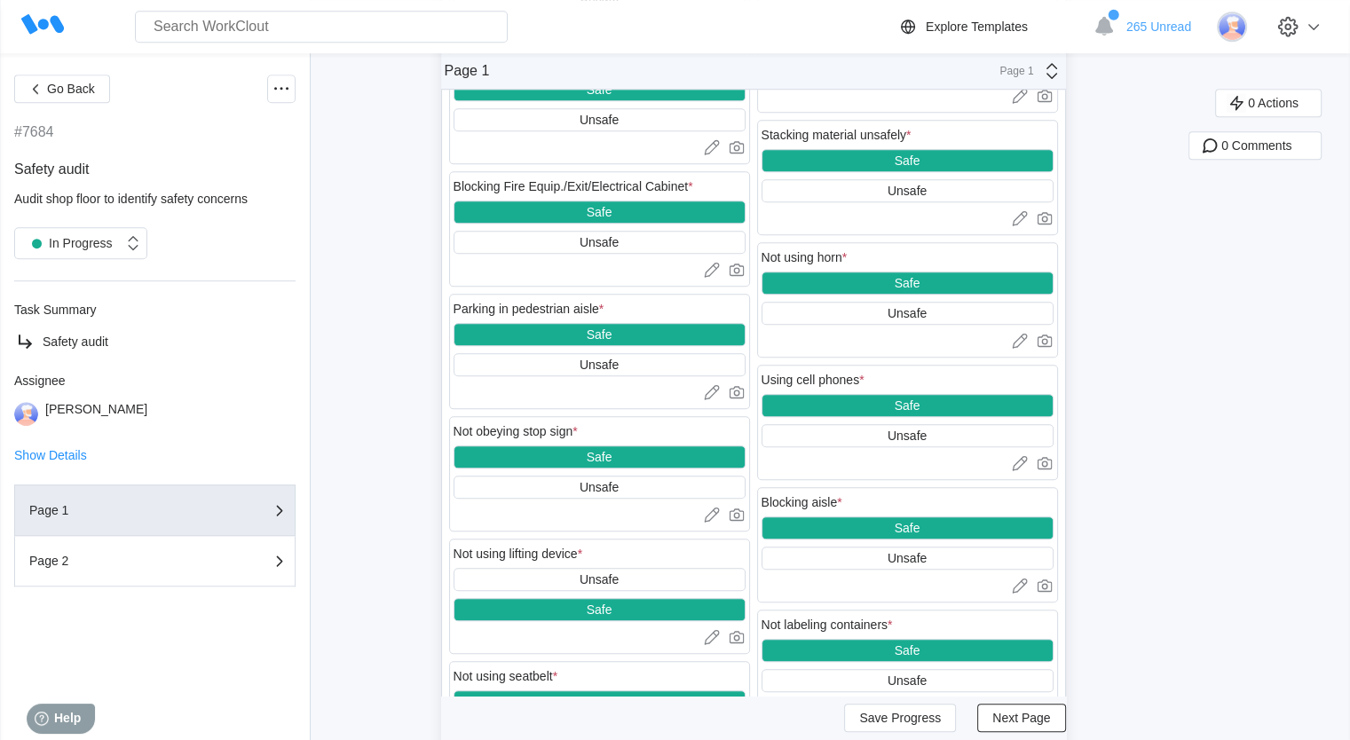
click at [856, 549] on div "Safe Unsafe" at bounding box center [908, 543] width 292 height 53
click at [860, 560] on div "Unsafe" at bounding box center [908, 558] width 292 height 23
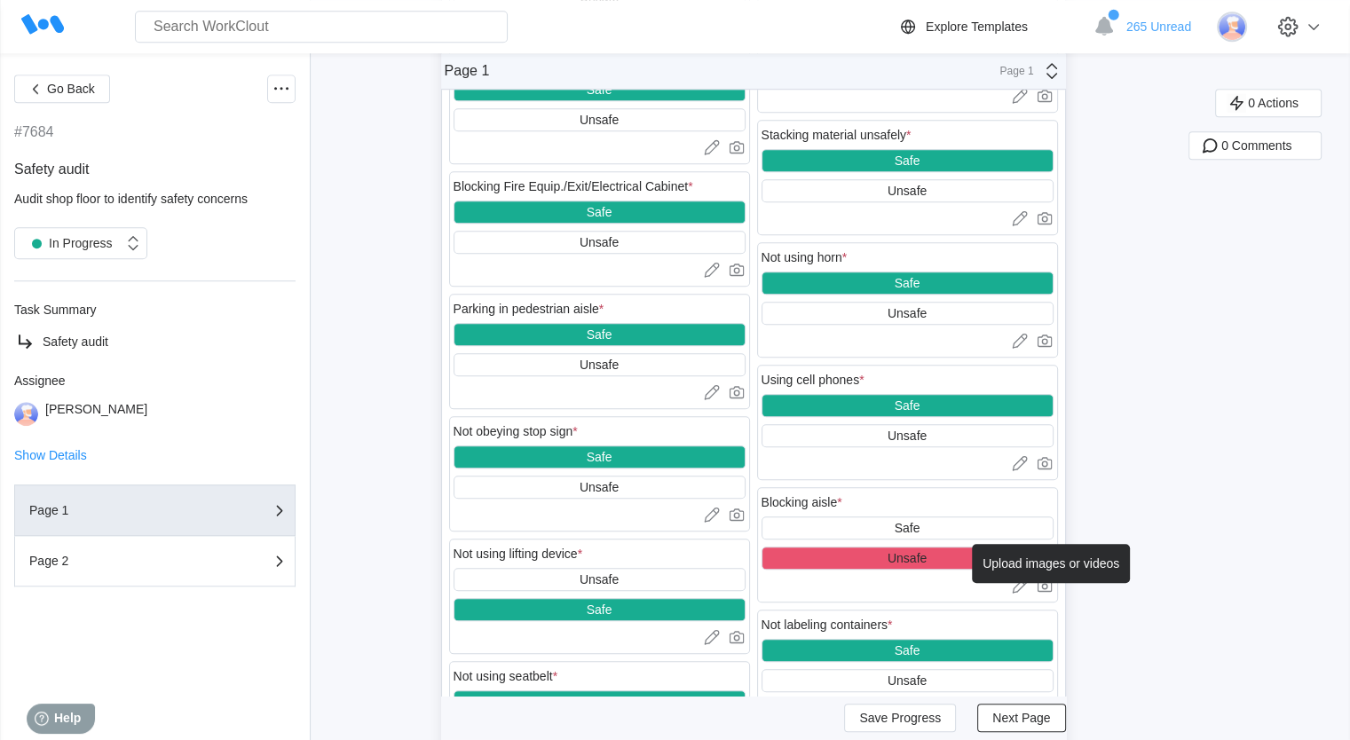
click at [1047, 590] on icon at bounding box center [1044, 587] width 6 height 6
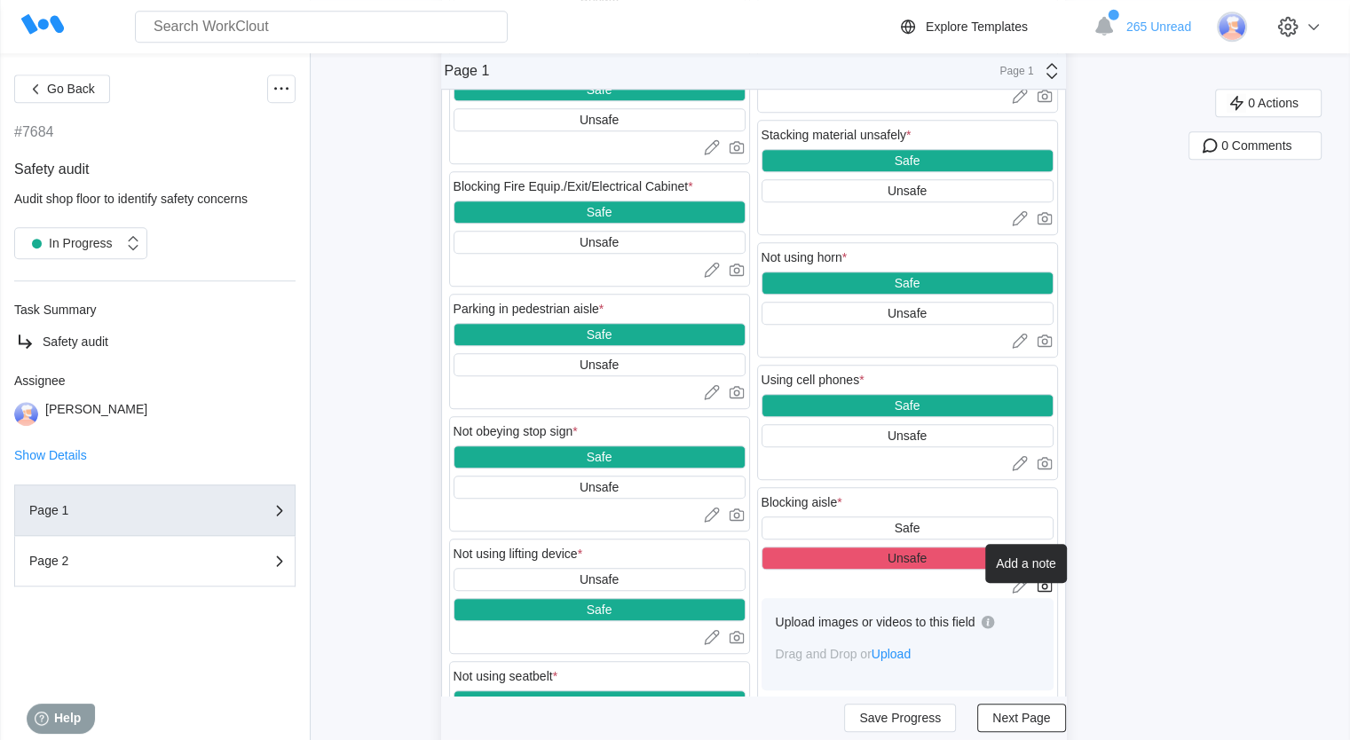
click at [1026, 590] on icon at bounding box center [1019, 587] width 14 height 11
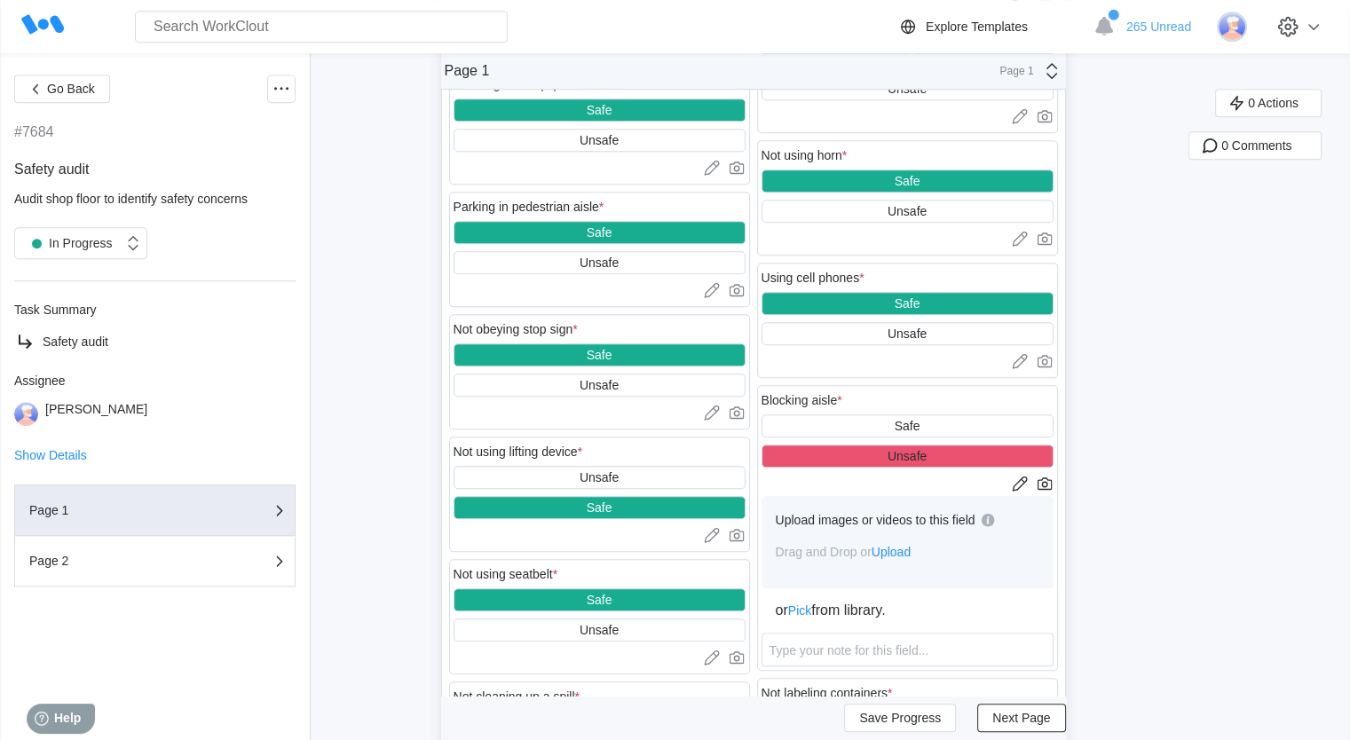
scroll to position [1417, 0]
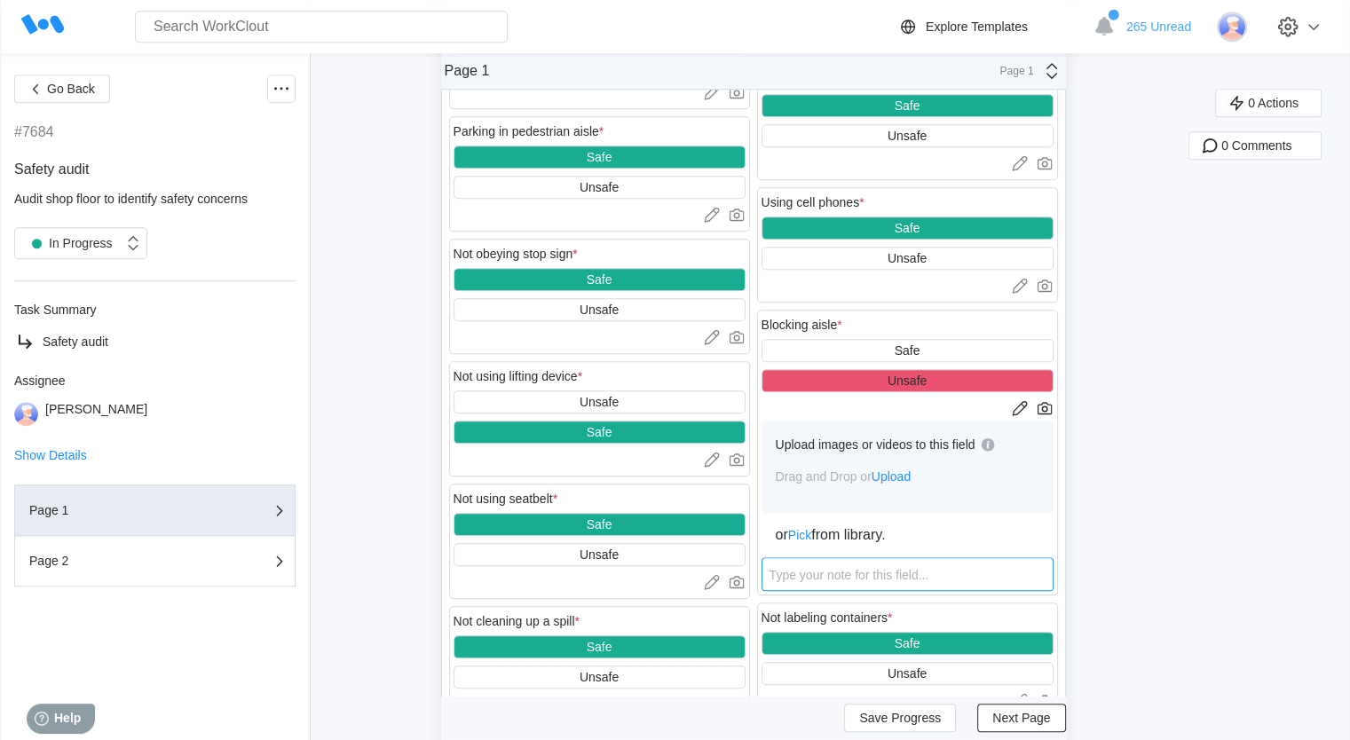
click at [851, 572] on textarea at bounding box center [908, 574] width 292 height 34
type textarea "B"
type textarea "x"
type textarea "Bl"
type textarea "x"
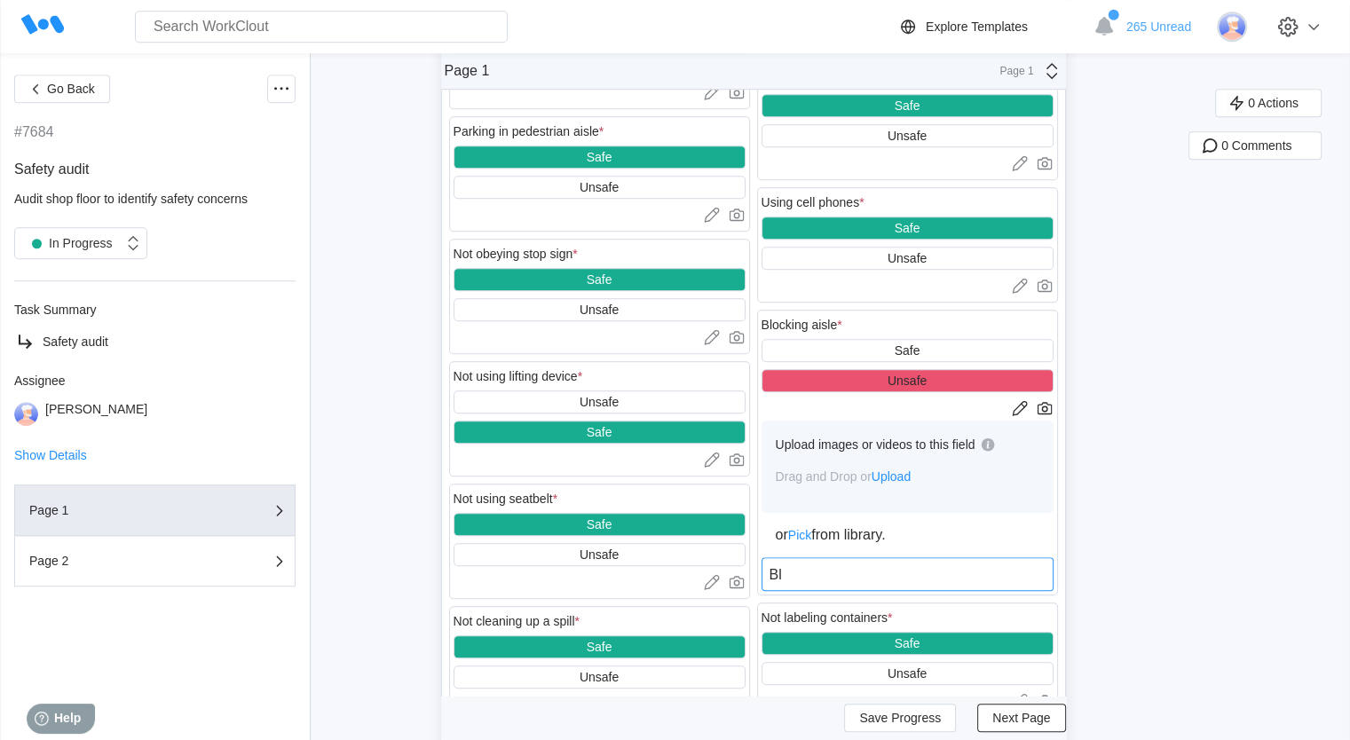
type textarea "Blo"
type textarea "x"
type textarea "Bloc"
type textarea "x"
type textarea "Bloci"
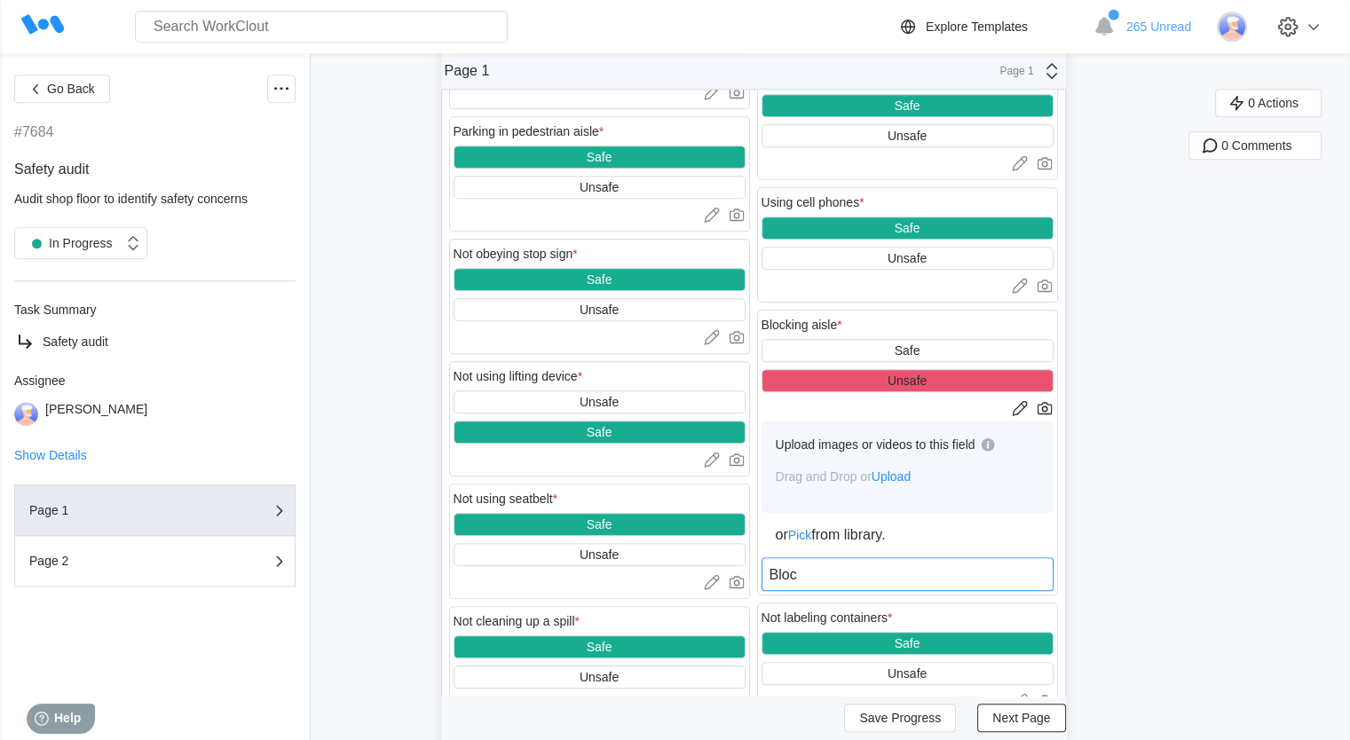
type textarea "x"
type textarea "Bloc"
type textarea "x"
type textarea "Block"
type textarea "x"
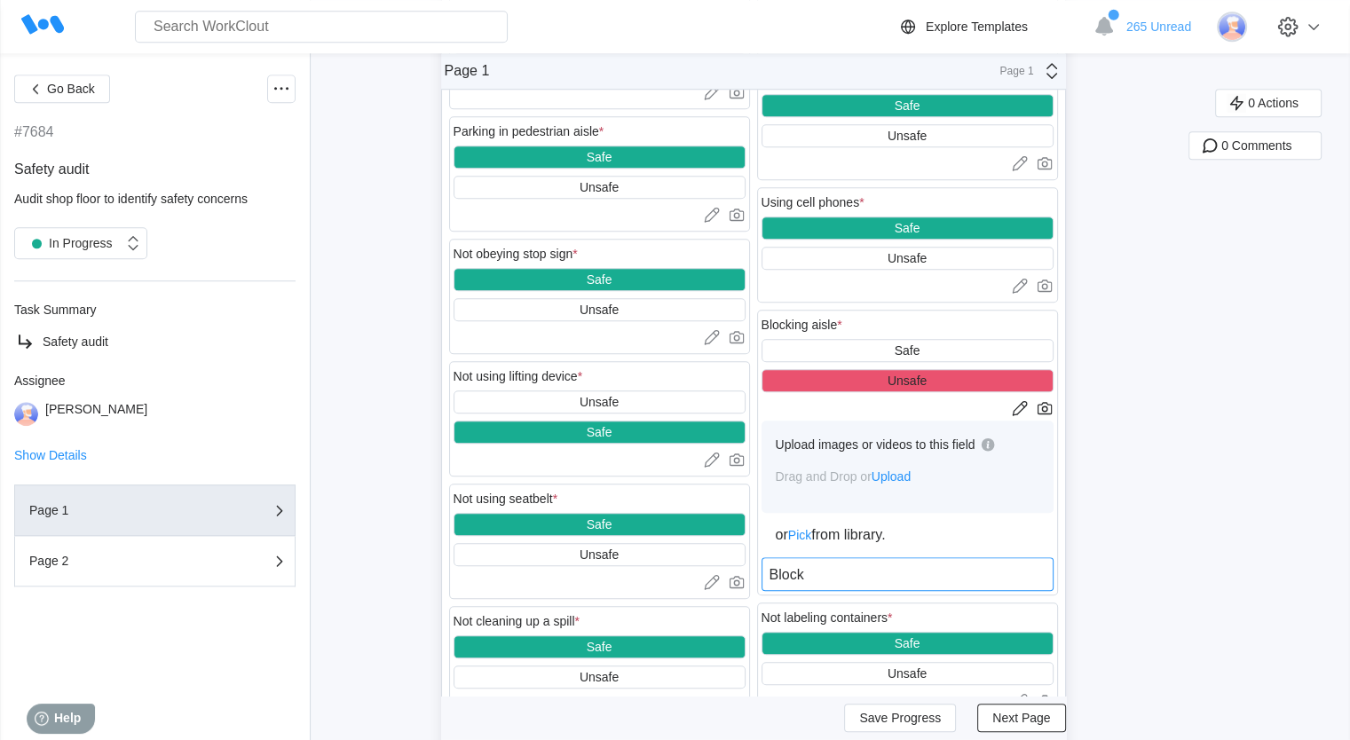
type textarea "Block"
type textarea "x"
type textarea "Block w"
type textarea "x"
type textarea "Block wo"
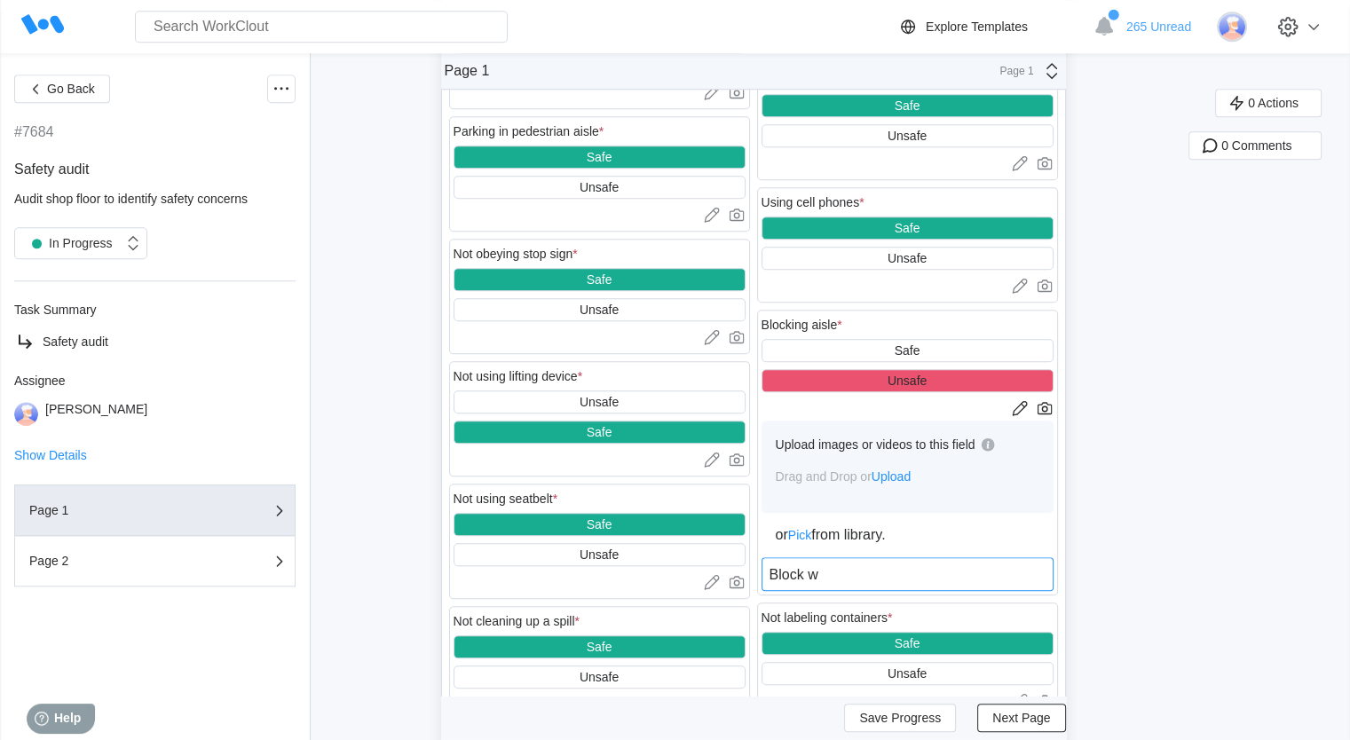
type textarea "x"
type textarea "Block w"
type textarea "x"
type textarea "Block wa"
type textarea "x"
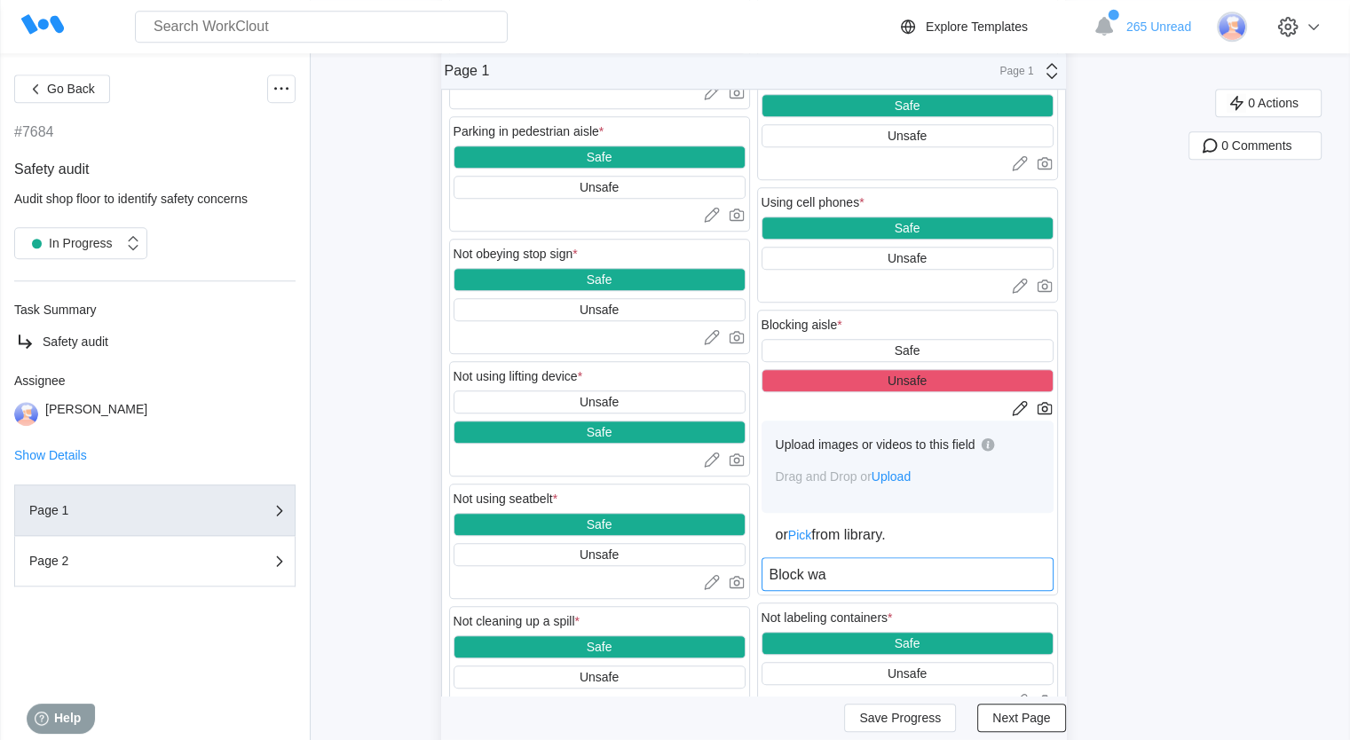
type textarea "Block wal"
type textarea "x"
type textarea "Block walk"
type textarea "x"
type textarea "Block walka"
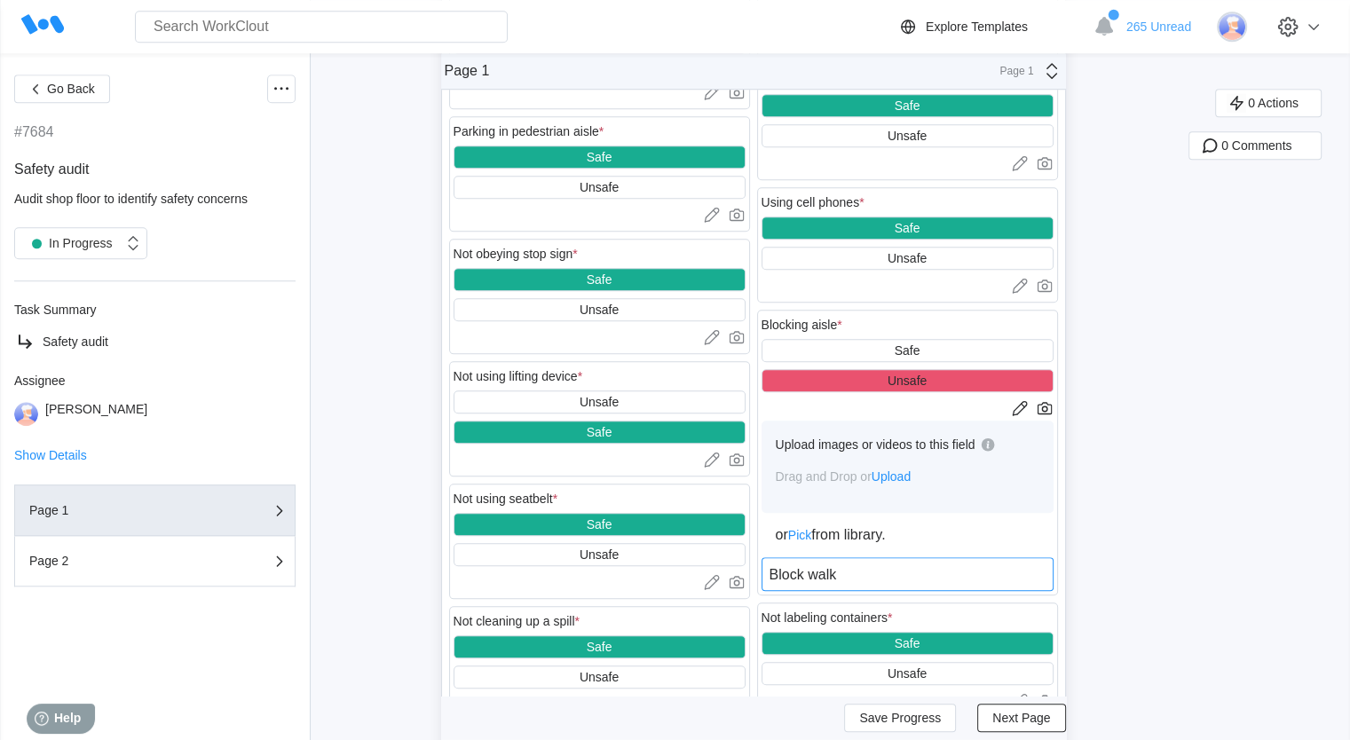
type textarea "x"
type textarea "Block walk"
type textarea "x"
type textarea "Block walkw"
type textarea "x"
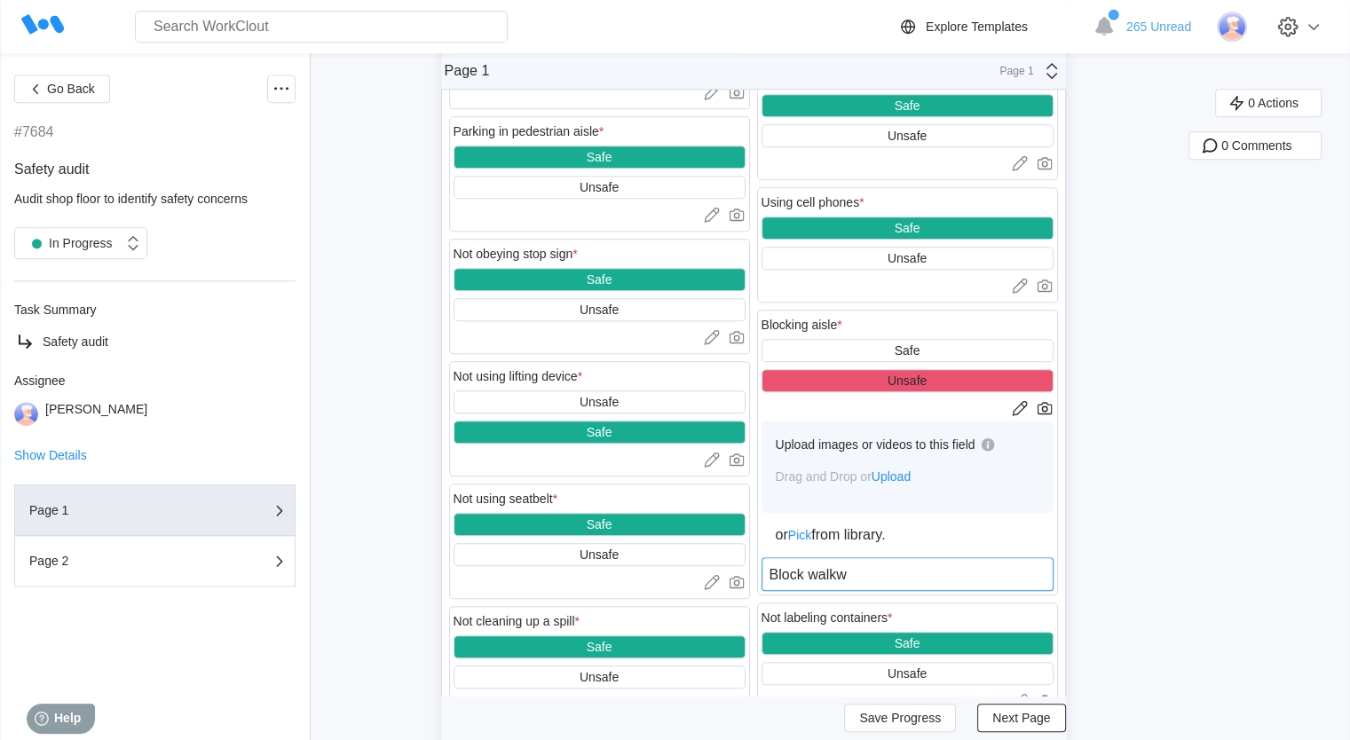
type textarea "Block walkwa"
type textarea "x"
type textarea "Block walkway"
type textarea "x"
type textarea "Block walkway"
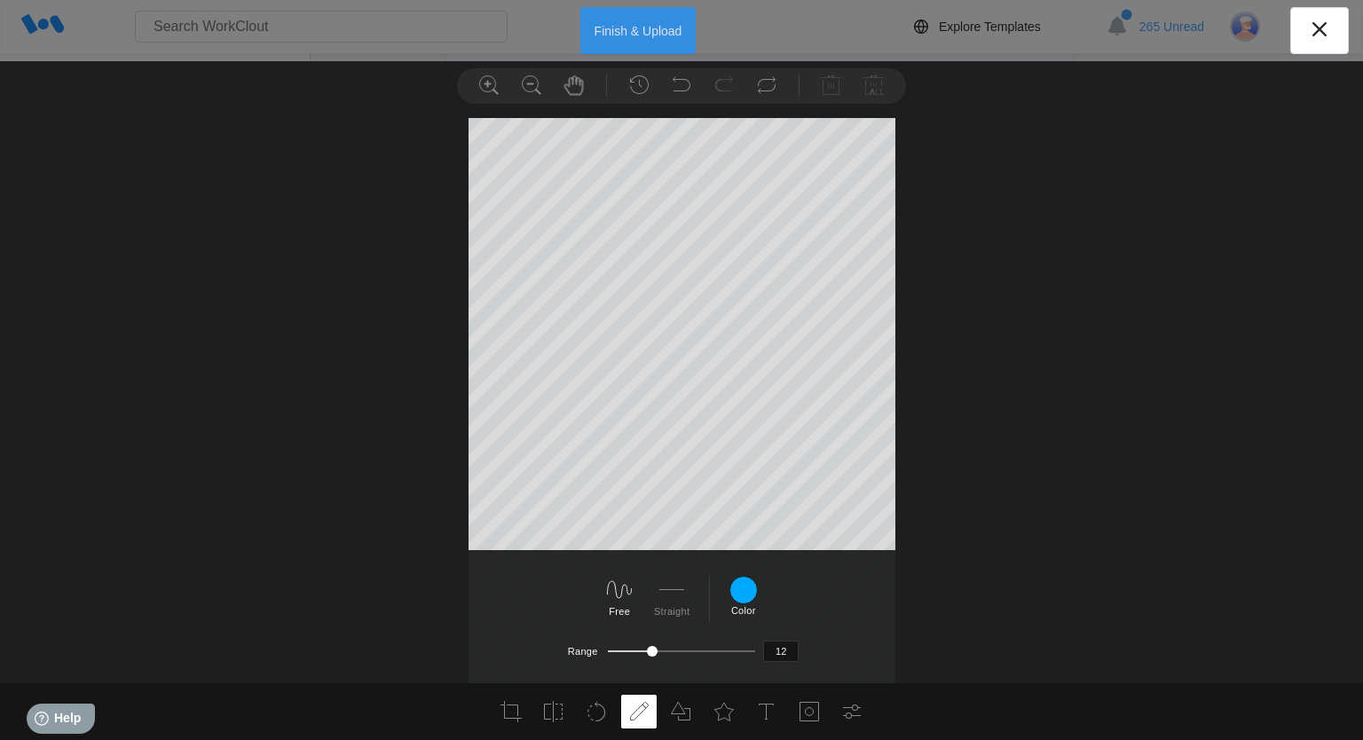
click at [652, 36] on button "Finish & Upload" at bounding box center [638, 30] width 116 height 47
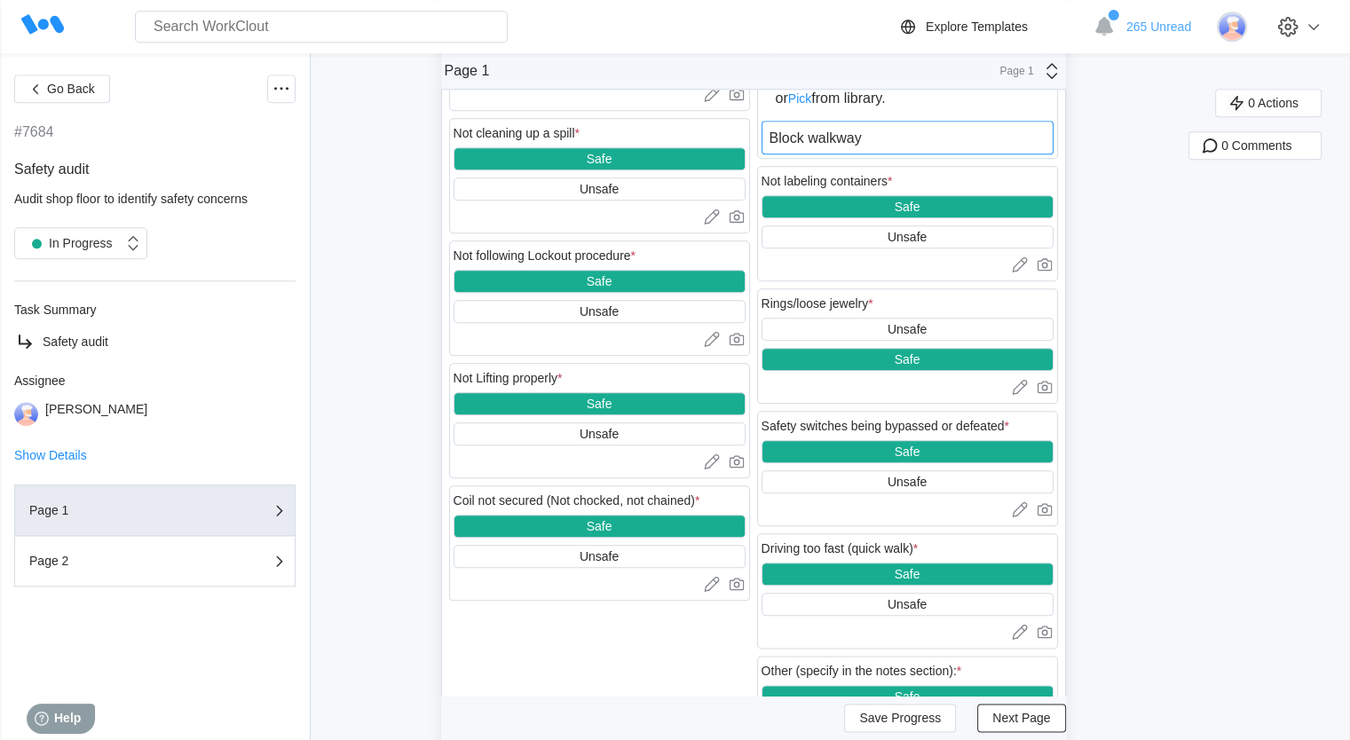
scroll to position [1950, 0]
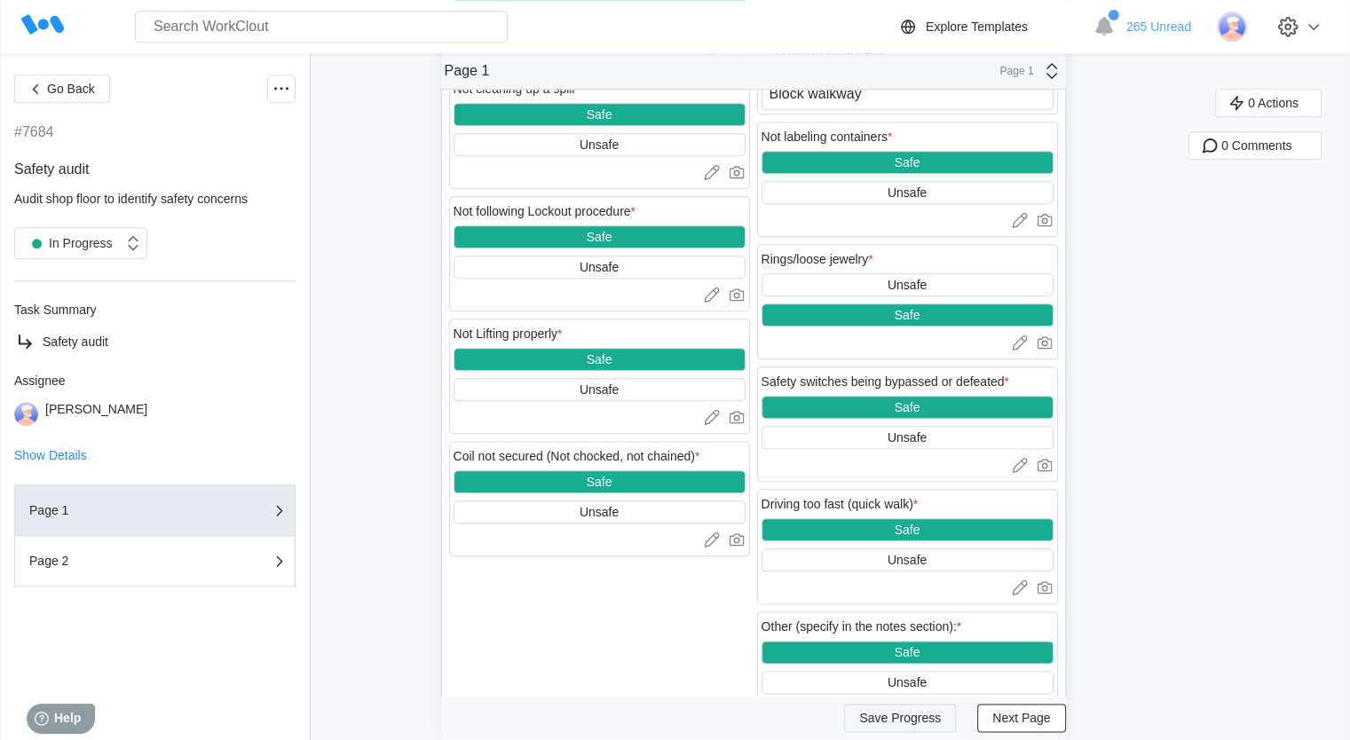
click at [894, 719] on span "Save Progress" at bounding box center [900, 719] width 82 height 12
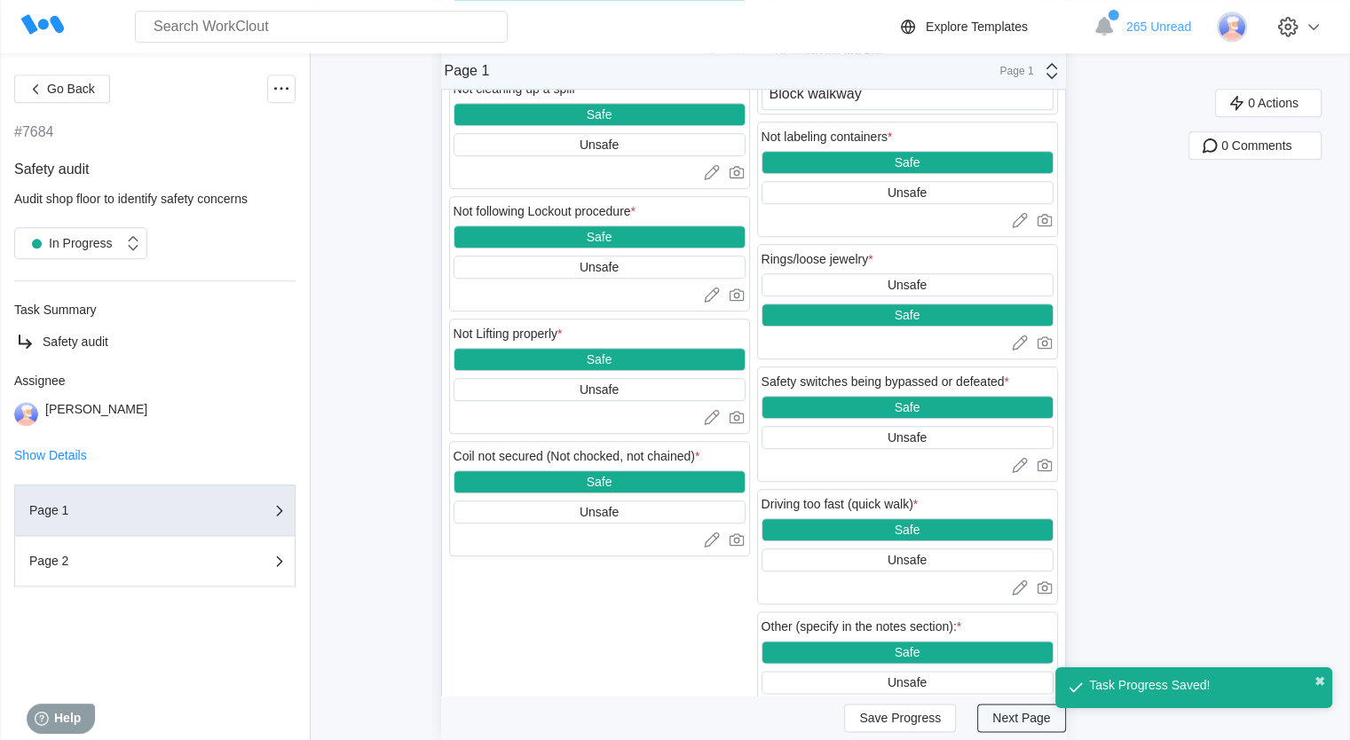
click at [1010, 715] on span "Next Page" at bounding box center [1021, 719] width 58 height 12
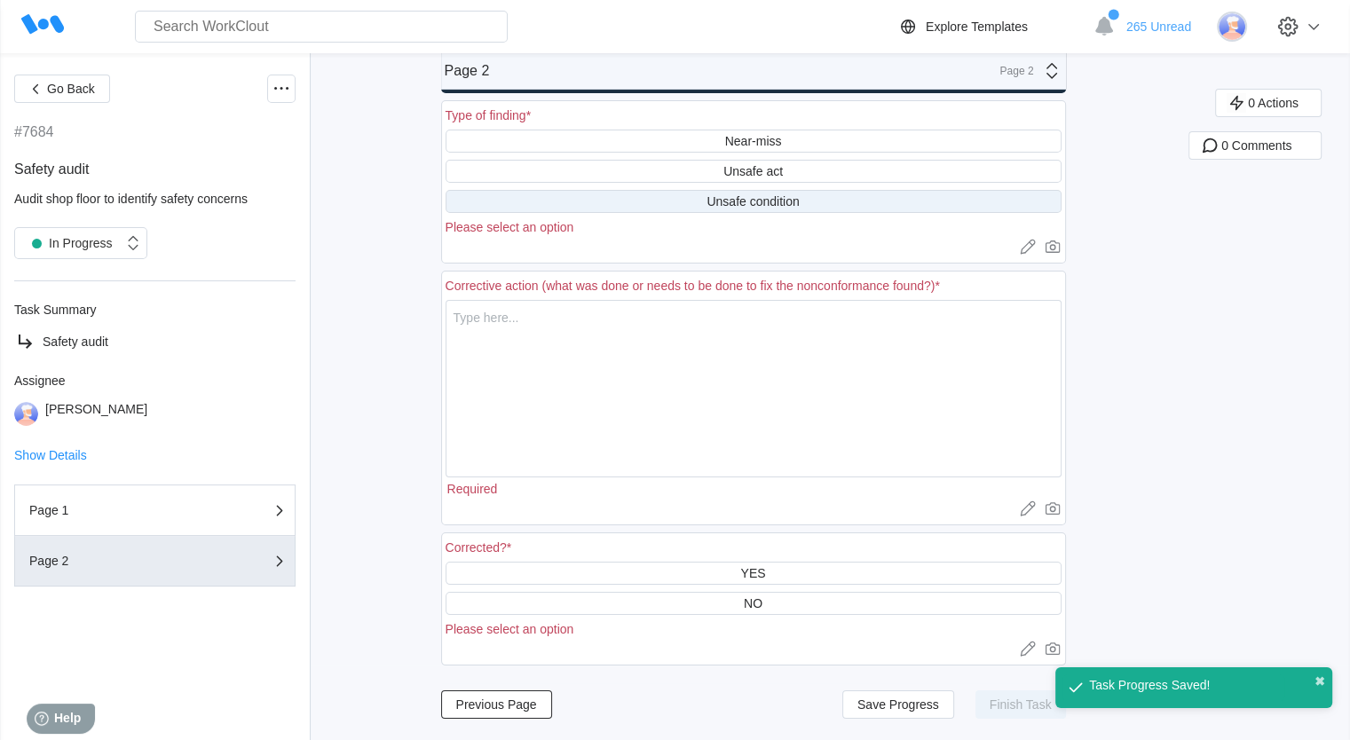
click at [775, 195] on div "Unsafe condition" at bounding box center [753, 201] width 92 height 14
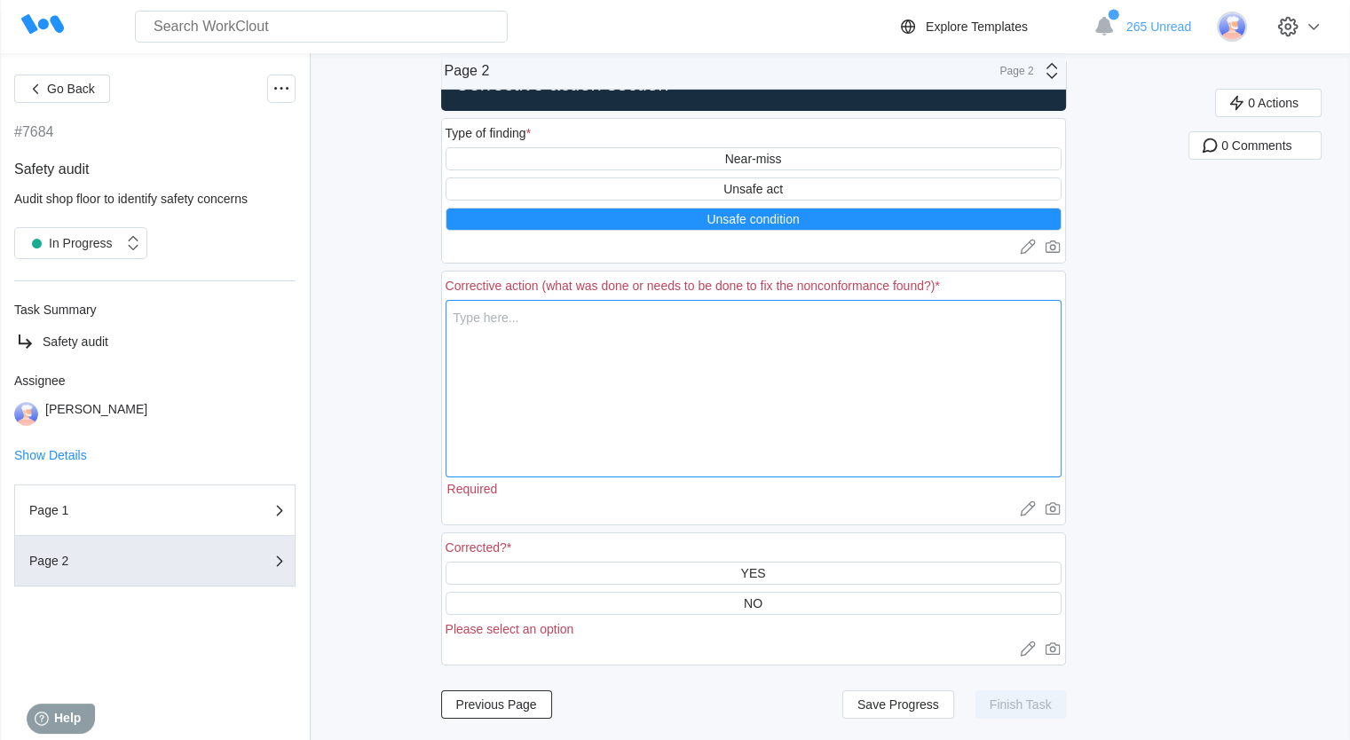
click at [483, 337] on textarea at bounding box center [754, 389] width 616 height 178
type textarea "a"
type textarea "x"
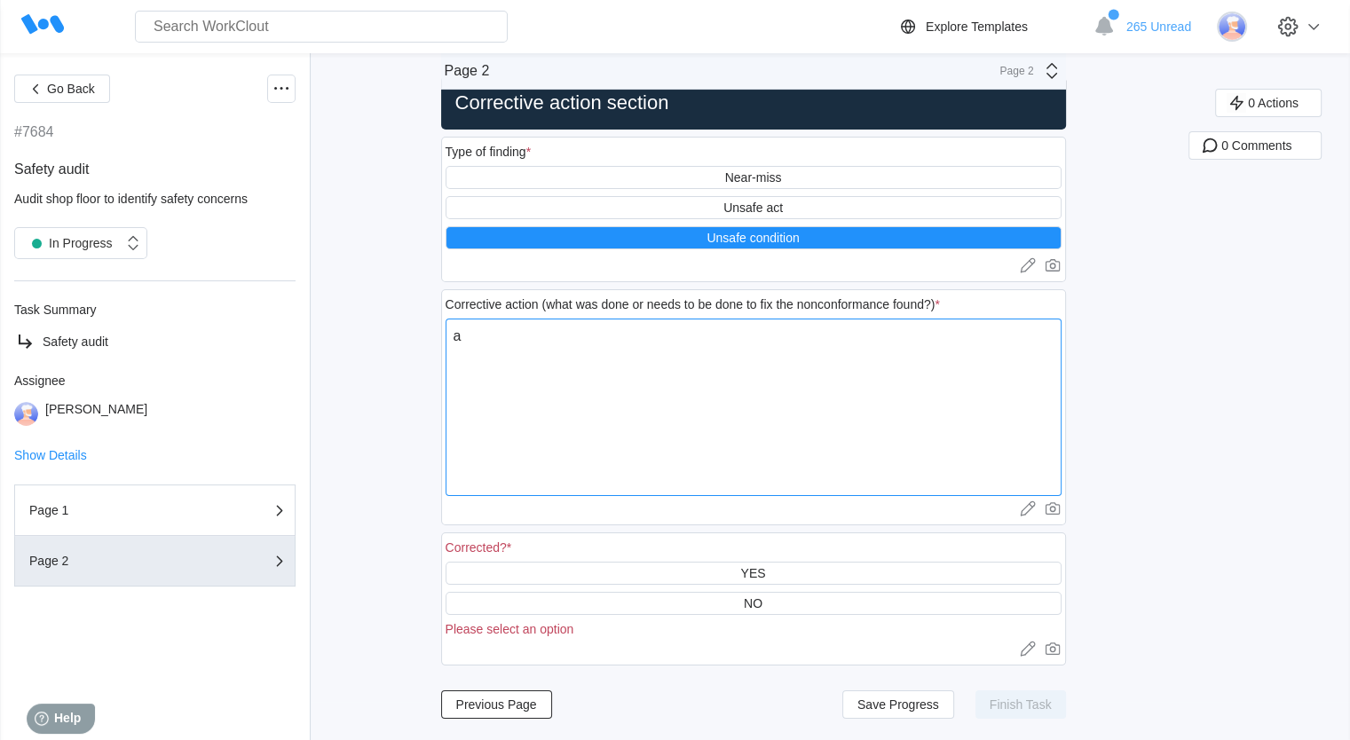
type textarea "x"
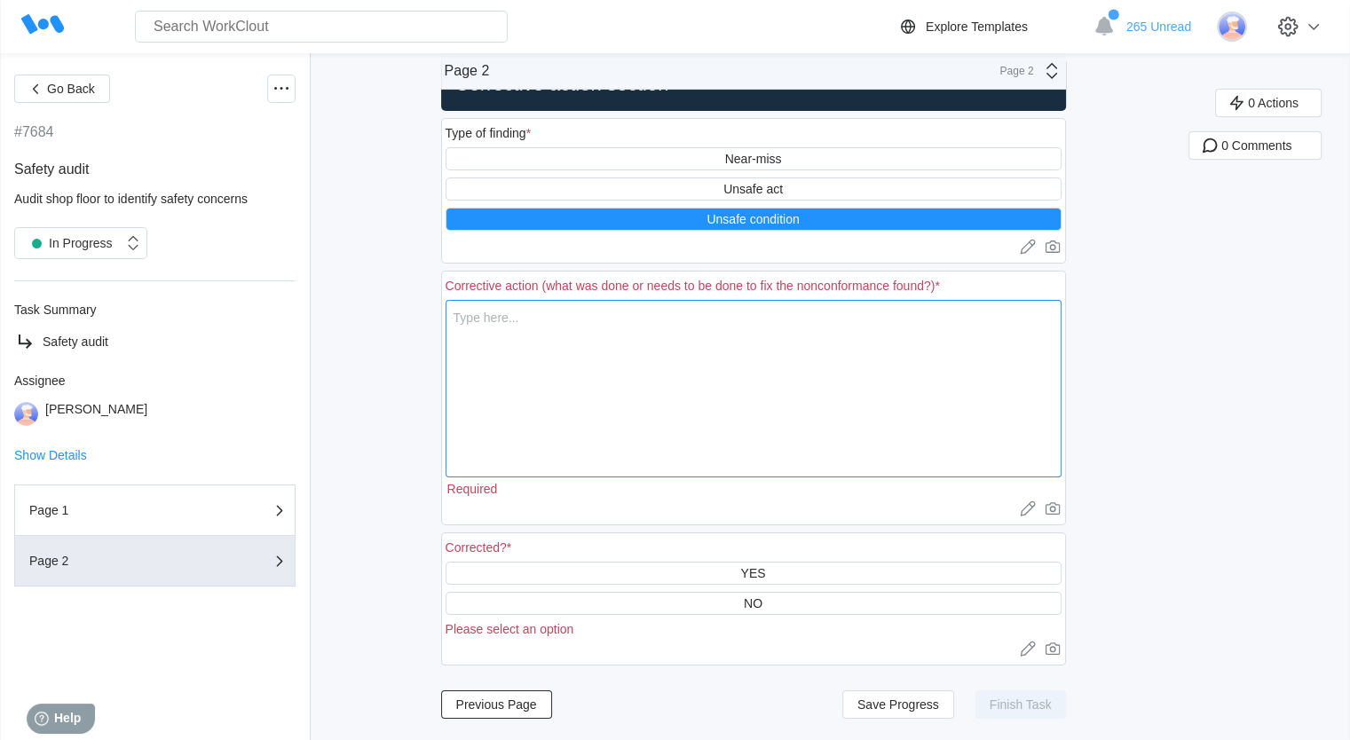
type textarea "A"
type textarea "x"
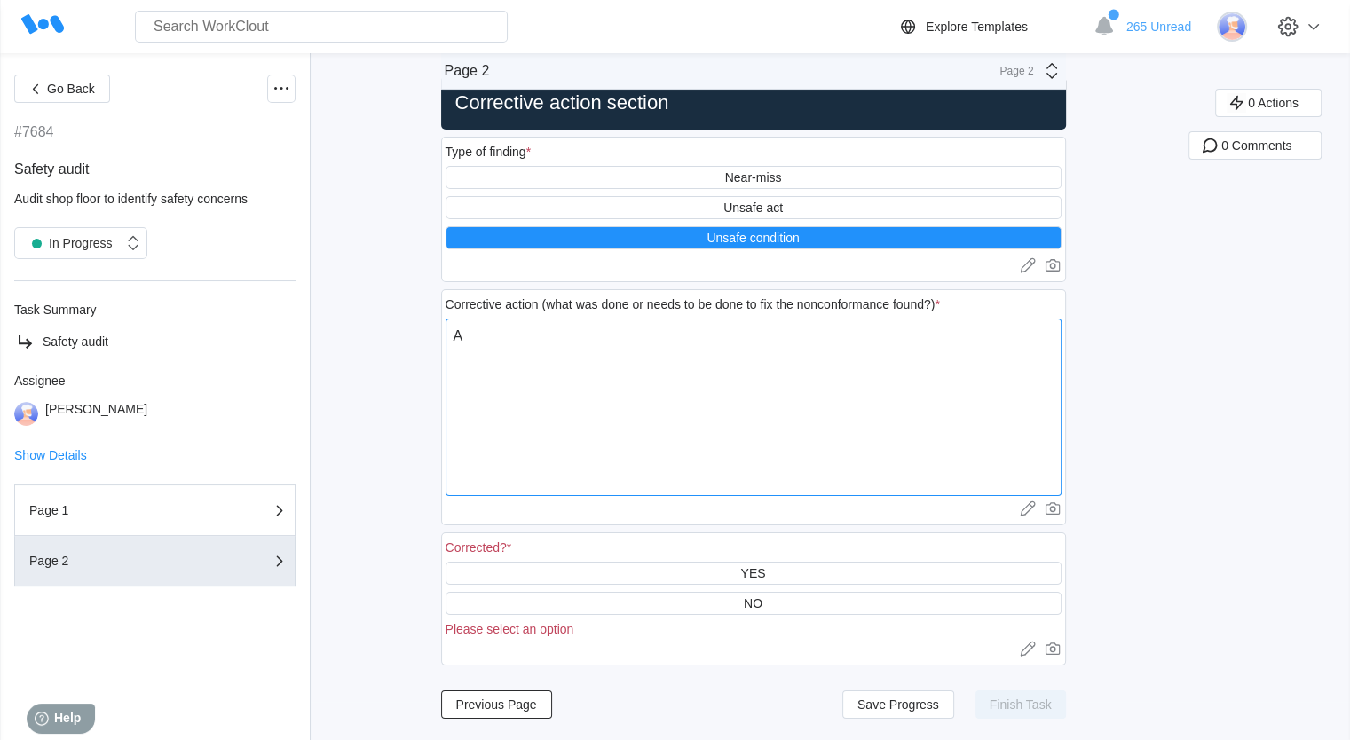
type textarea "Ad"
type textarea "x"
type textarea "A"
type textarea "x"
type textarea "As"
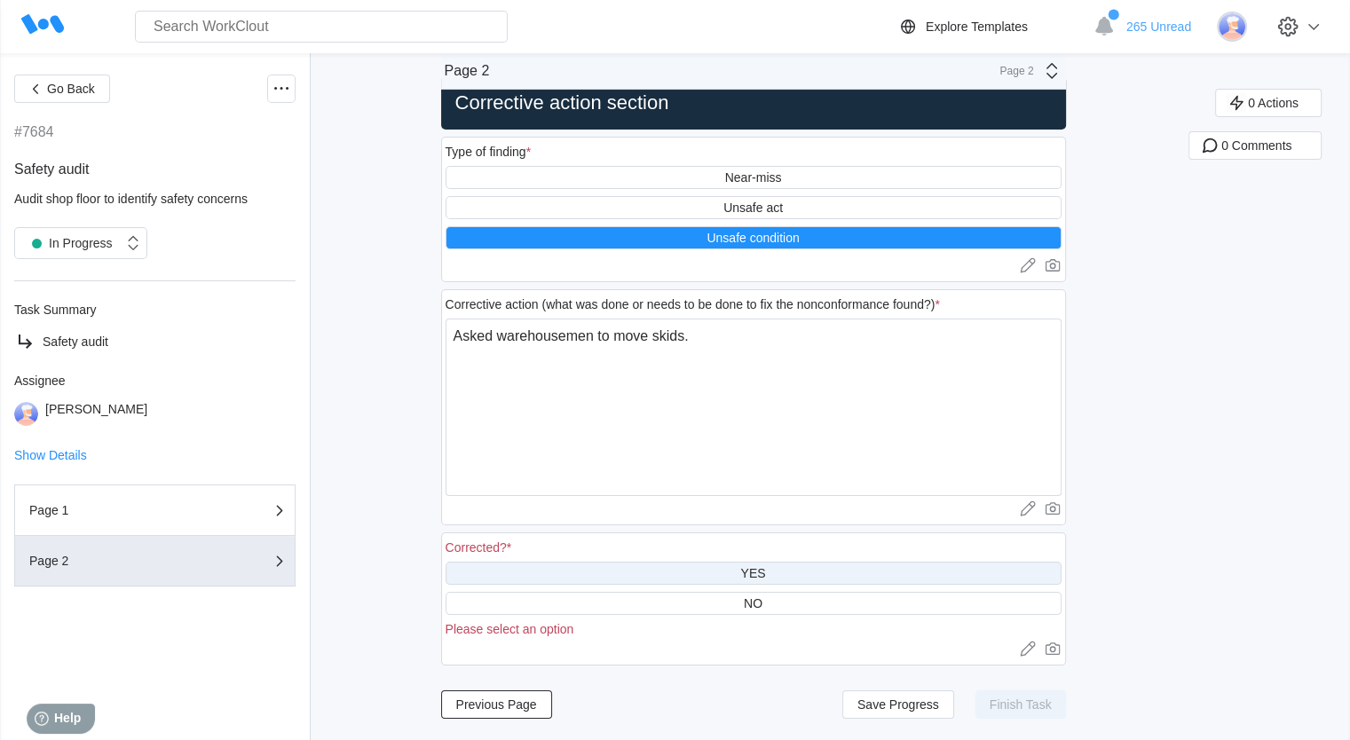
click at [629, 565] on div "YES" at bounding box center [754, 573] width 616 height 23
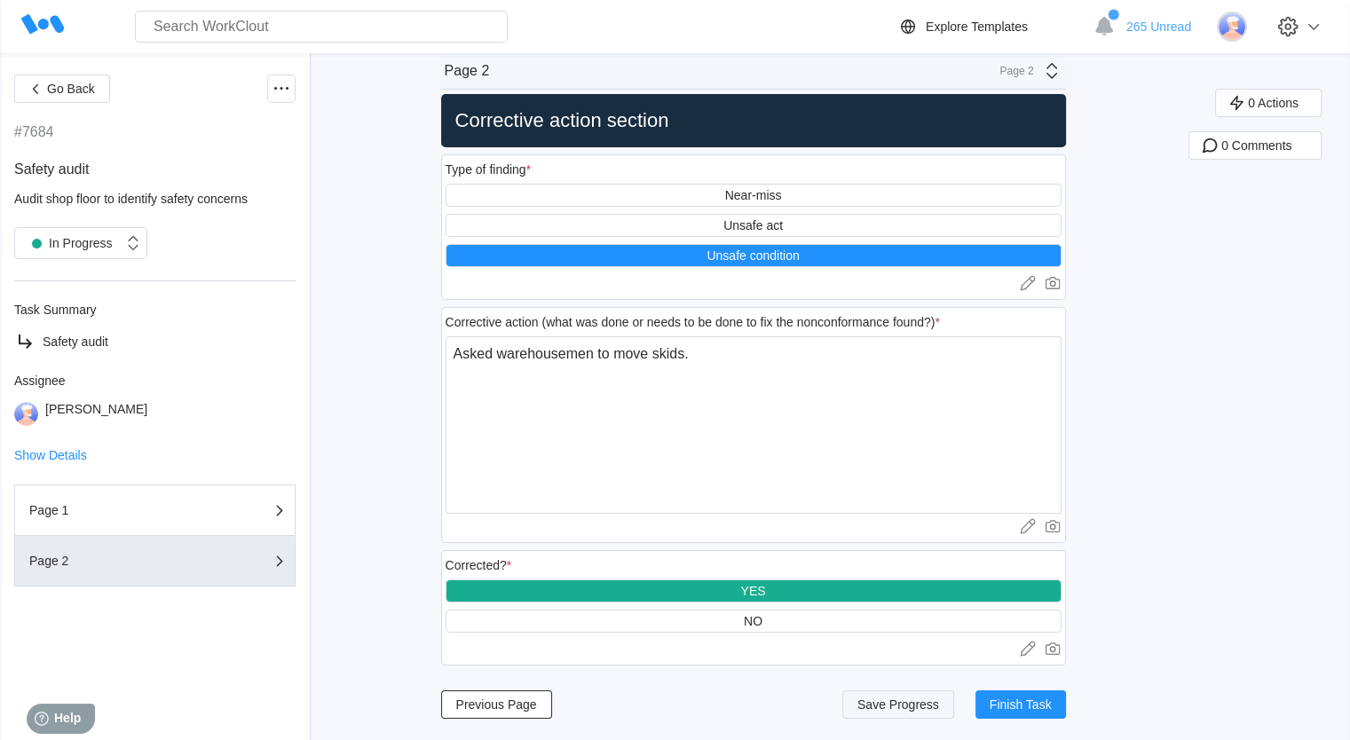
click at [887, 704] on span "Save Progress" at bounding box center [898, 705] width 82 height 12
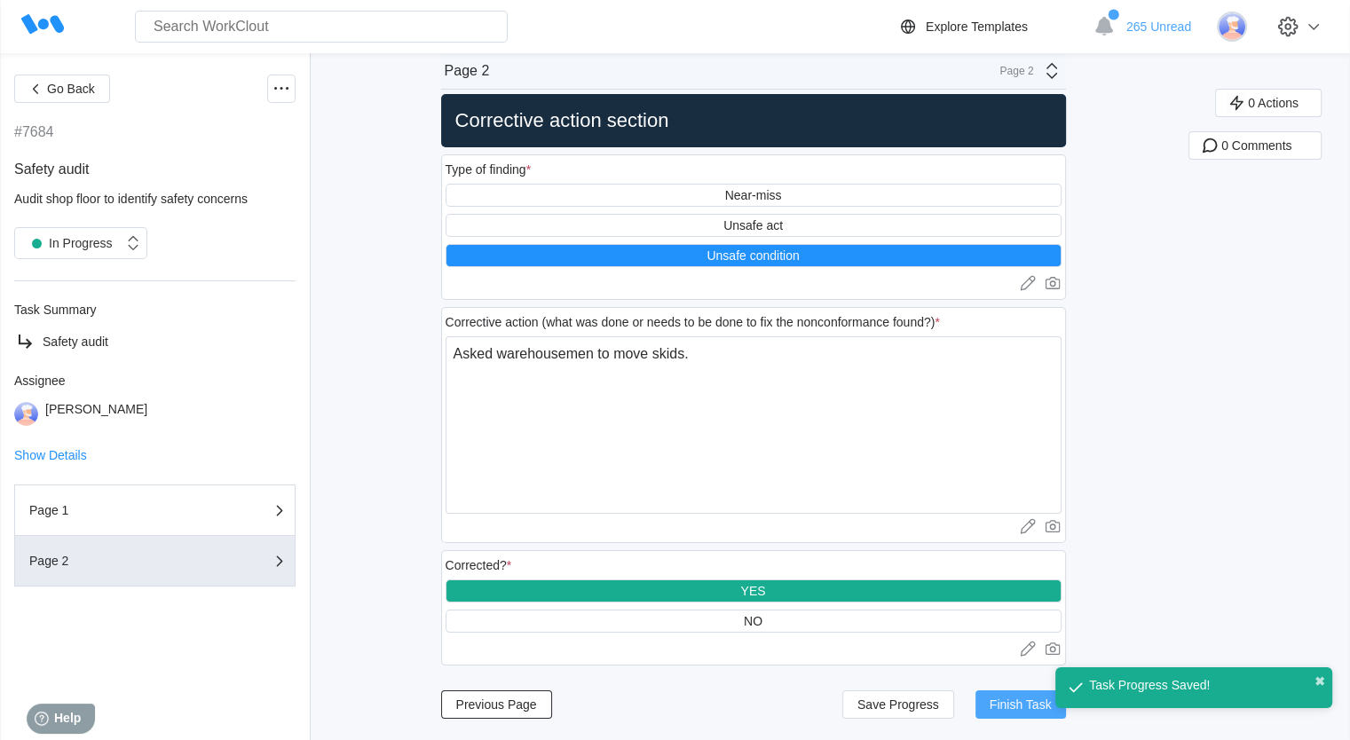
click at [1019, 711] on button "Finish Task" at bounding box center [1020, 705] width 91 height 28
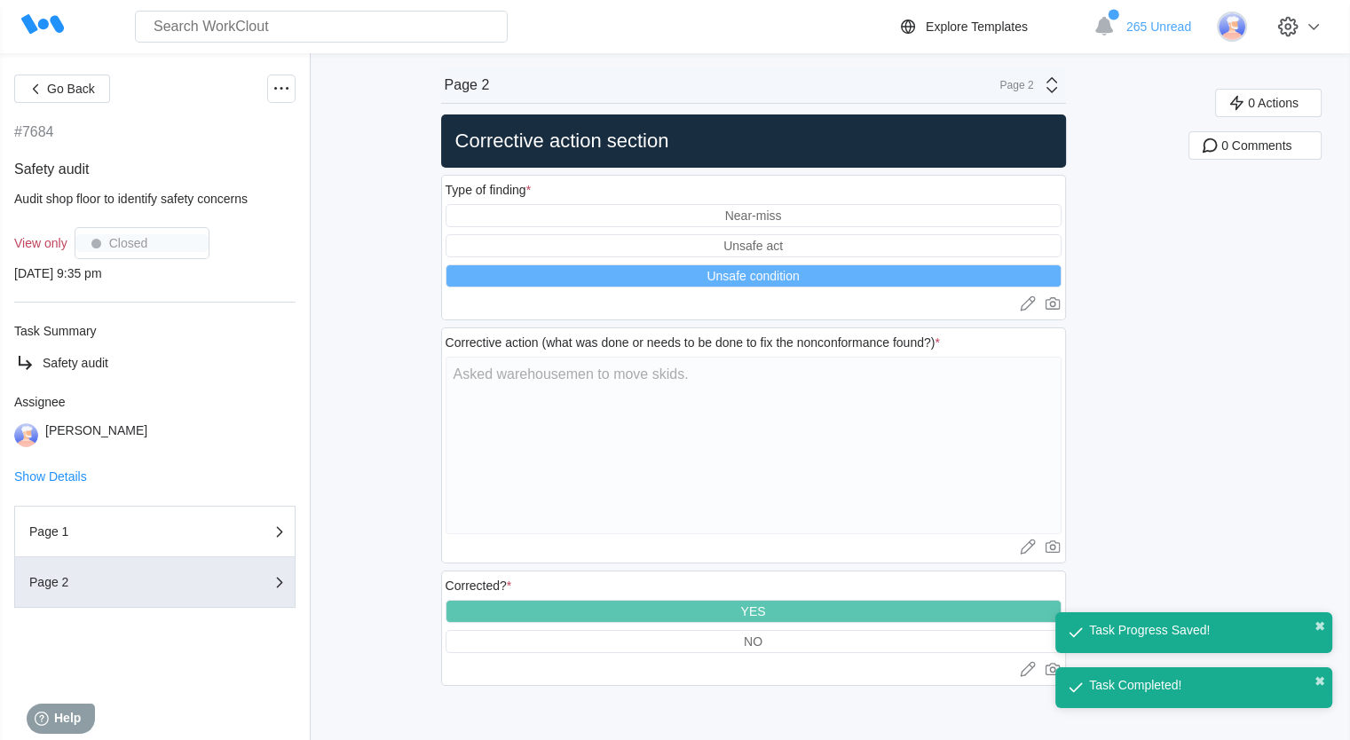
scroll to position [0, 0]
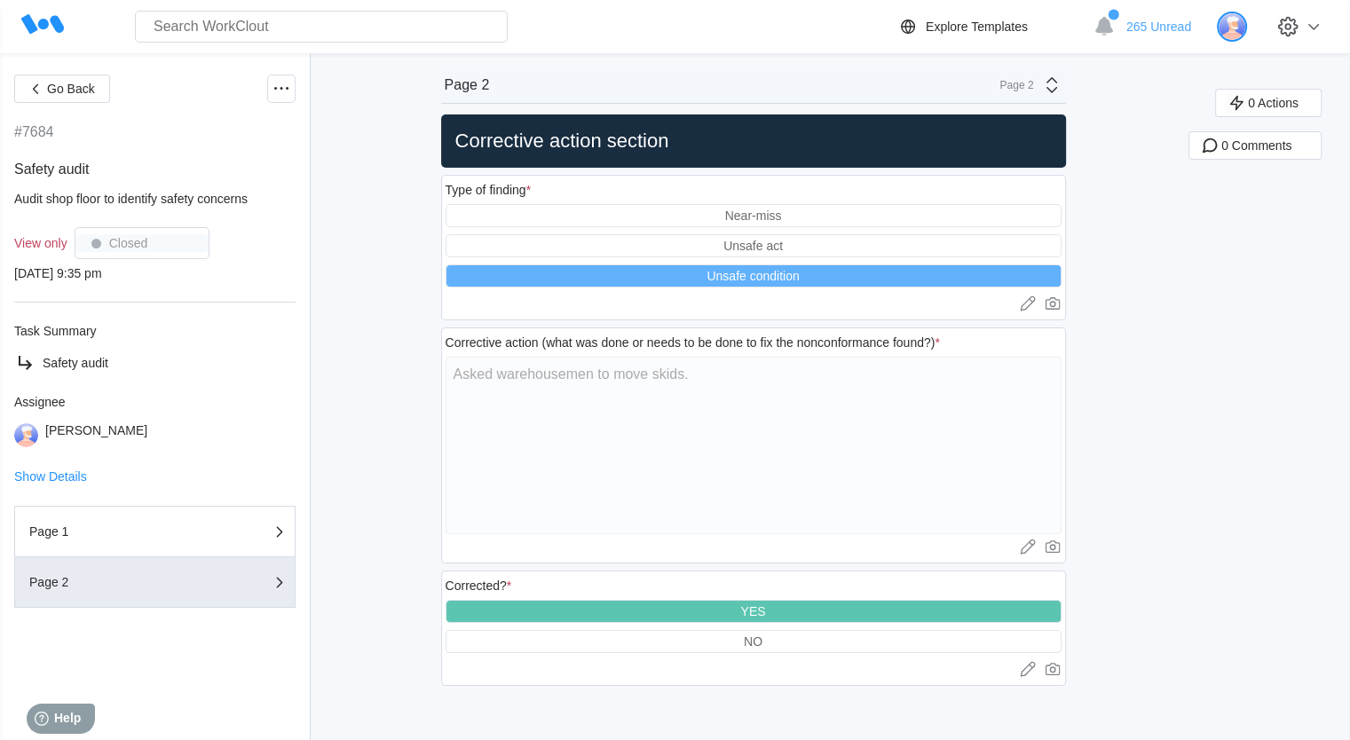
click at [1241, 24] on img at bounding box center [1232, 27] width 30 height 30
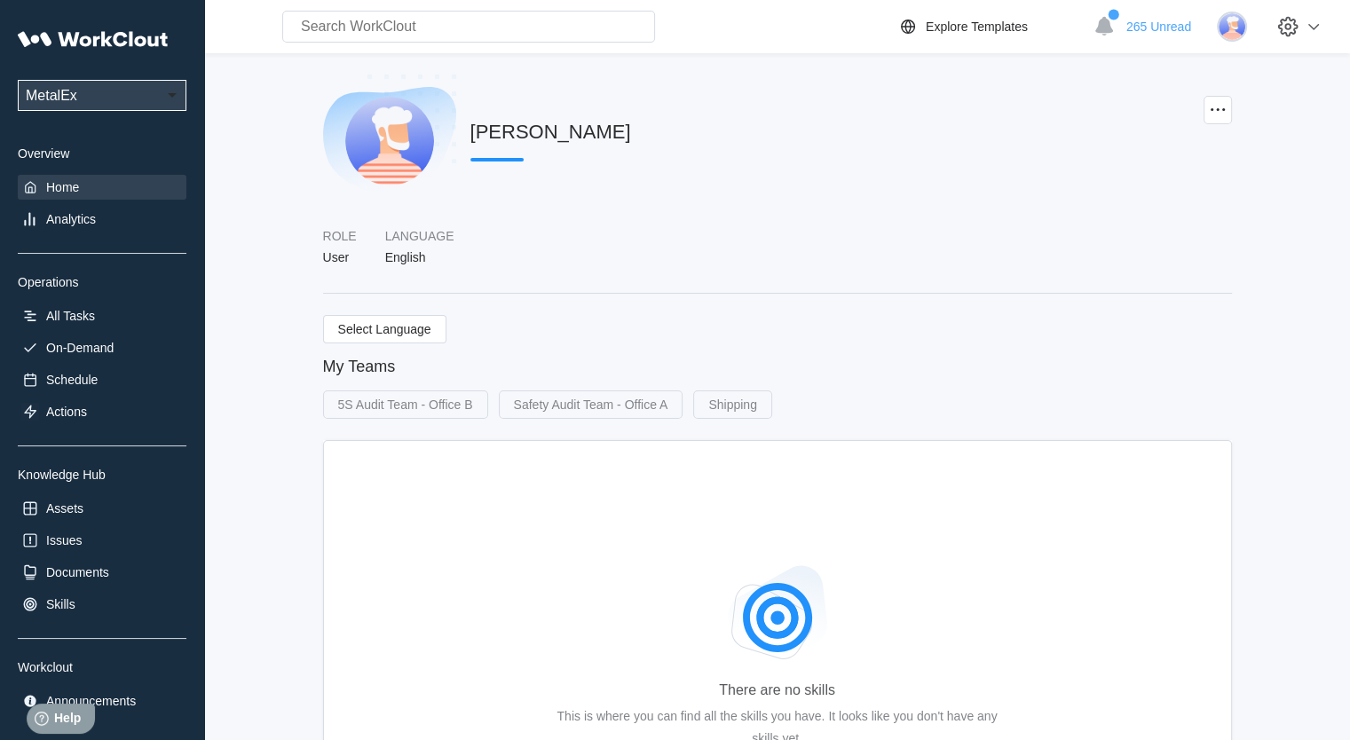
click at [43, 178] on div "Home" at bounding box center [102, 187] width 169 height 25
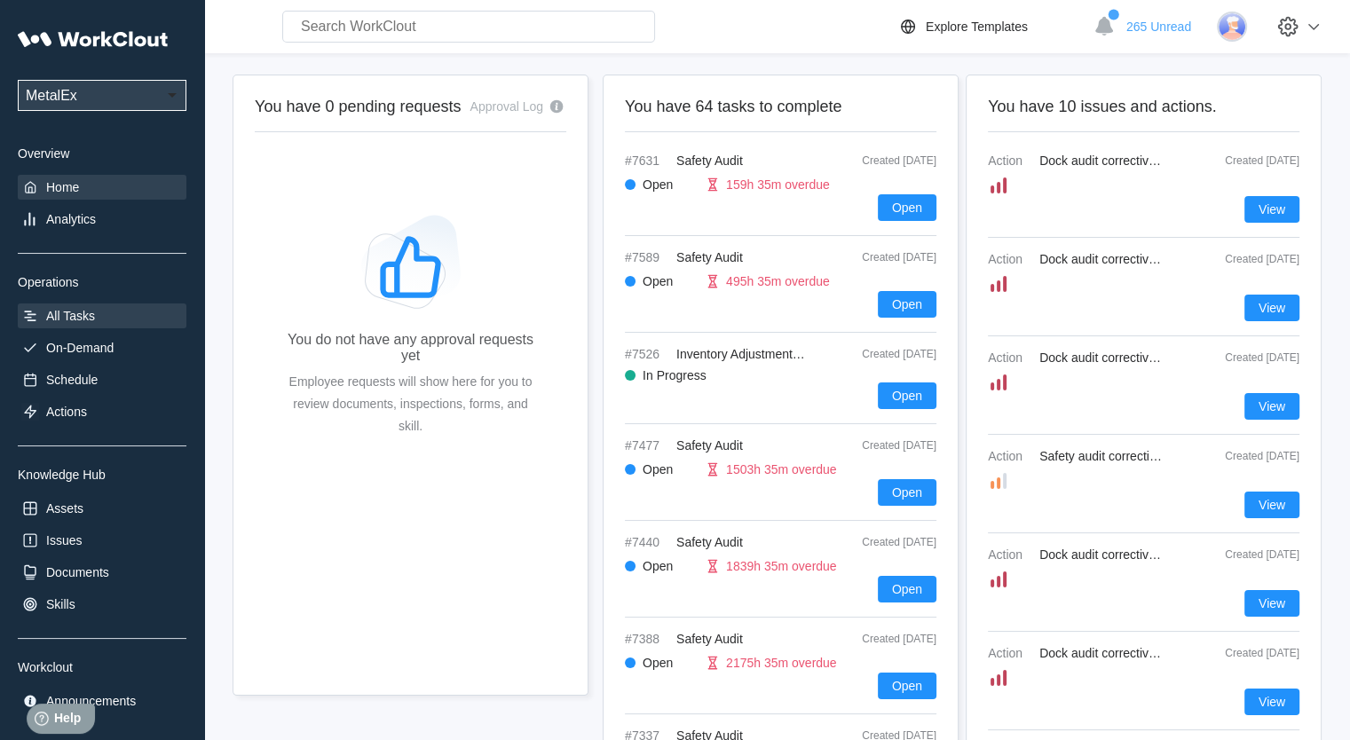
click at [61, 328] on div "All Tasks" at bounding box center [102, 316] width 169 height 25
